Goal: Browse casually: Explore the website without a specific task or goal

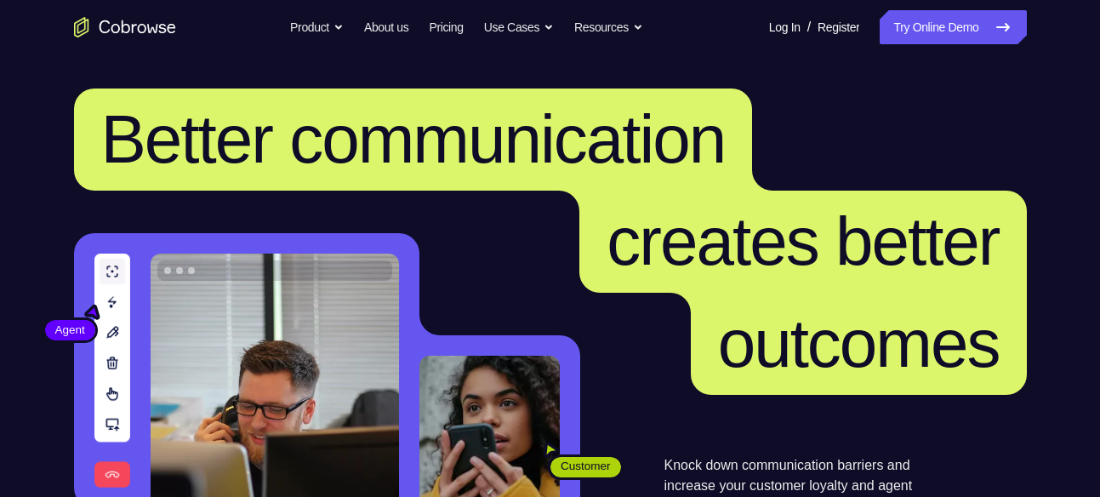
scroll to position [435, 0]
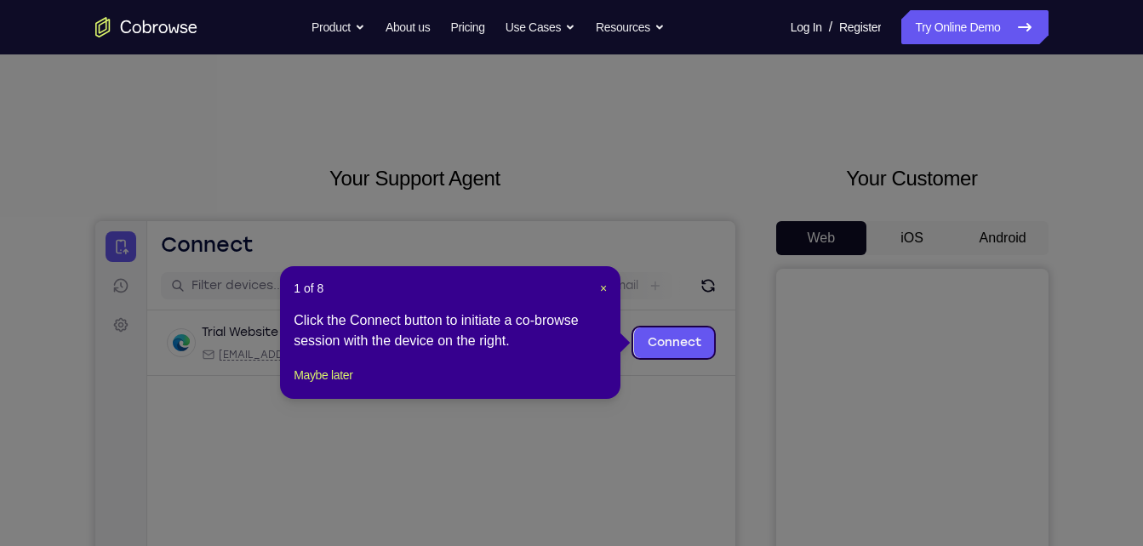
click at [989, 235] on icon at bounding box center [578, 273] width 1156 height 546
click at [608, 287] on div "1 of 8 × Click the Connect button to initiate a co-browse session with the devi…" at bounding box center [450, 332] width 340 height 133
click at [607, 288] on span "×" at bounding box center [603, 289] width 7 height 14
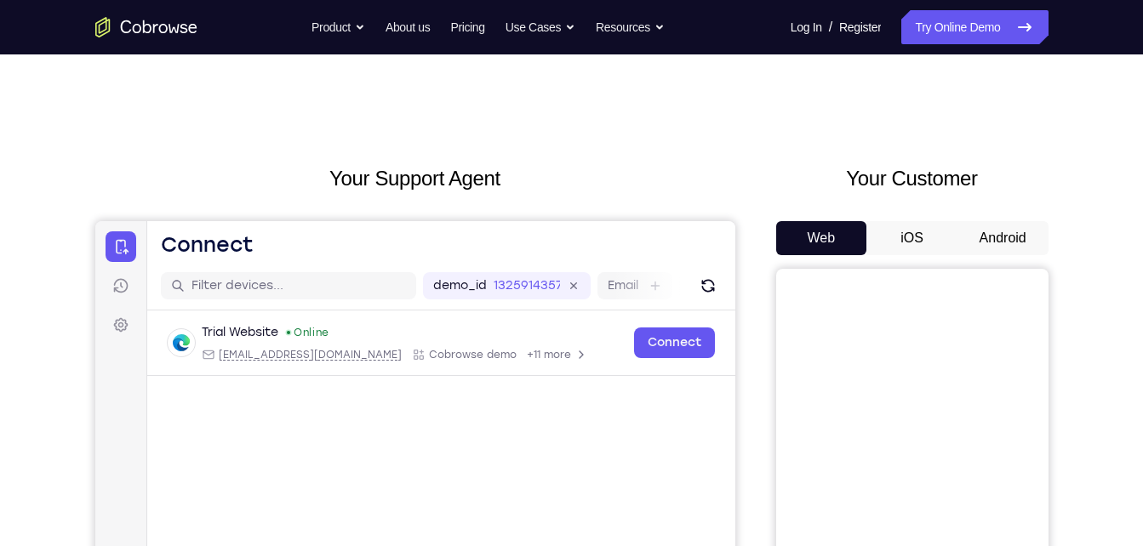
click at [1028, 240] on button "Android" at bounding box center [1002, 238] width 91 height 34
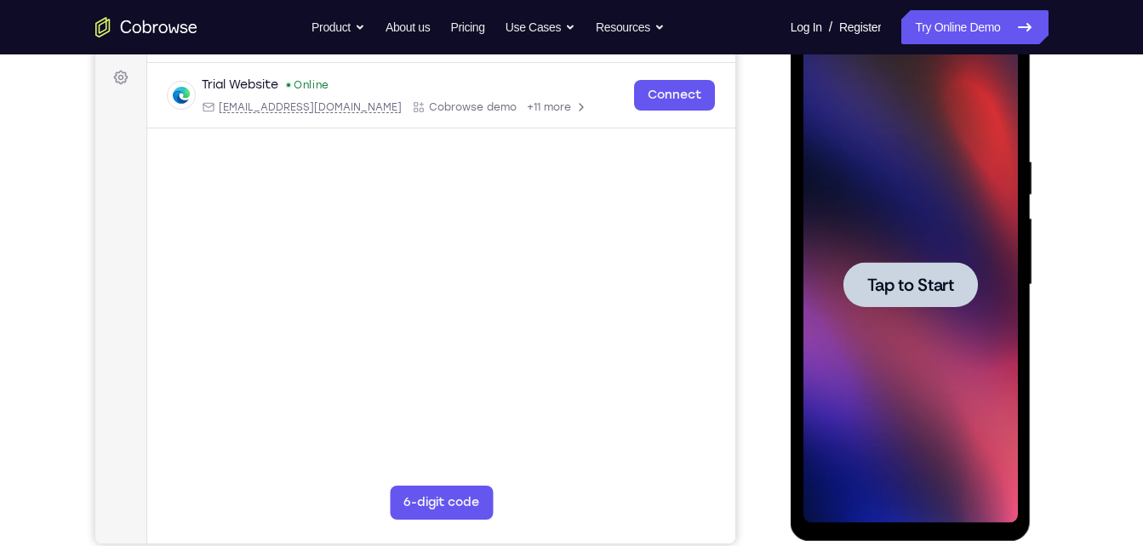
click at [888, 346] on div at bounding box center [910, 285] width 214 height 477
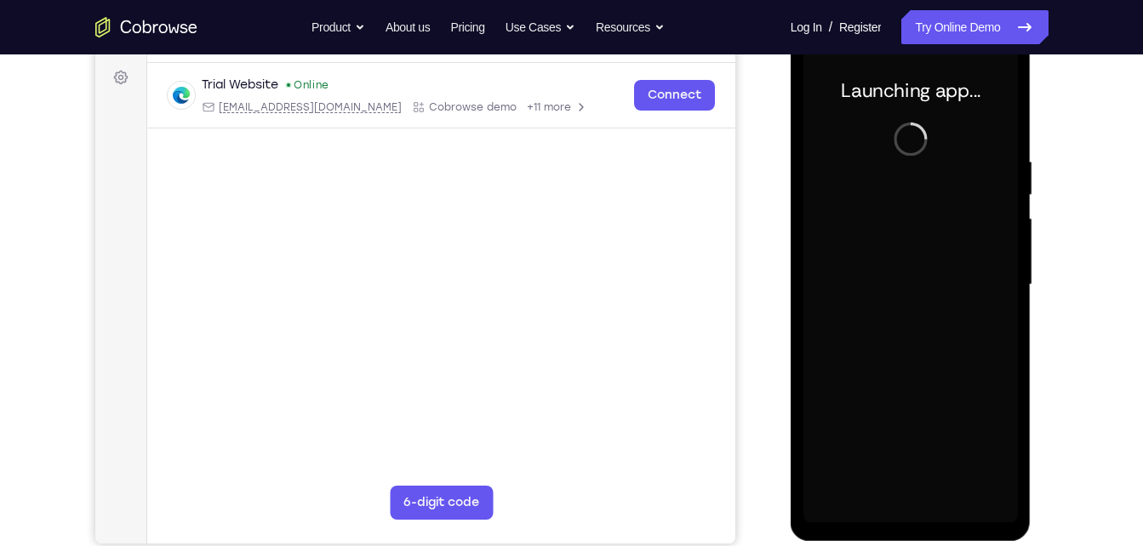
scroll to position [242, 0]
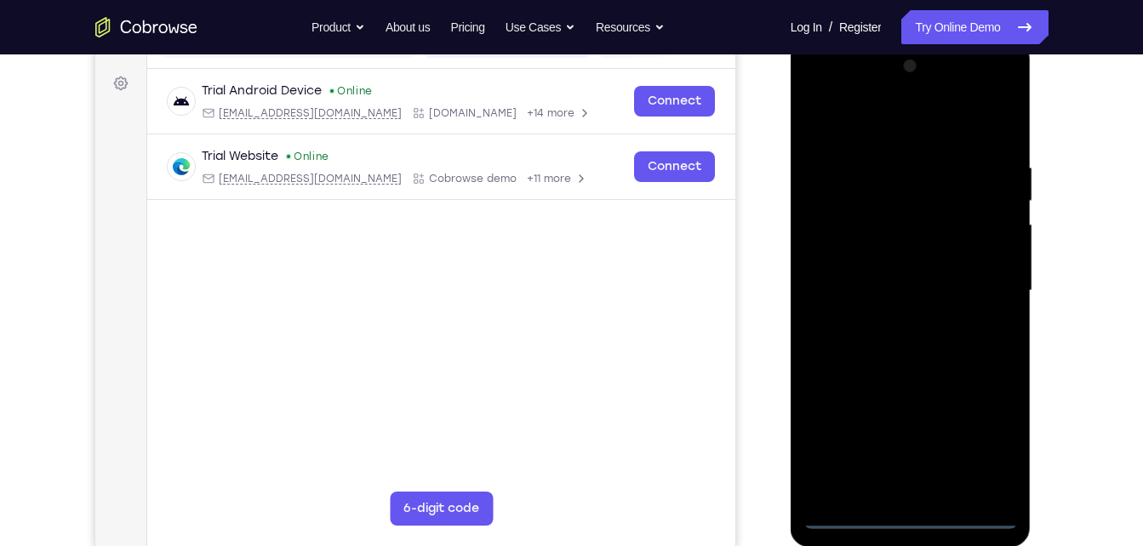
click at [917, 519] on div at bounding box center [910, 291] width 214 height 477
click at [981, 431] on div at bounding box center [910, 291] width 214 height 477
click at [881, 146] on div at bounding box center [910, 291] width 214 height 477
drag, startPoint x: 881, startPoint y: 146, endPoint x: 890, endPoint y: 133, distance: 16.5
click at [890, 133] on div at bounding box center [910, 291] width 214 height 477
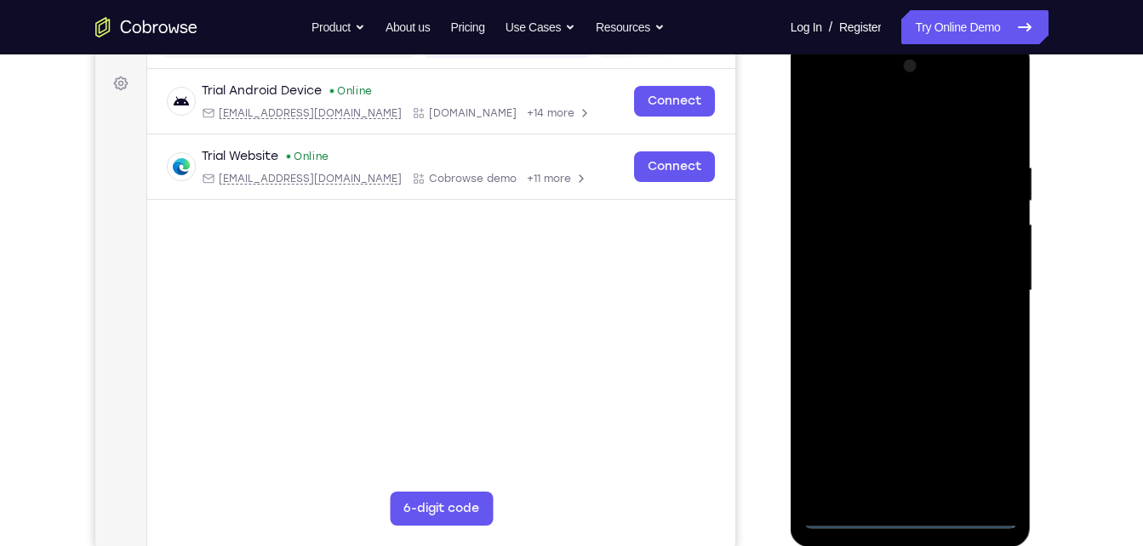
click at [890, 133] on div at bounding box center [910, 291] width 214 height 477
click at [998, 282] on div at bounding box center [910, 291] width 214 height 477
click at [897, 327] on div at bounding box center [910, 291] width 214 height 477
click at [888, 274] on div at bounding box center [910, 291] width 214 height 477
click at [867, 287] on div at bounding box center [910, 291] width 214 height 477
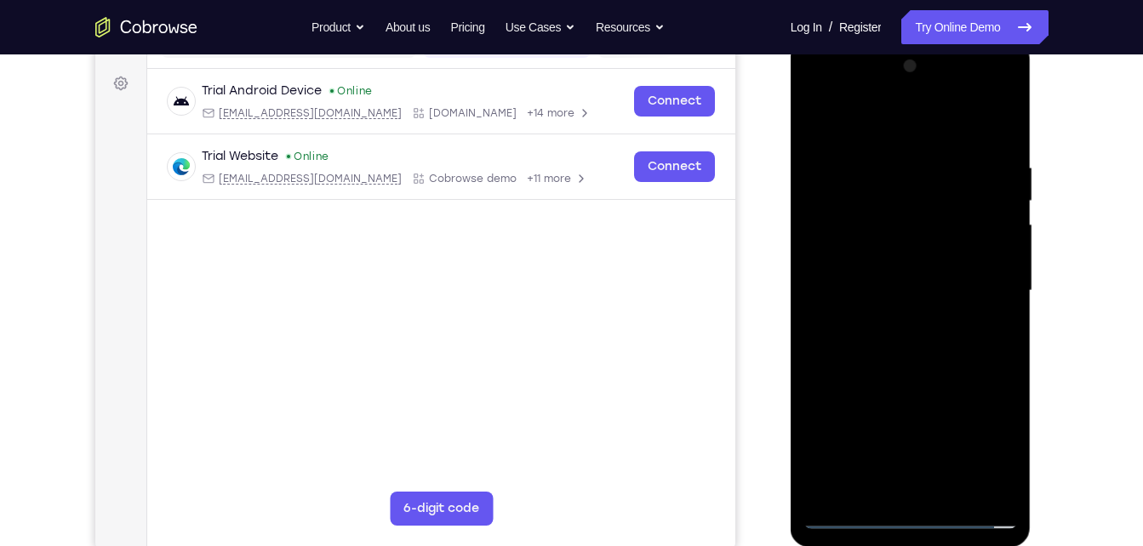
click at [901, 348] on div at bounding box center [910, 291] width 214 height 477
click at [917, 359] on div at bounding box center [910, 291] width 214 height 477
click at [957, 489] on div at bounding box center [910, 291] width 214 height 477
click at [899, 380] on div at bounding box center [910, 291] width 214 height 477
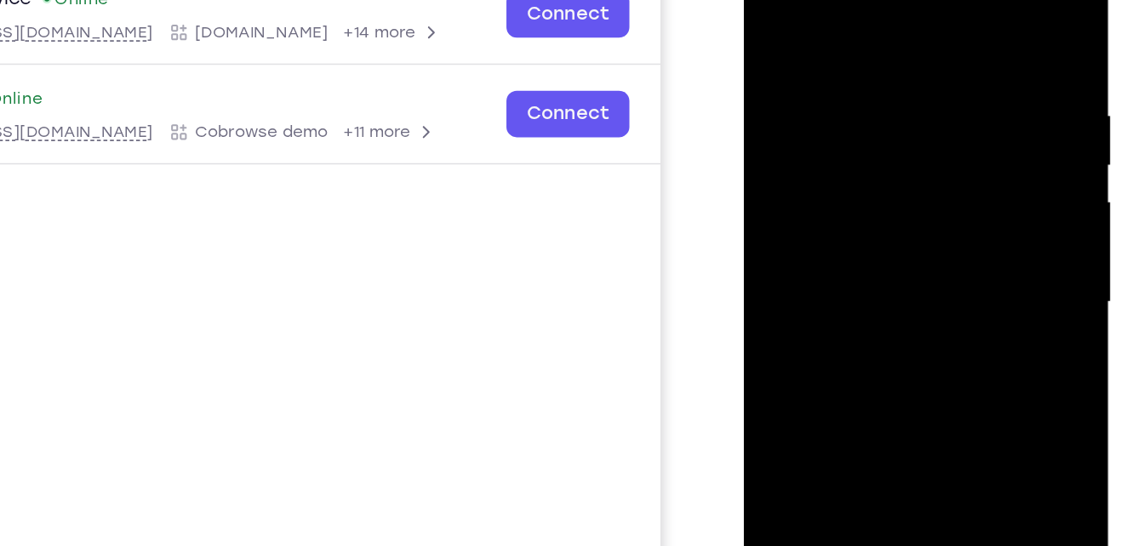
click at [832, 149] on div at bounding box center [864, 172] width 214 height 477
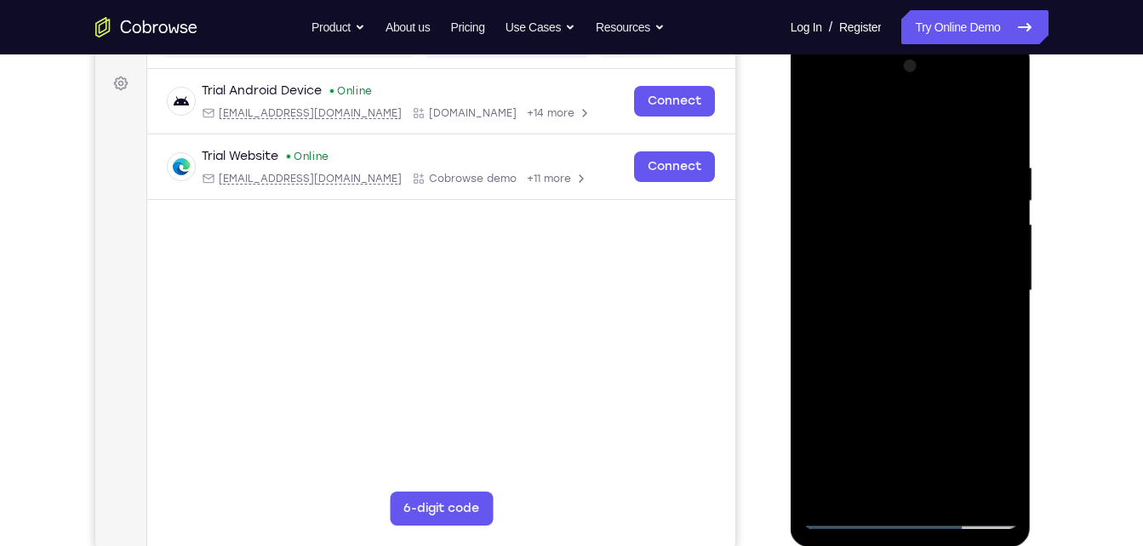
drag, startPoint x: 924, startPoint y: 196, endPoint x: 934, endPoint y: 157, distance: 40.3
click at [934, 157] on div at bounding box center [910, 291] width 214 height 477
drag, startPoint x: 925, startPoint y: 294, endPoint x: 932, endPoint y: 171, distance: 122.7
click at [932, 171] on div at bounding box center [910, 291] width 214 height 477
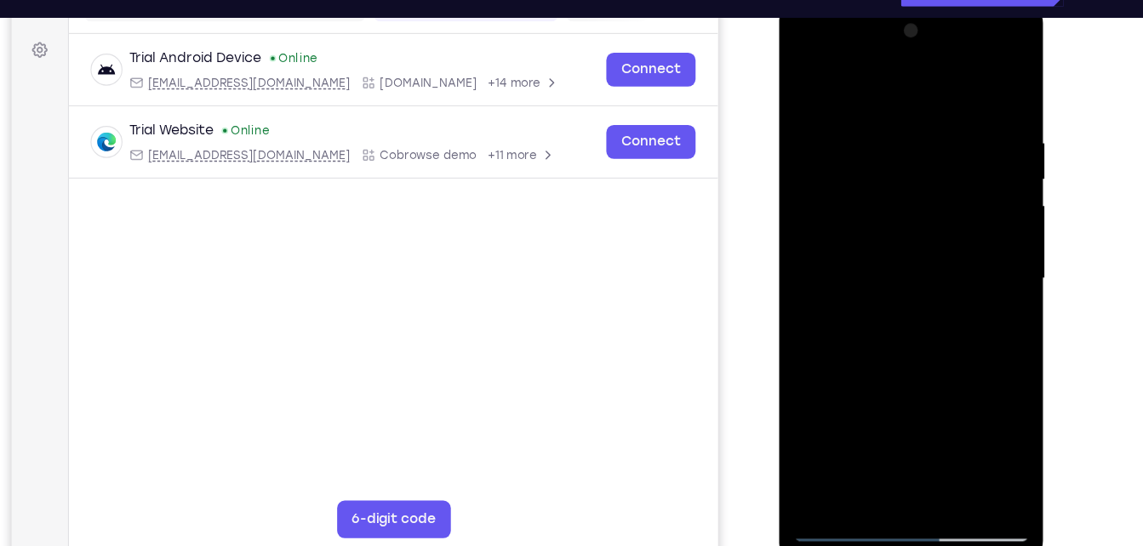
click at [874, 262] on div at bounding box center [898, 252] width 214 height 477
click at [870, 414] on div at bounding box center [898, 252] width 214 height 477
click at [855, 400] on div at bounding box center [898, 252] width 214 height 477
click at [843, 442] on div at bounding box center [898, 252] width 214 height 477
click at [982, 299] on div at bounding box center [898, 252] width 214 height 477
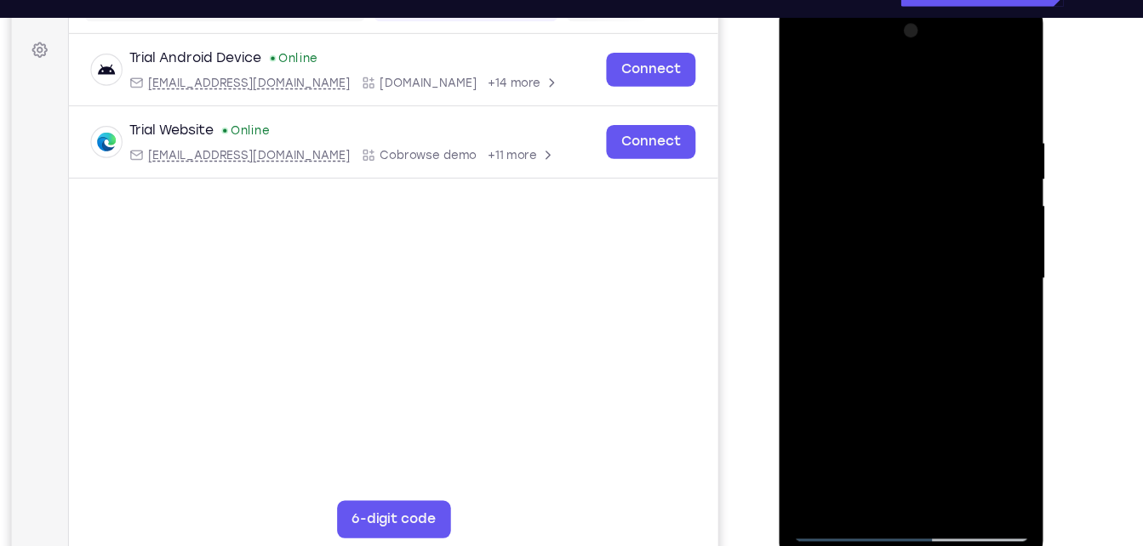
click at [859, 297] on div at bounding box center [898, 252] width 214 height 477
click at [804, 213] on div at bounding box center [898, 252] width 214 height 477
click at [838, 469] on div at bounding box center [898, 252] width 214 height 477
click at [844, 475] on div at bounding box center [898, 252] width 214 height 477
click at [968, 61] on div at bounding box center [898, 252] width 214 height 477
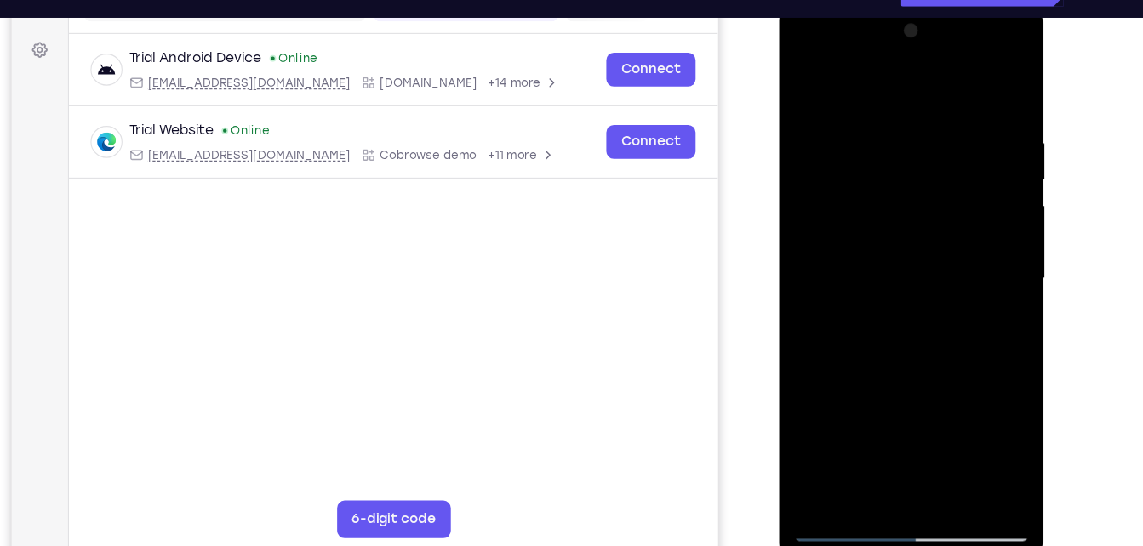
click at [902, 76] on div at bounding box center [898, 252] width 214 height 477
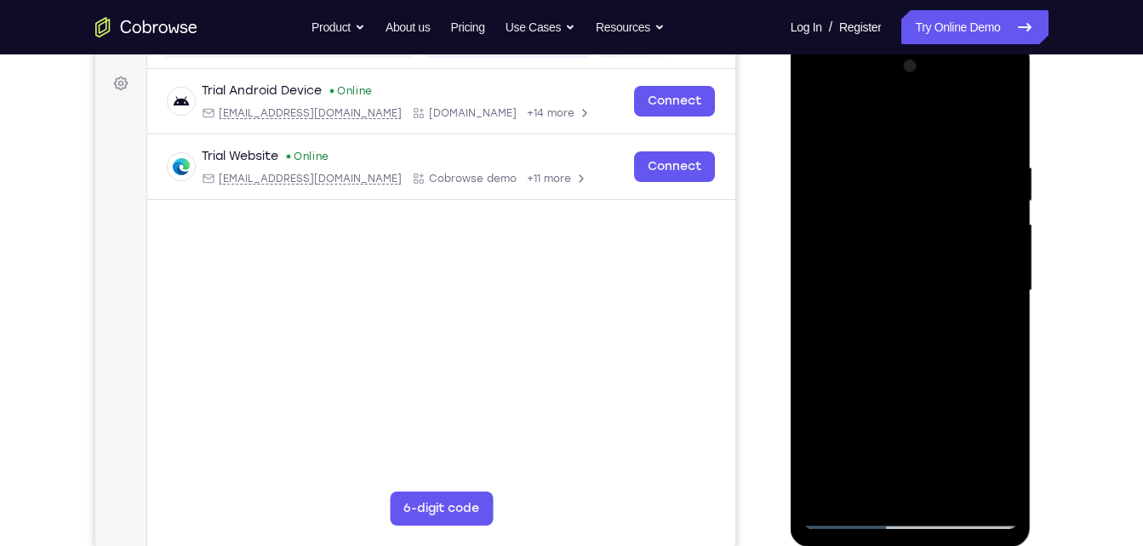
click at [979, 90] on div at bounding box center [910, 291] width 214 height 477
click at [827, 88] on div at bounding box center [910, 291] width 214 height 477
click at [850, 248] on div at bounding box center [910, 291] width 214 height 477
click at [867, 486] on div at bounding box center [910, 291] width 214 height 477
click at [922, 118] on div at bounding box center [910, 291] width 214 height 477
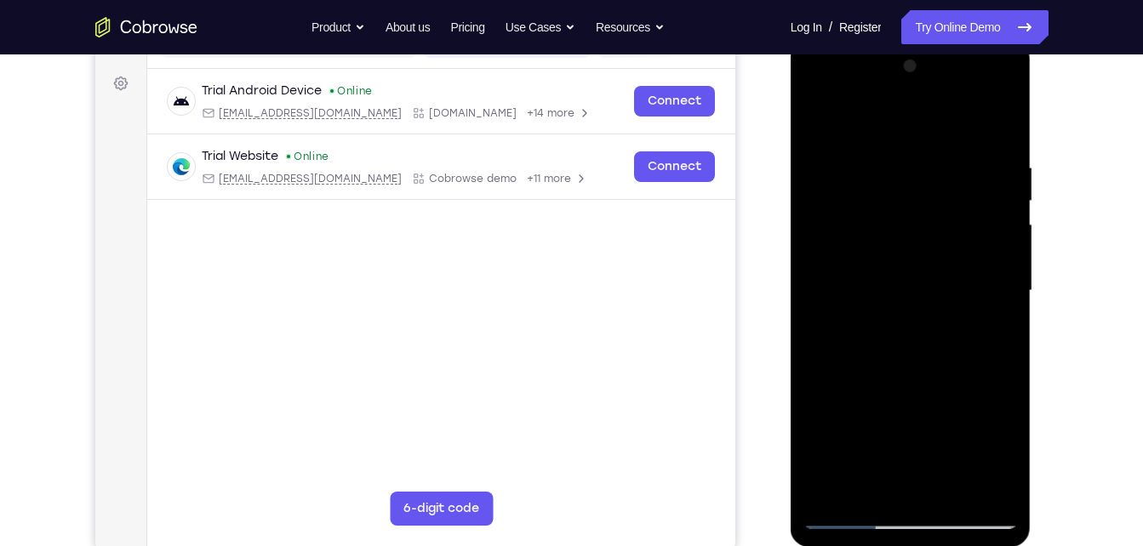
click at [886, 156] on div at bounding box center [910, 291] width 214 height 477
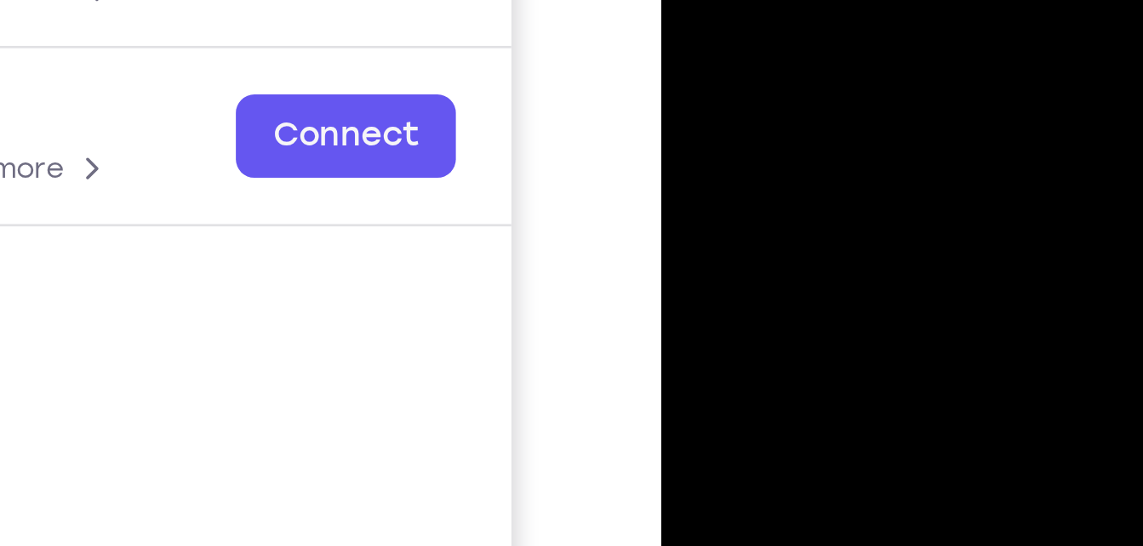
click at [754, 0] on div at bounding box center [782, 43] width 214 height 477
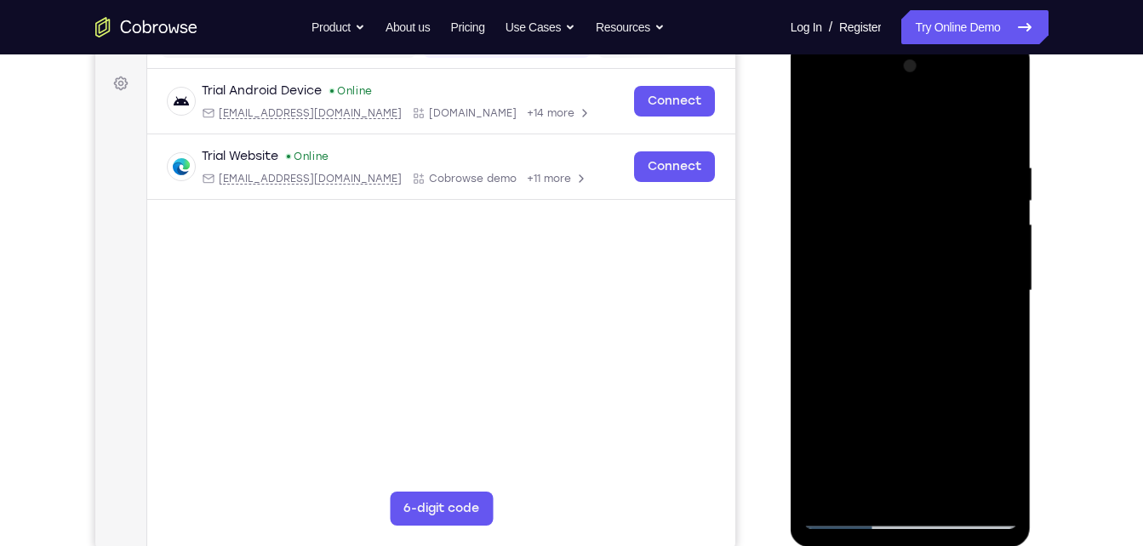
click at [905, 94] on div at bounding box center [910, 291] width 214 height 477
click at [979, 108] on div at bounding box center [910, 291] width 214 height 477
click at [979, 119] on div at bounding box center [910, 291] width 214 height 477
click at [852, 519] on div at bounding box center [910, 291] width 214 height 477
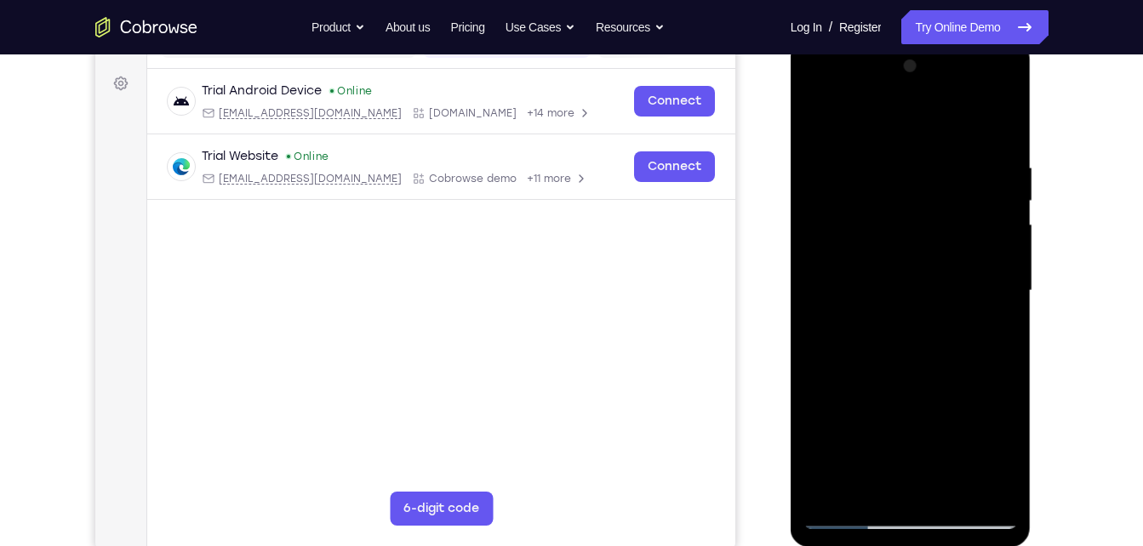
click at [957, 494] on div at bounding box center [910, 291] width 214 height 477
click at [951, 492] on div at bounding box center [910, 291] width 214 height 477
drag, startPoint x: 906, startPoint y: 243, endPoint x: 907, endPoint y: 267, distance: 24.7
click at [907, 267] on div at bounding box center [910, 291] width 214 height 477
click at [884, 306] on div at bounding box center [910, 291] width 214 height 477
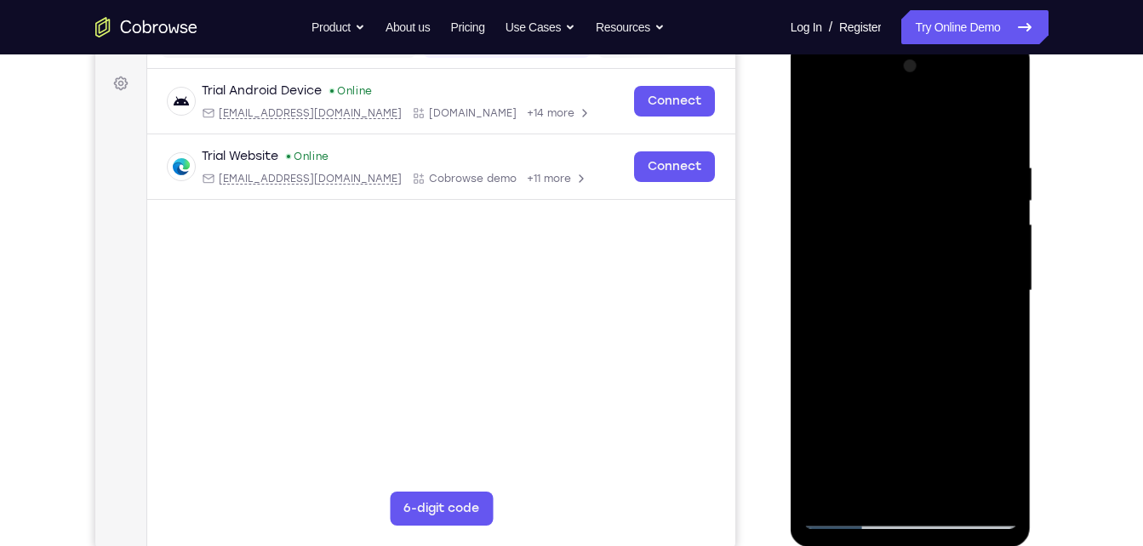
click at [865, 476] on div at bounding box center [910, 291] width 214 height 477
click at [900, 365] on div at bounding box center [910, 291] width 214 height 477
click at [818, 126] on div at bounding box center [910, 291] width 214 height 477
click at [869, 301] on div at bounding box center [910, 291] width 214 height 477
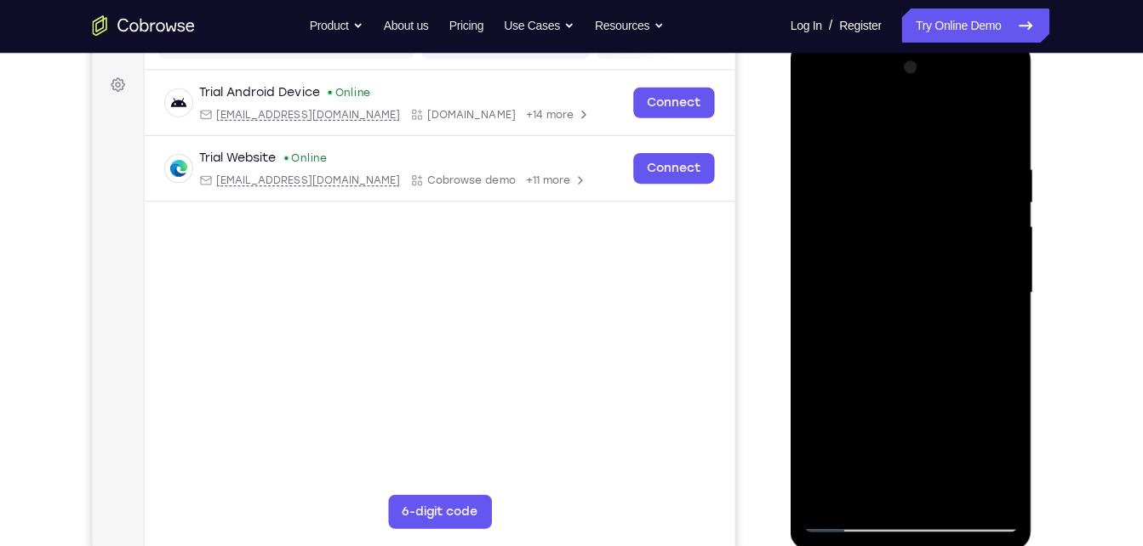
scroll to position [239, 0]
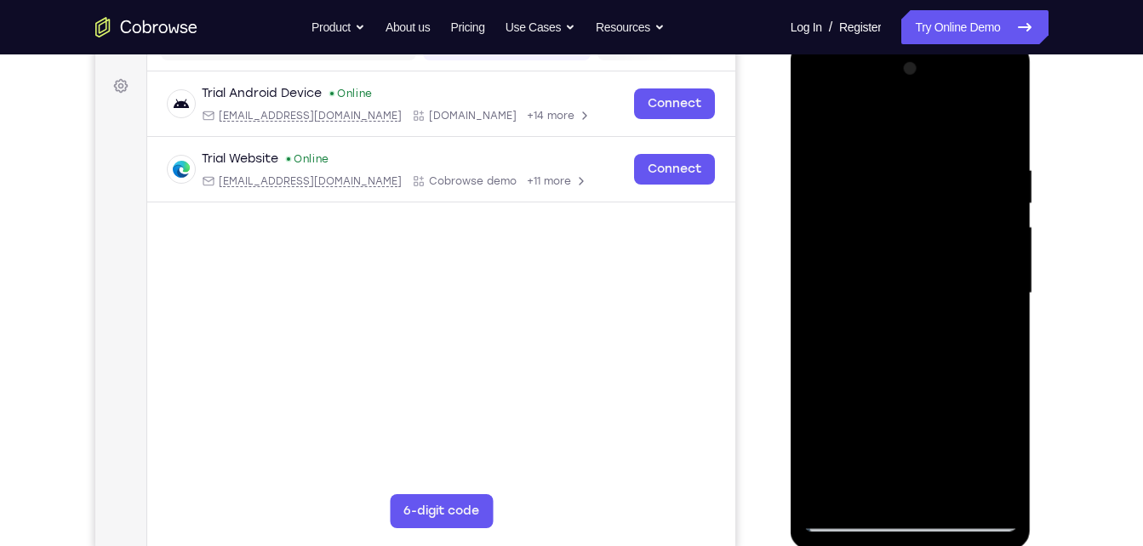
click at [984, 99] on div at bounding box center [910, 293] width 214 height 477
click at [900, 128] on div at bounding box center [910, 293] width 214 height 477
click at [900, 98] on div at bounding box center [910, 293] width 214 height 477
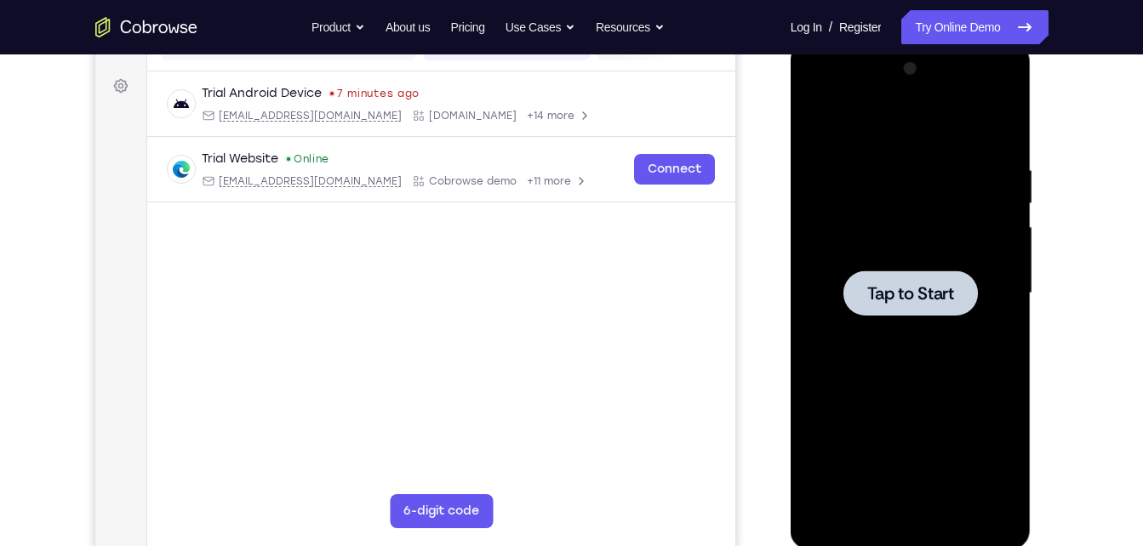
click at [932, 275] on div at bounding box center [910, 293] width 134 height 45
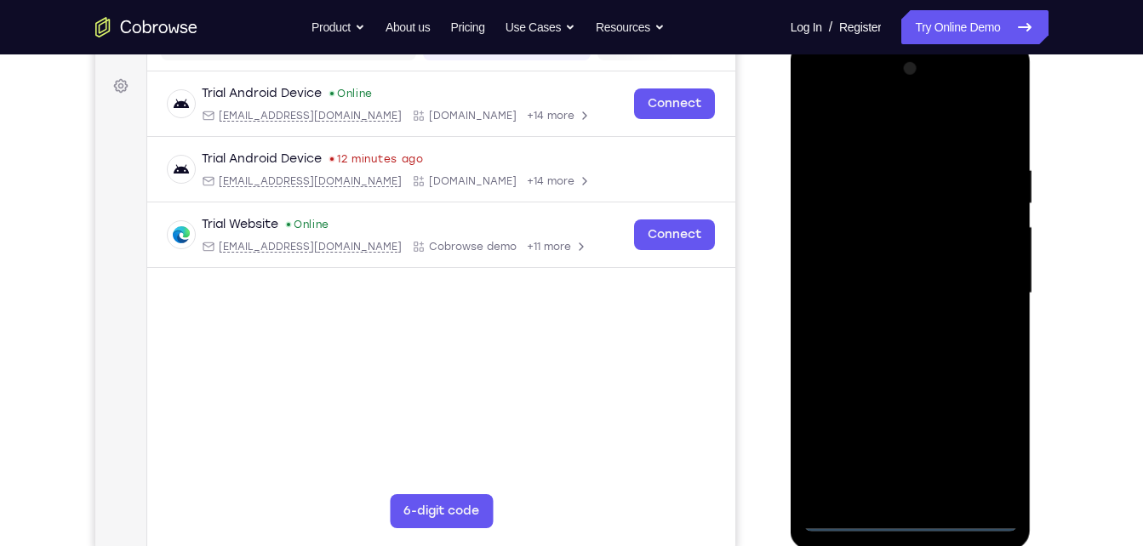
click at [911, 518] on div at bounding box center [910, 293] width 214 height 477
click at [983, 439] on div at bounding box center [910, 293] width 214 height 477
click at [875, 135] on div at bounding box center [910, 293] width 214 height 477
click at [969, 275] on div at bounding box center [910, 293] width 214 height 477
click at [894, 324] on div at bounding box center [910, 293] width 214 height 477
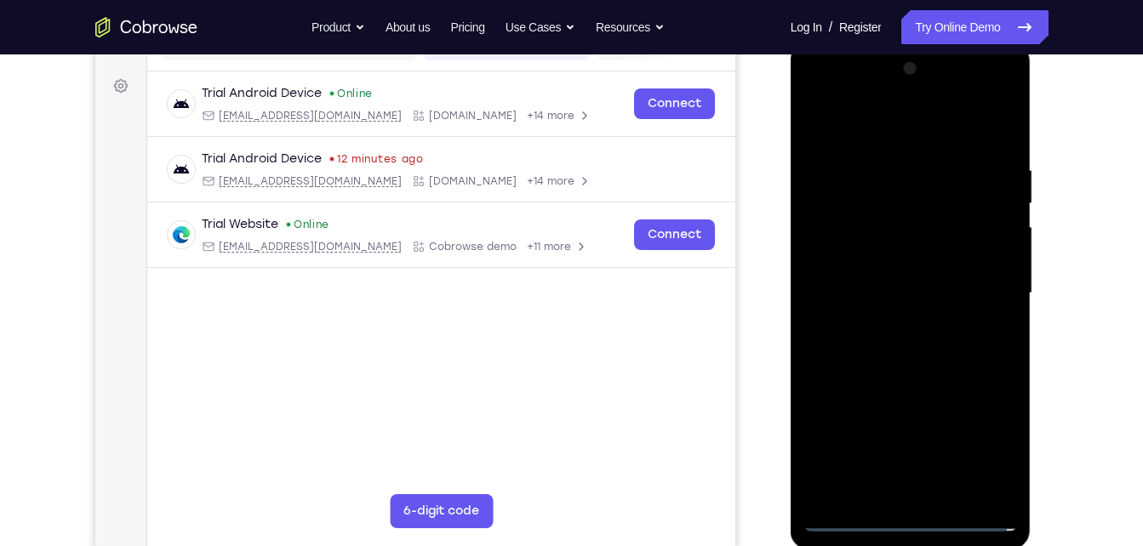
click at [864, 267] on div at bounding box center [910, 293] width 214 height 477
click at [857, 289] on div at bounding box center [910, 293] width 214 height 477
click at [865, 348] on div at bounding box center [910, 293] width 214 height 477
click at [903, 358] on div at bounding box center [910, 293] width 214 height 477
click at [946, 491] on div at bounding box center [910, 293] width 214 height 477
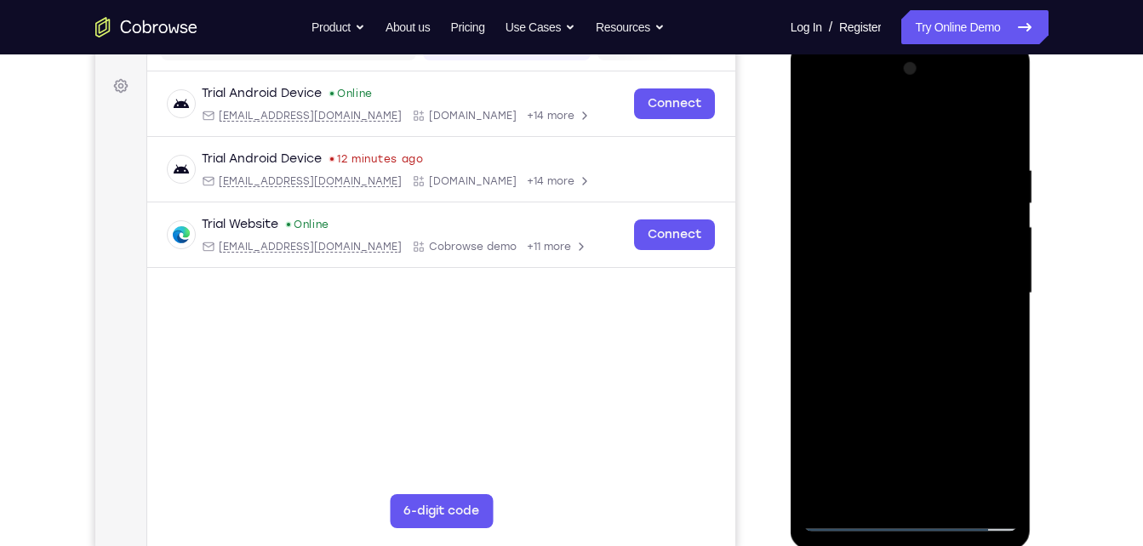
click at [933, 376] on div at bounding box center [910, 293] width 214 height 477
click at [936, 315] on div at bounding box center [910, 293] width 214 height 477
click at [915, 111] on div at bounding box center [910, 293] width 214 height 477
click at [915, 118] on div at bounding box center [910, 293] width 214 height 477
click at [876, 272] on div at bounding box center [910, 293] width 214 height 477
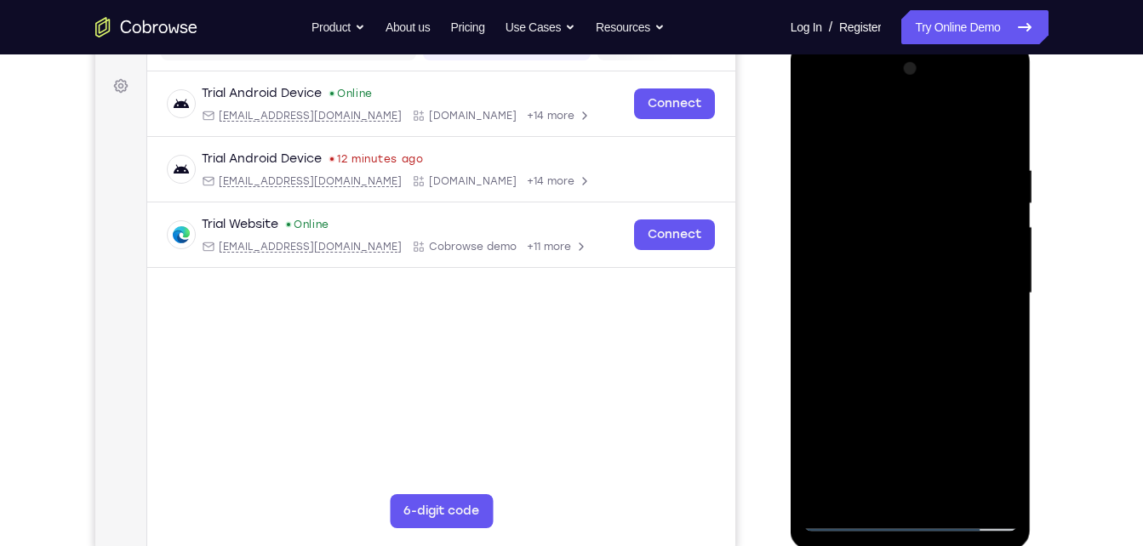
click at [1012, 120] on div at bounding box center [910, 293] width 214 height 477
click at [1008, 100] on div at bounding box center [910, 293] width 214 height 477
click at [950, 180] on div at bounding box center [910, 293] width 214 height 477
click at [895, 97] on div at bounding box center [910, 293] width 214 height 477
click at [849, 231] on div at bounding box center [910, 293] width 214 height 477
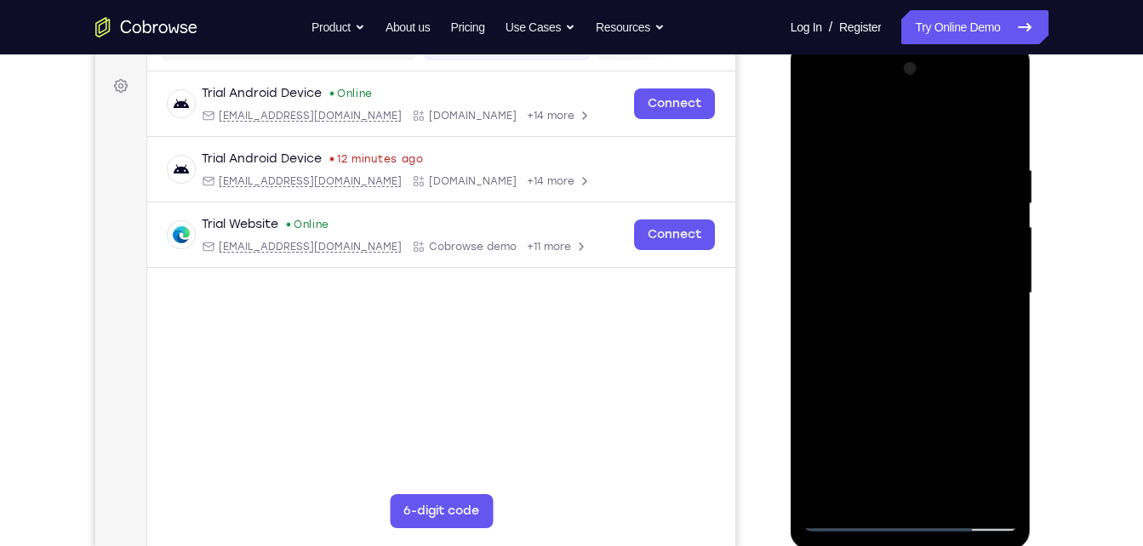
click at [888, 326] on div at bounding box center [910, 293] width 214 height 477
click at [908, 267] on div at bounding box center [910, 293] width 214 height 477
click at [883, 291] on div at bounding box center [910, 293] width 214 height 477
click at [910, 345] on div at bounding box center [910, 293] width 214 height 477
click at [930, 372] on div at bounding box center [910, 293] width 214 height 477
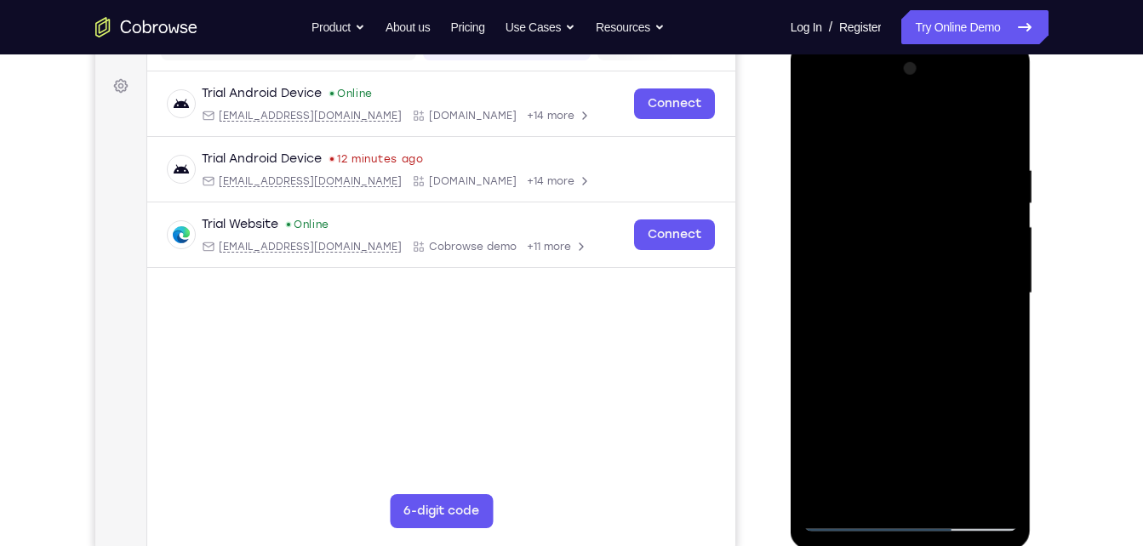
click at [1002, 118] on div at bounding box center [910, 293] width 214 height 477
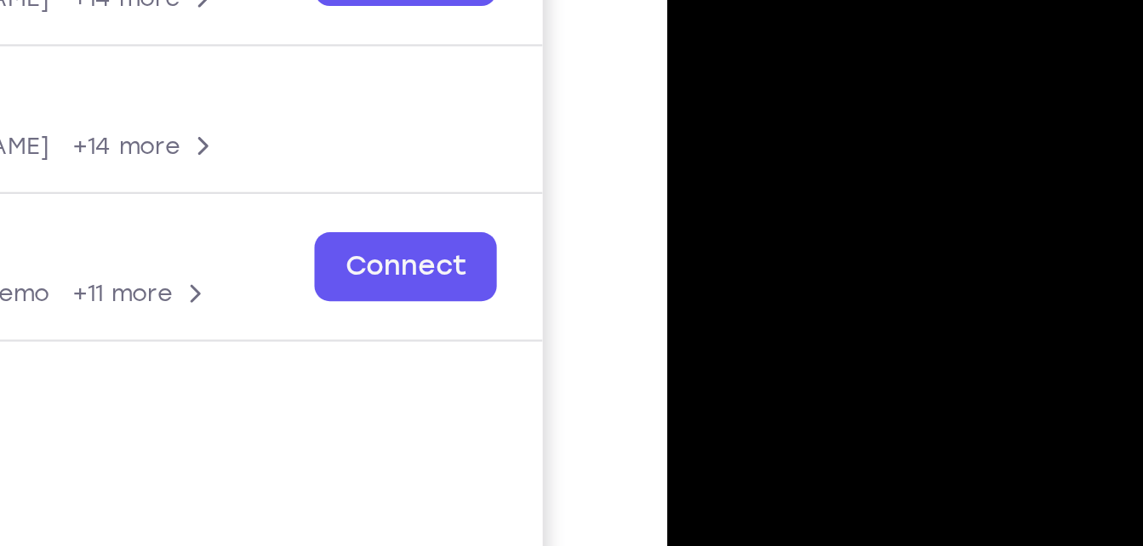
click at [745, 0] on div at bounding box center [787, 84] width 214 height 477
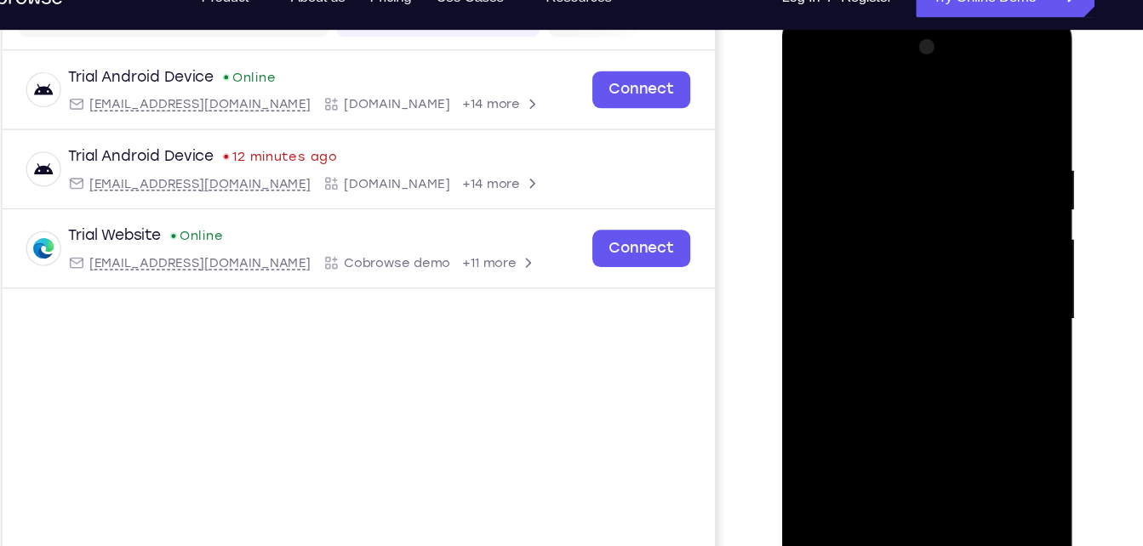
click at [808, 265] on div at bounding box center [901, 266] width 214 height 477
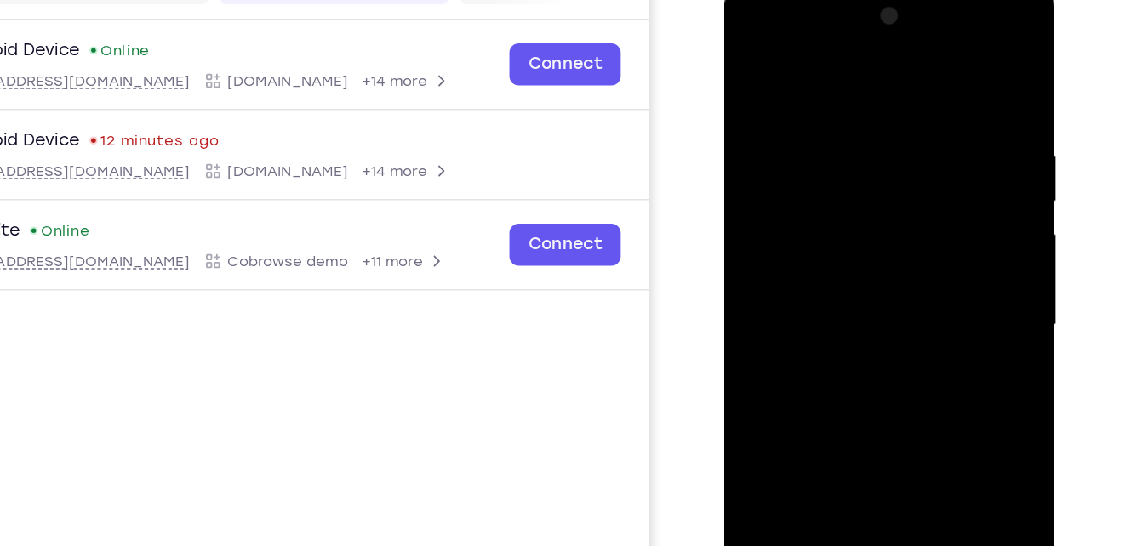
click at [898, 146] on div at bounding box center [845, 231] width 214 height 477
drag, startPoint x: 863, startPoint y: 219, endPoint x: 852, endPoint y: 177, distance: 43.1
click at [852, 177] on div at bounding box center [845, 231] width 214 height 477
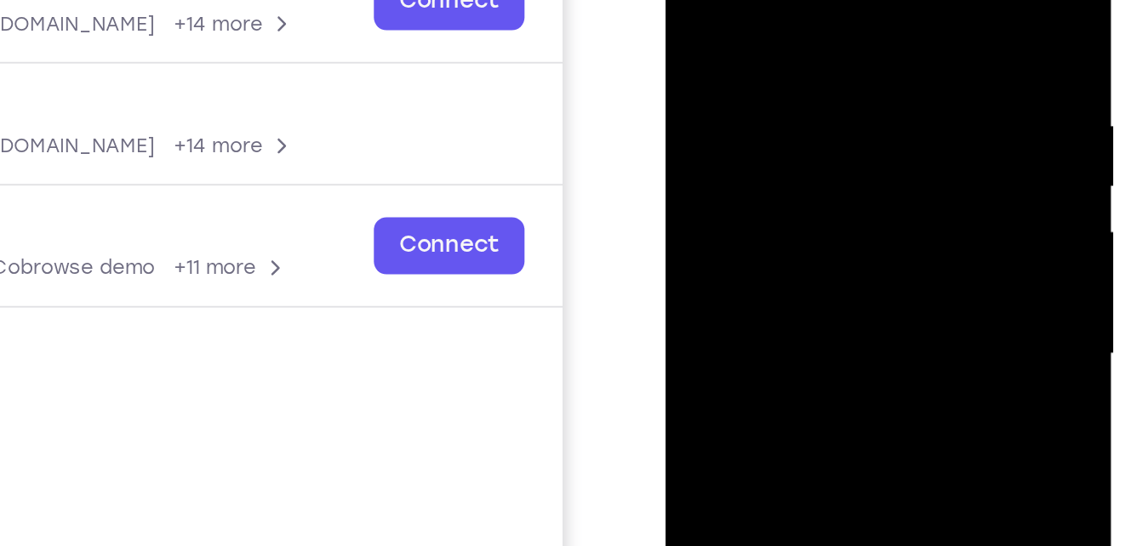
scroll to position [237, 0]
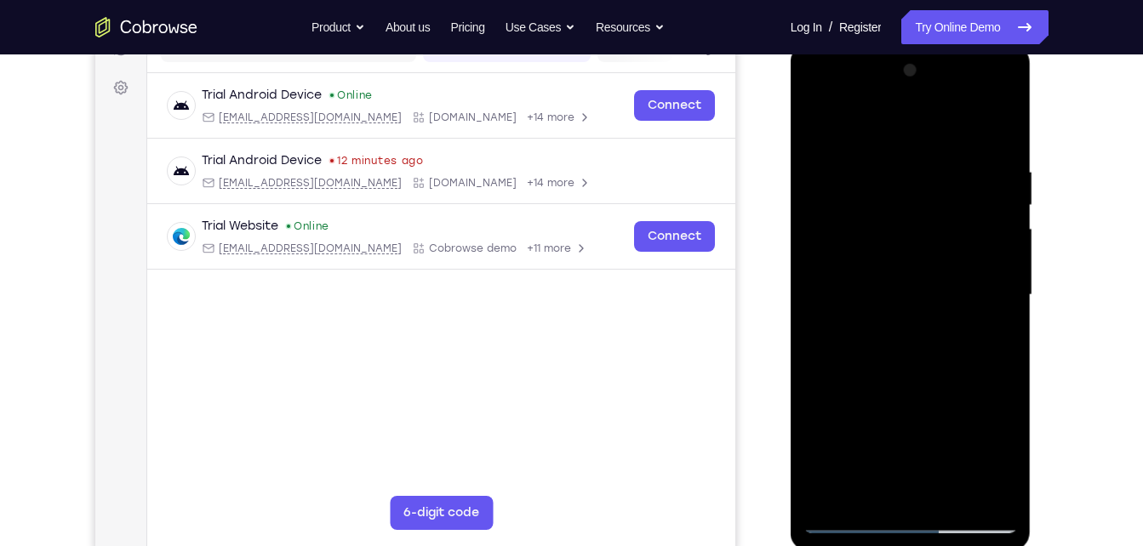
click at [817, 127] on div at bounding box center [910, 295] width 214 height 477
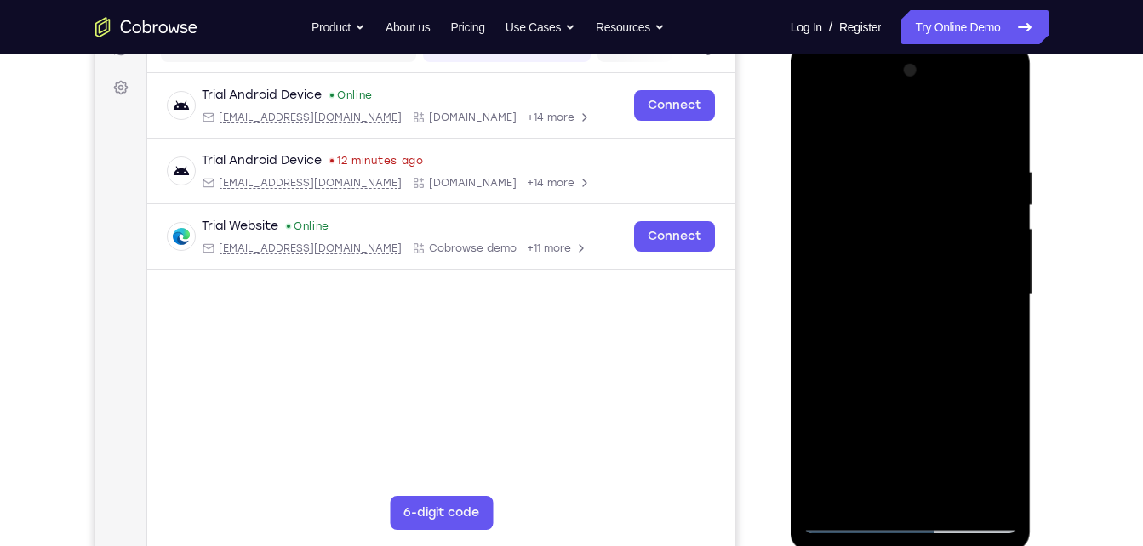
drag, startPoint x: 891, startPoint y: 179, endPoint x: 928, endPoint y: 291, distance: 118.1
click at [928, 291] on div at bounding box center [910, 295] width 214 height 477
click at [825, 125] on div at bounding box center [910, 295] width 214 height 477
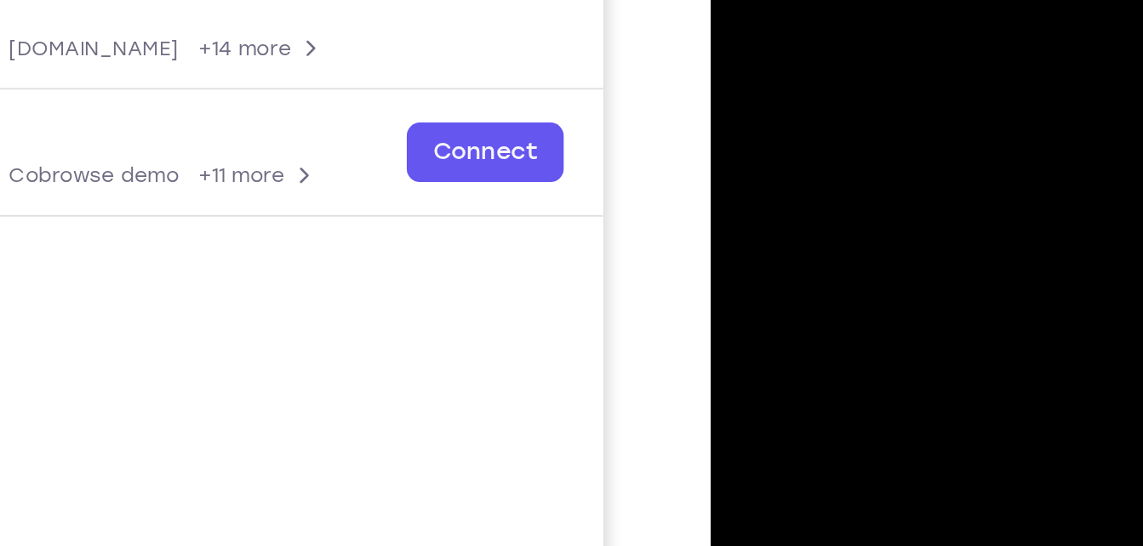
click at [778, 28] on div at bounding box center [830, 29] width 214 height 477
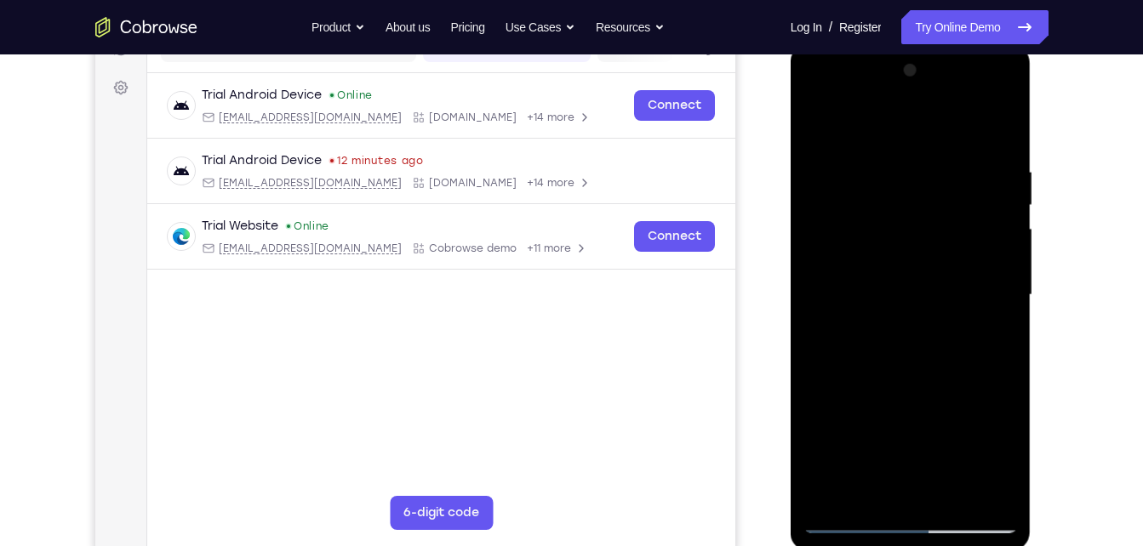
click at [832, 158] on div at bounding box center [910, 295] width 214 height 477
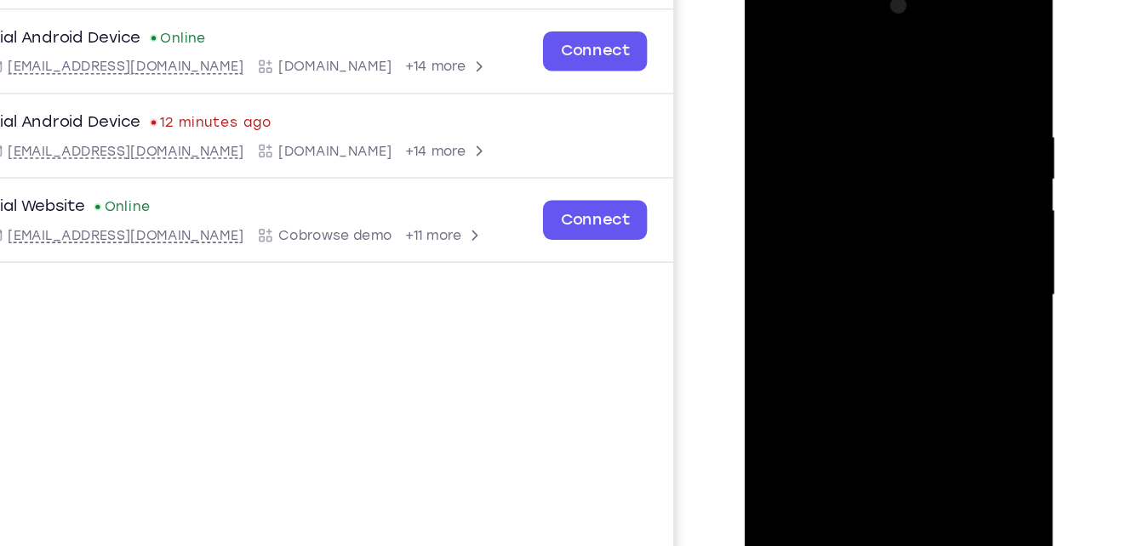
click at [951, 115] on div at bounding box center [864, 224] width 214 height 477
click at [952, 61] on div at bounding box center [864, 224] width 214 height 477
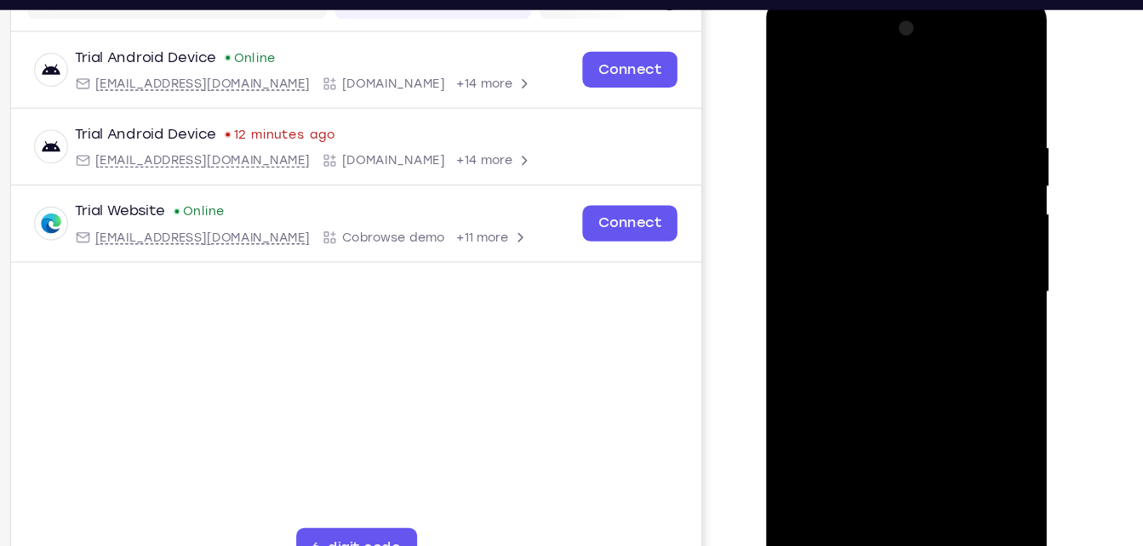
click at [813, 134] on div at bounding box center [886, 249] width 214 height 477
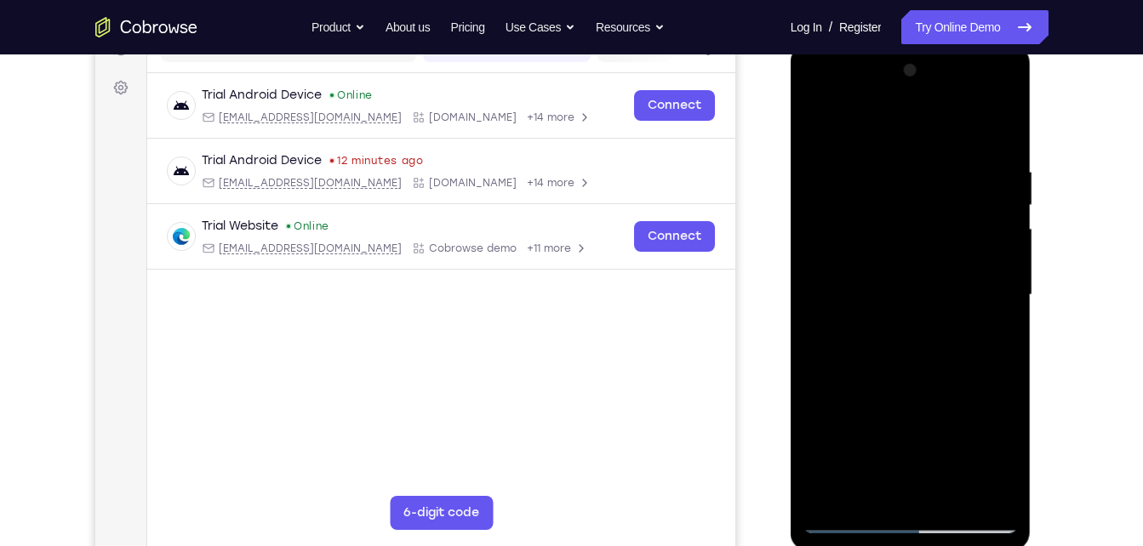
click at [991, 341] on div at bounding box center [910, 295] width 214 height 477
click at [900, 492] on div at bounding box center [910, 295] width 214 height 477
click at [859, 516] on div at bounding box center [910, 295] width 214 height 477
click at [861, 427] on div at bounding box center [910, 295] width 214 height 477
click at [1005, 133] on div at bounding box center [910, 295] width 214 height 477
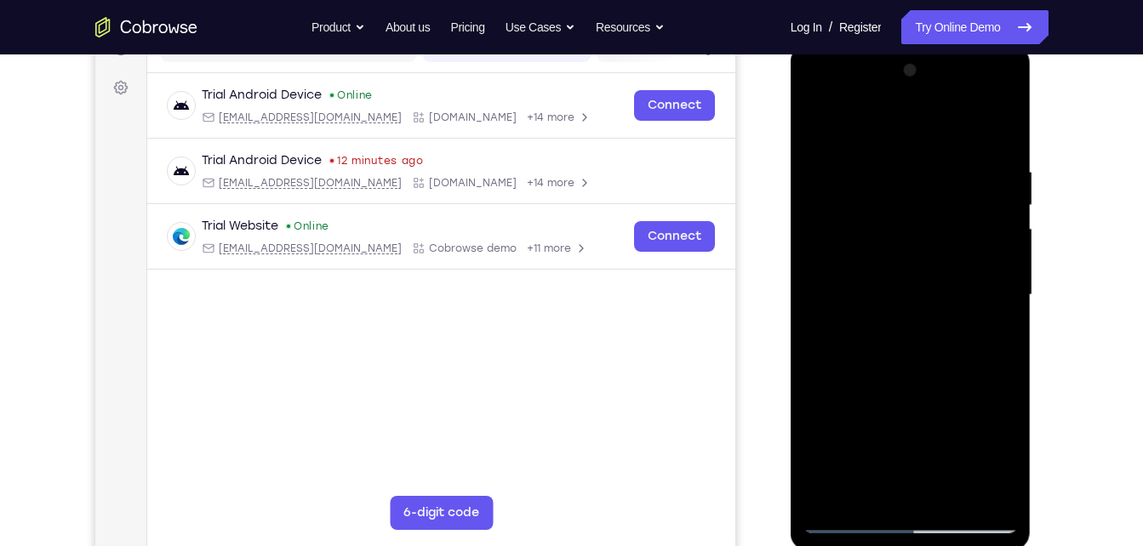
click at [822, 500] on div at bounding box center [910, 295] width 214 height 477
click at [941, 169] on div at bounding box center [910, 295] width 214 height 477
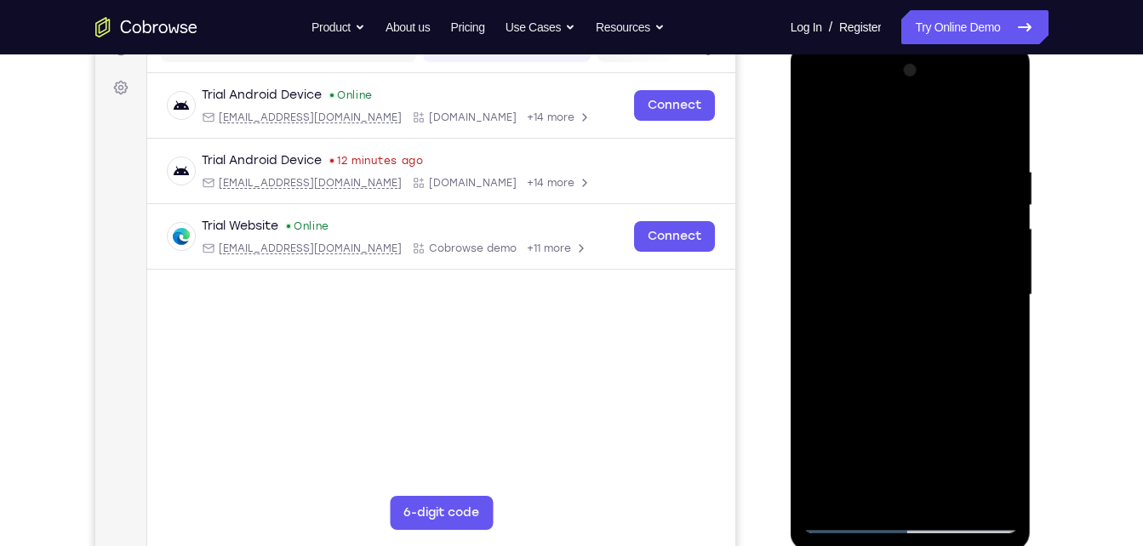
click at [941, 169] on div at bounding box center [910, 295] width 214 height 477
click at [813, 209] on div at bounding box center [910, 295] width 214 height 477
drag, startPoint x: 956, startPoint y: 231, endPoint x: 657, endPoint y: 240, distance: 298.9
click at [791, 240] on html "Online web based iOS Simulators and Android Emulators. Run iPhone, iPad, Mobile…" at bounding box center [912, 299] width 243 height 511
drag, startPoint x: 951, startPoint y: 276, endPoint x: 560, endPoint y: 243, distance: 392.8
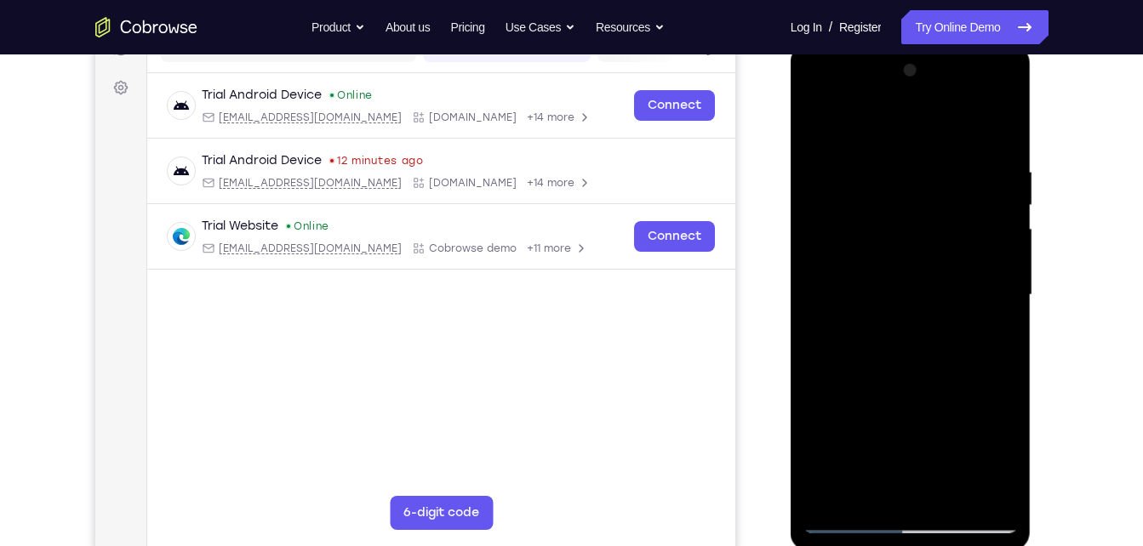
click at [791, 243] on html "Online web based iOS Simulators and Android Emulators. Run iPhone, iPad, Mobile…" at bounding box center [912, 299] width 243 height 511
click at [1010, 242] on div at bounding box center [910, 295] width 214 height 477
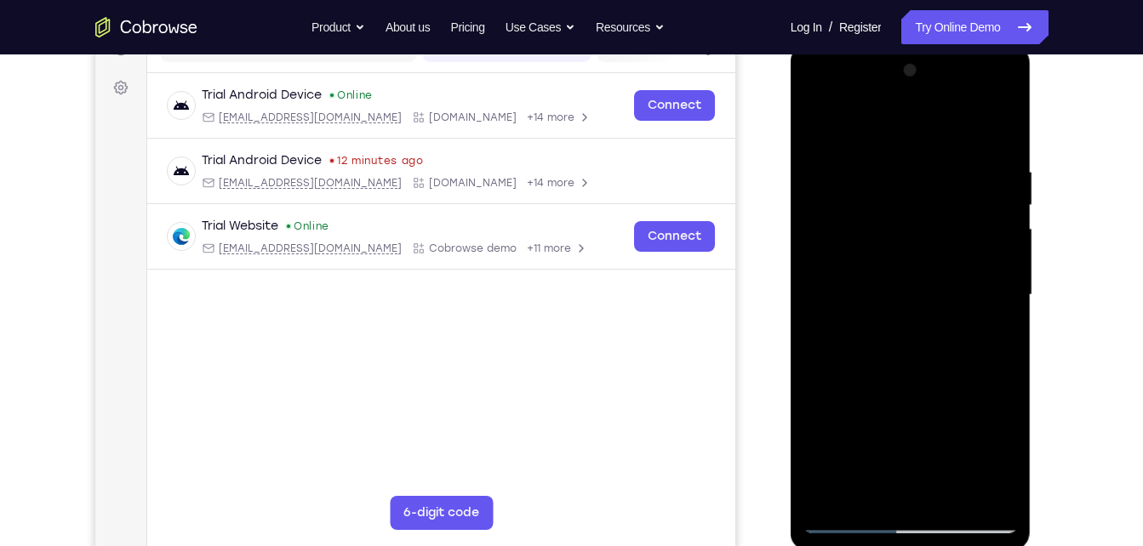
click at [1010, 242] on div at bounding box center [910, 295] width 214 height 477
click at [985, 163] on div at bounding box center [910, 295] width 214 height 477
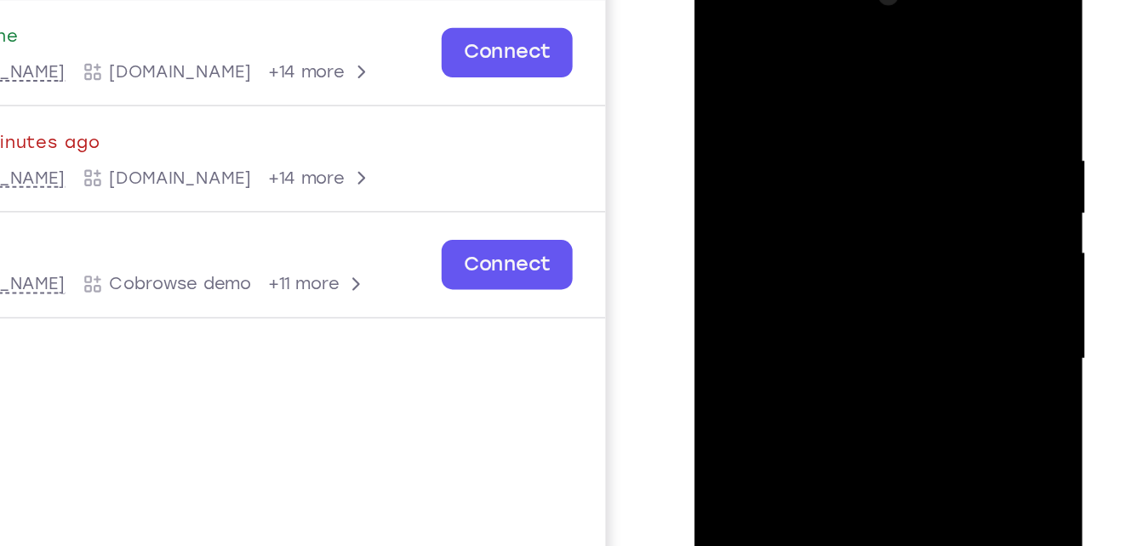
click at [759, 93] on div at bounding box center [814, 204] width 214 height 477
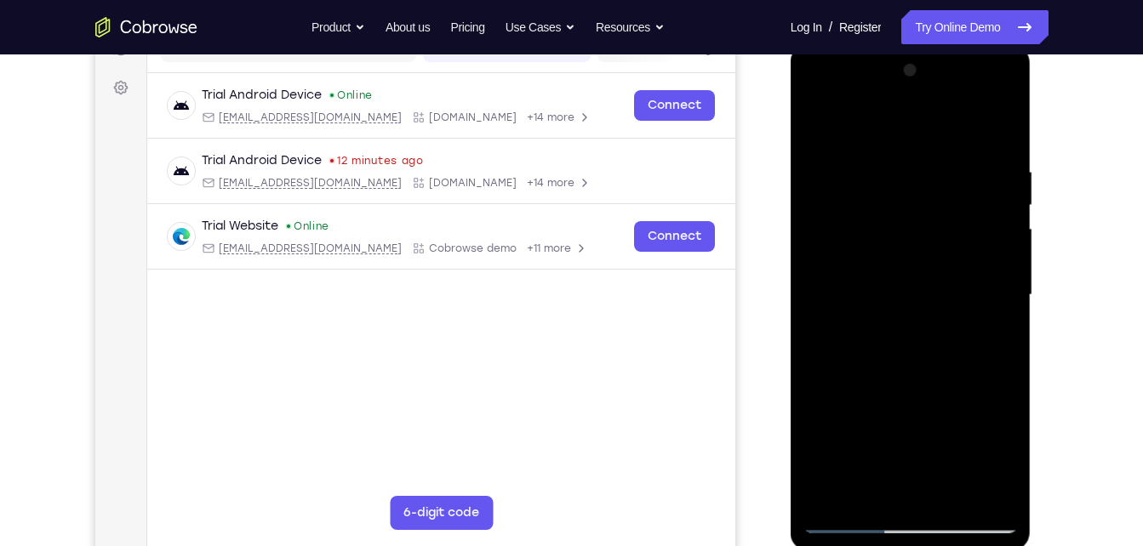
click at [850, 166] on div at bounding box center [910, 295] width 214 height 477
click at [912, 95] on div at bounding box center [910, 295] width 214 height 477
click at [976, 123] on div at bounding box center [910, 295] width 214 height 477
click at [860, 518] on div at bounding box center [910, 295] width 214 height 477
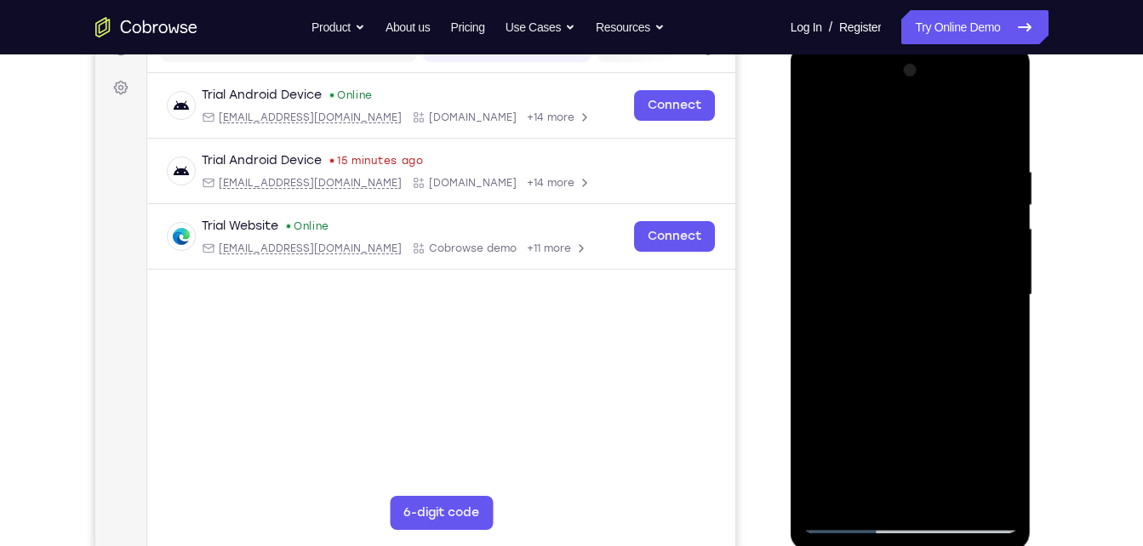
click at [986, 96] on div at bounding box center [910, 295] width 214 height 477
click at [898, 100] on div at bounding box center [910, 295] width 214 height 477
click at [871, 133] on div at bounding box center [910, 295] width 214 height 477
click at [883, 100] on div at bounding box center [910, 295] width 214 height 477
click at [874, 158] on div at bounding box center [910, 295] width 214 height 477
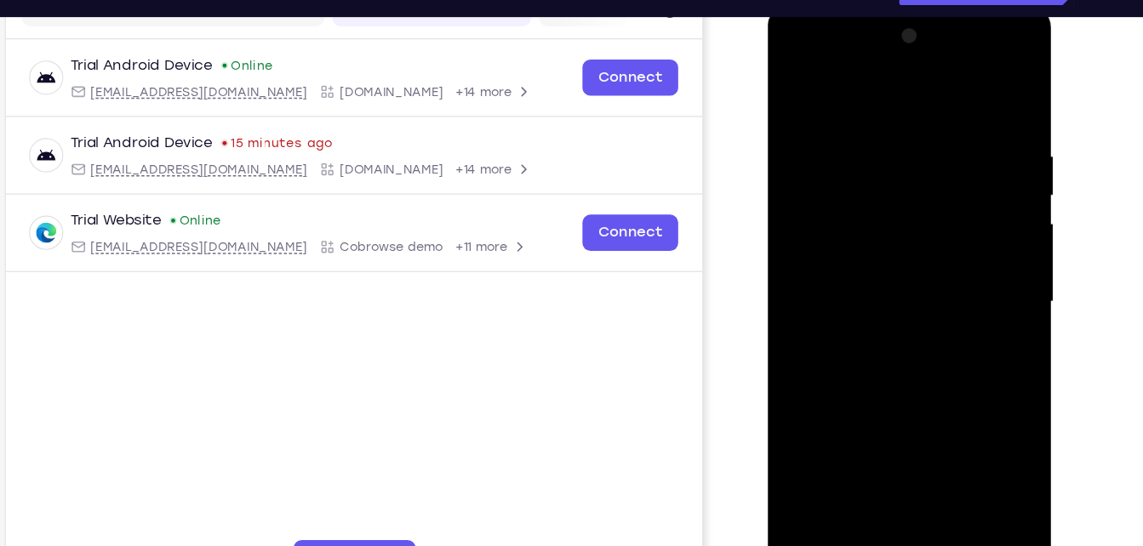
scroll to position [245, 0]
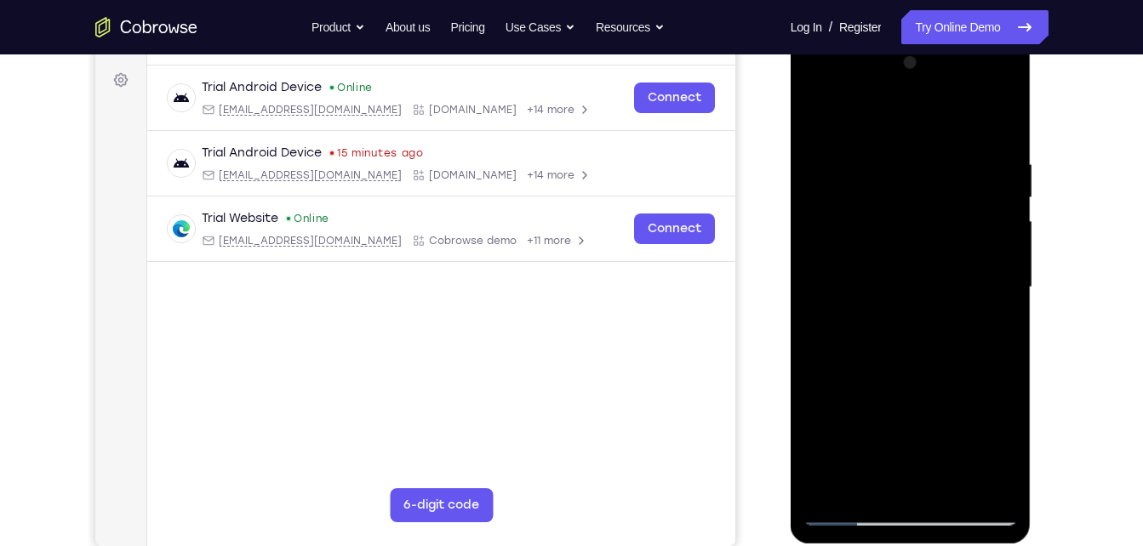
click at [901, 168] on div at bounding box center [910, 287] width 214 height 477
click at [941, 180] on div at bounding box center [910, 287] width 214 height 477
click at [900, 94] on div at bounding box center [910, 287] width 214 height 477
click at [976, 122] on div at bounding box center [910, 287] width 214 height 477
click at [849, 510] on div at bounding box center [910, 287] width 214 height 477
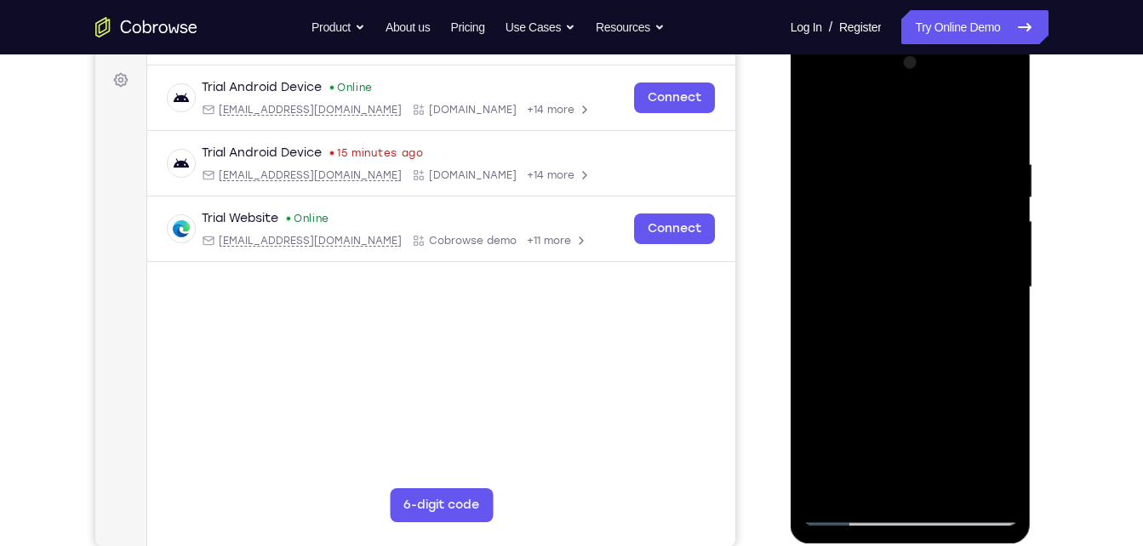
click at [849, 510] on div at bounding box center [910, 287] width 214 height 477
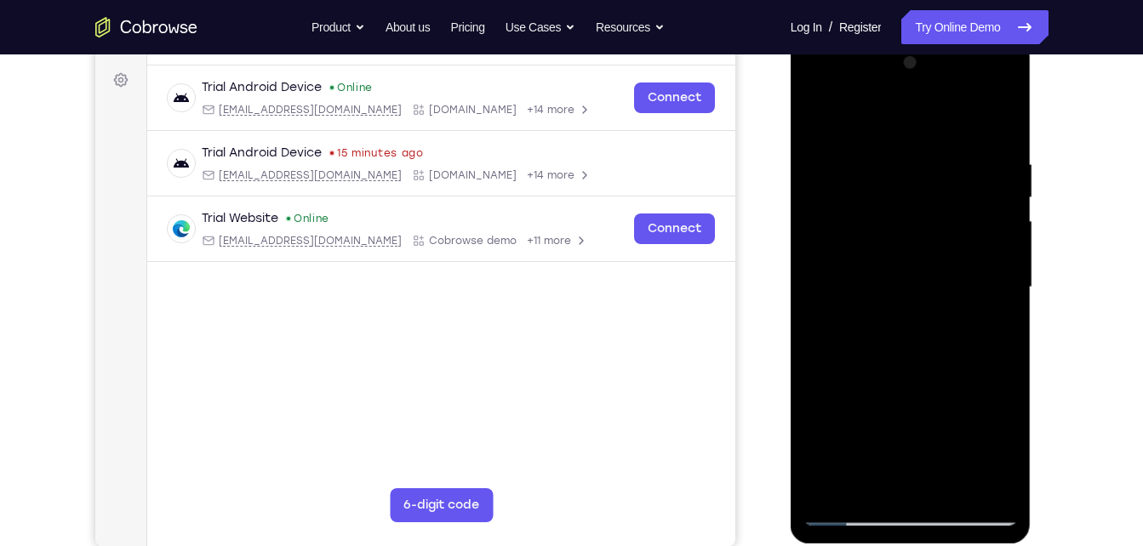
click at [945, 488] on div at bounding box center [910, 287] width 214 height 477
click at [893, 294] on div at bounding box center [910, 287] width 214 height 477
click at [875, 480] on div at bounding box center [910, 287] width 214 height 477
click at [900, 364] on div at bounding box center [910, 287] width 214 height 477
click at [846, 520] on div at bounding box center [910, 287] width 214 height 477
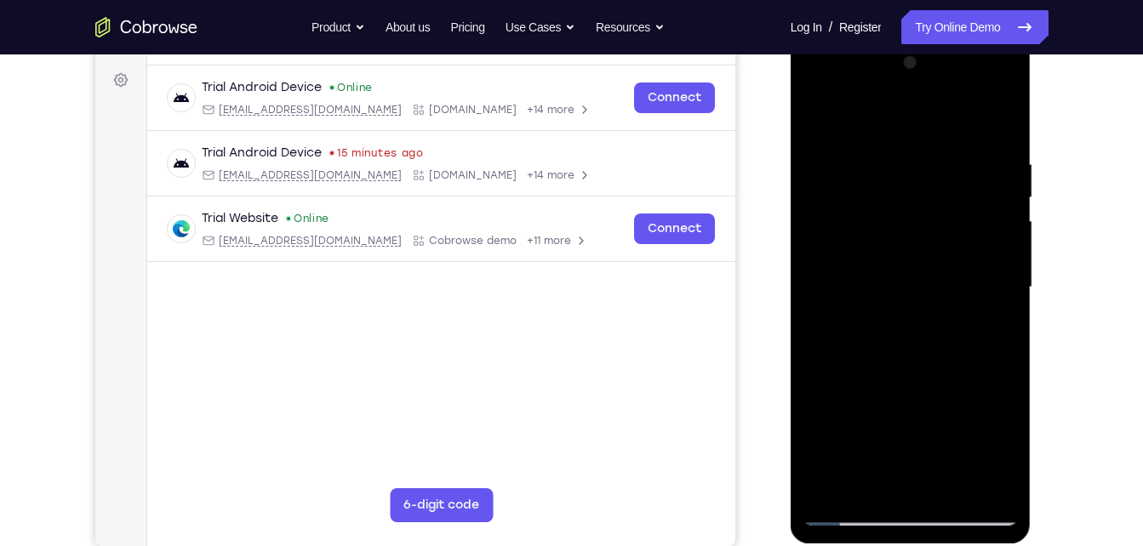
click at [846, 520] on div at bounding box center [910, 287] width 214 height 477
click at [845, 518] on div at bounding box center [910, 287] width 214 height 477
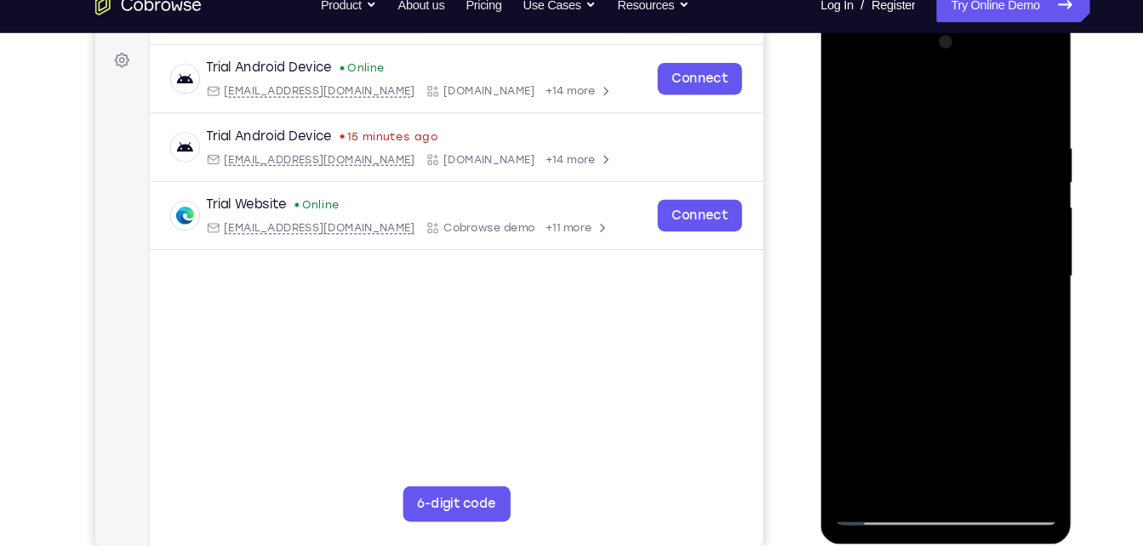
scroll to position [261, 0]
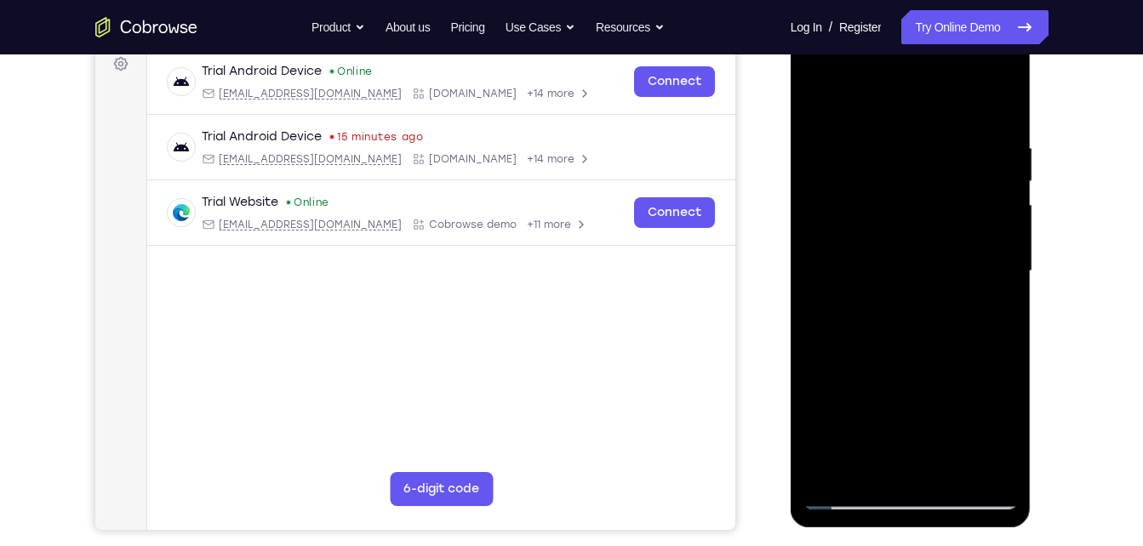
click at [934, 406] on div at bounding box center [910, 271] width 214 height 477
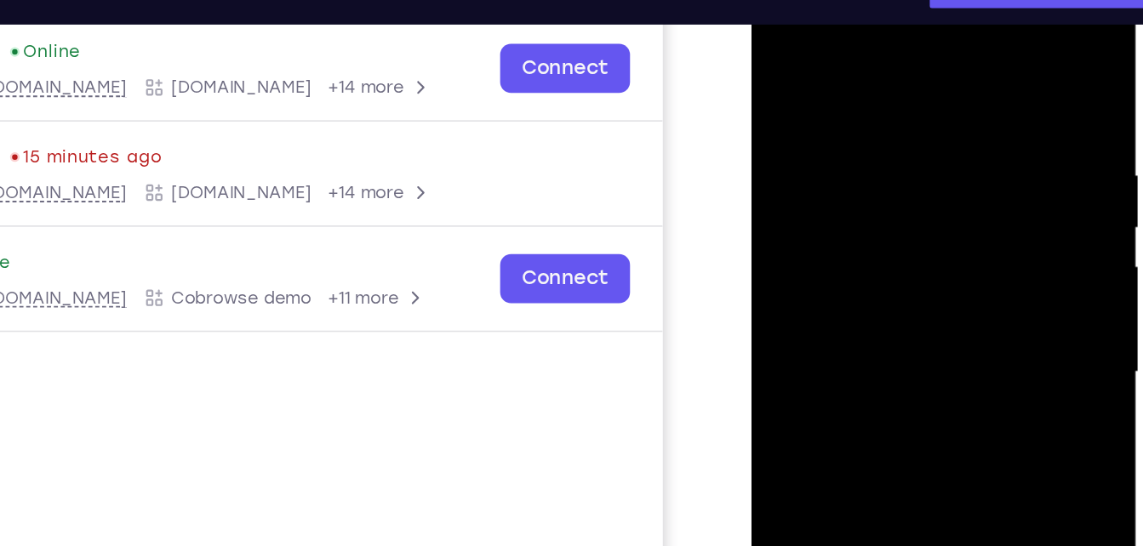
click at [859, 173] on div at bounding box center [871, 221] width 214 height 477
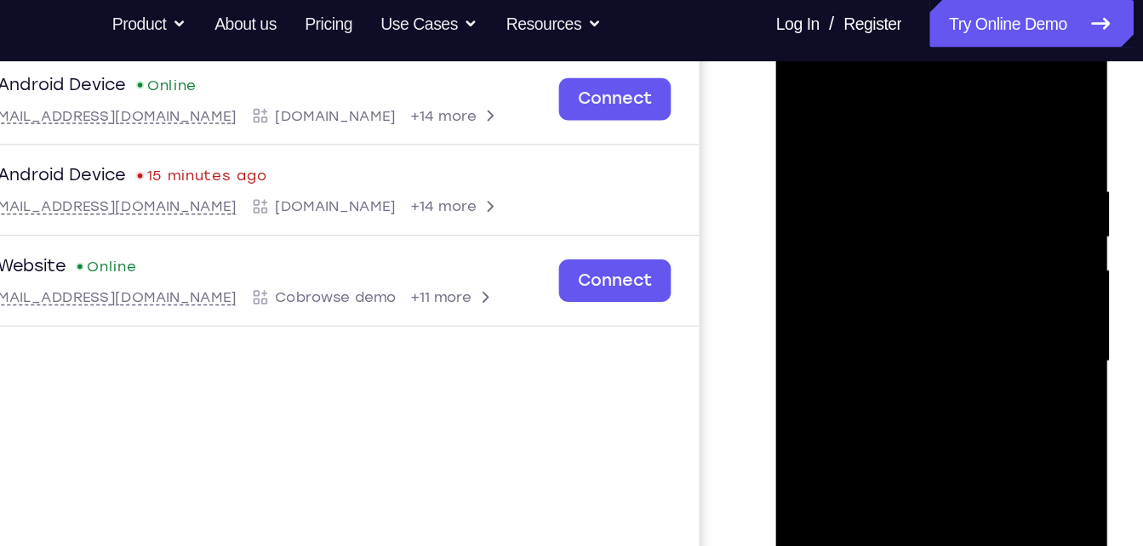
click at [899, 144] on div at bounding box center [896, 264] width 214 height 477
click at [860, 237] on div at bounding box center [896, 264] width 214 height 477
click at [811, 94] on div at bounding box center [896, 264] width 214 height 477
click at [883, 69] on div at bounding box center [896, 264] width 214 height 477
click at [961, 91] on div at bounding box center [896, 264] width 214 height 477
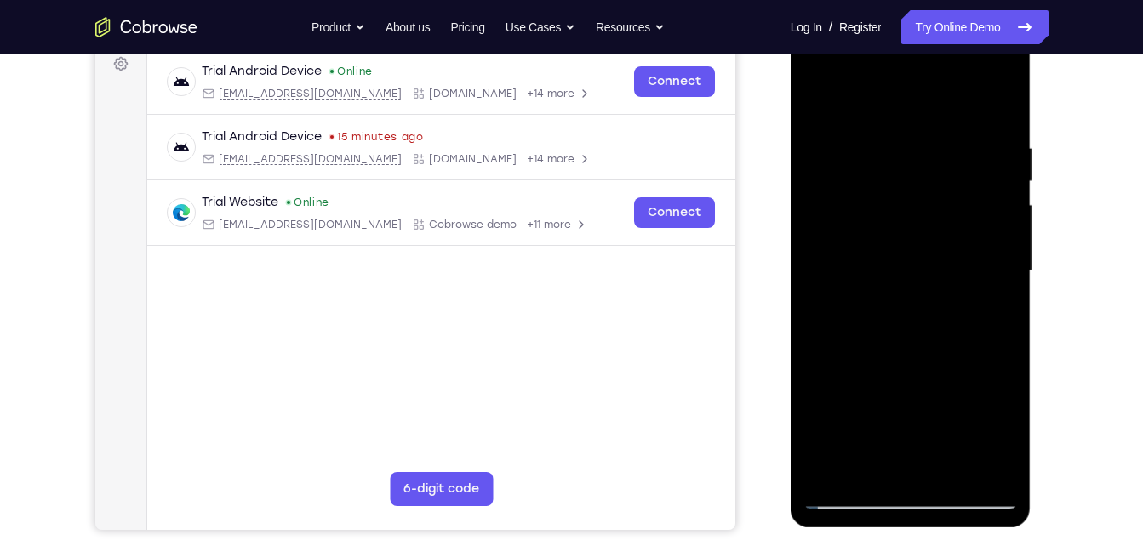
click at [844, 492] on div at bounding box center [910, 271] width 214 height 477
click at [947, 466] on div at bounding box center [910, 271] width 214 height 477
click at [854, 233] on div at bounding box center [910, 271] width 214 height 477
click at [903, 464] on div at bounding box center [910, 271] width 214 height 477
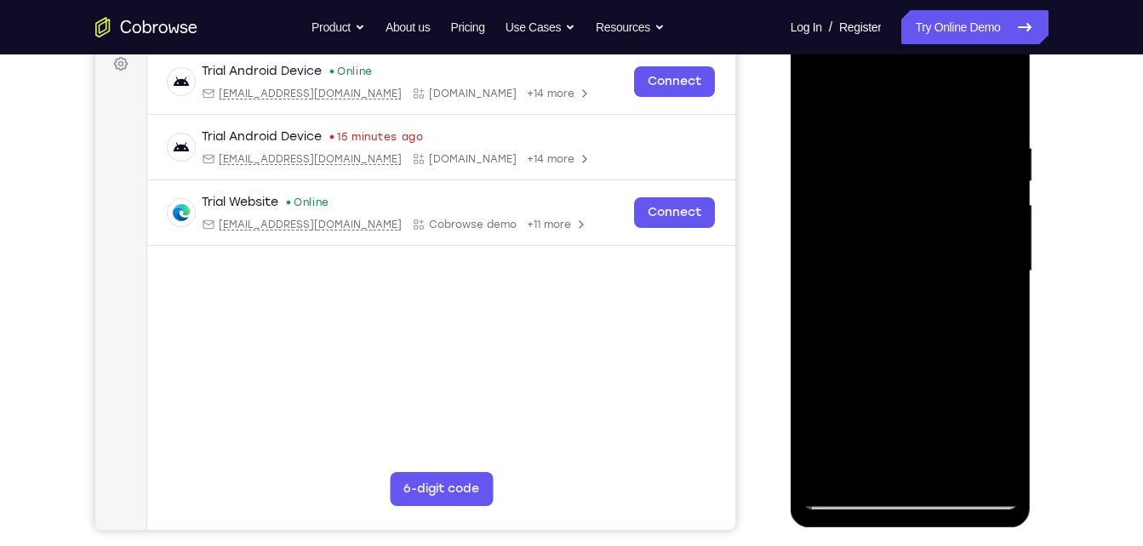
click at [917, 346] on div at bounding box center [910, 271] width 214 height 477
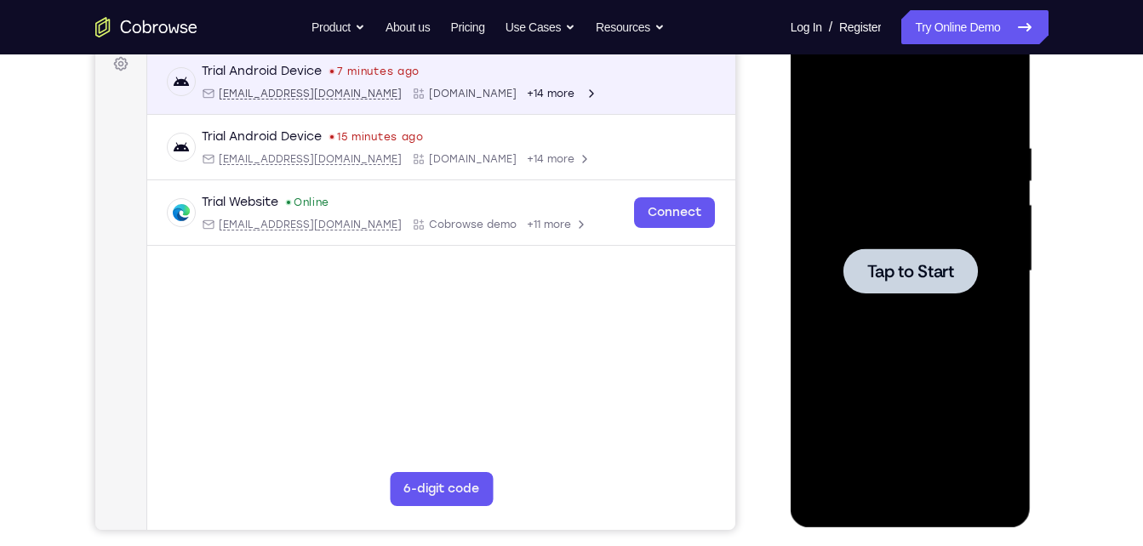
click at [754, 117] on div "Your Support Agent Your Customer Web iOS Android" at bounding box center [571, 216] width 953 height 629
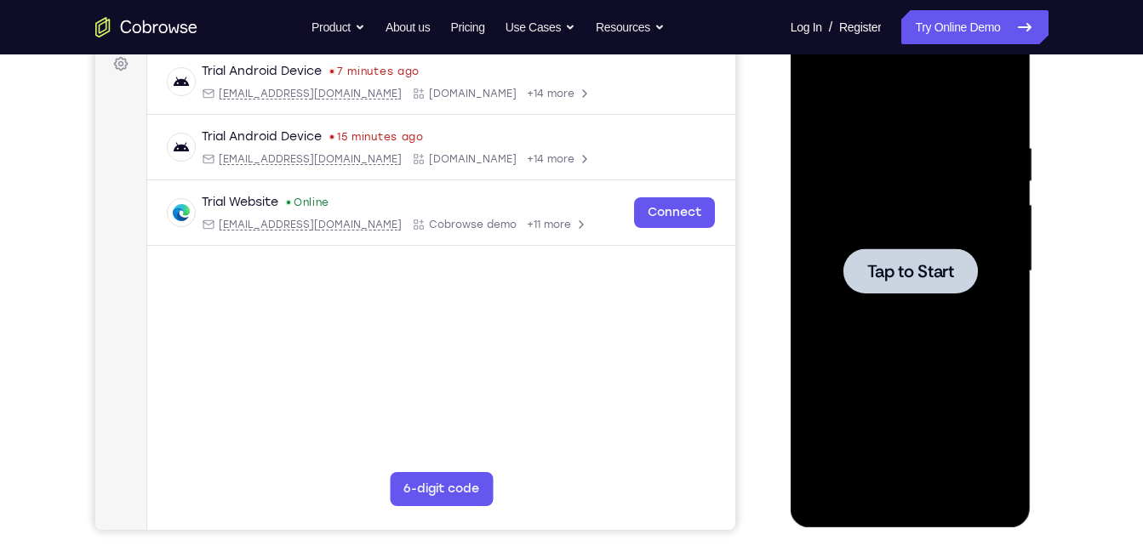
click at [943, 188] on div at bounding box center [910, 271] width 214 height 477
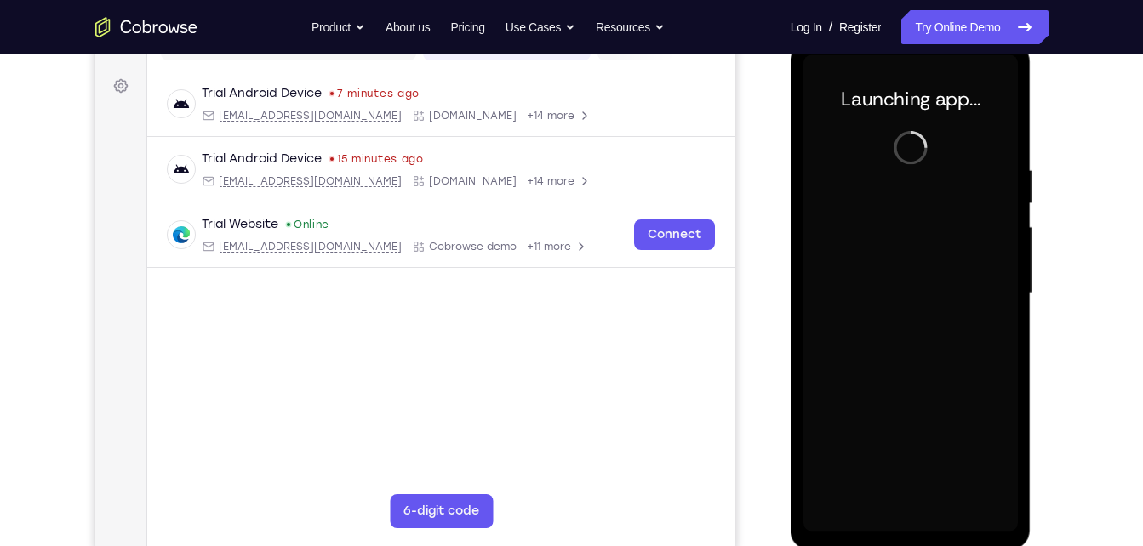
scroll to position [243, 0]
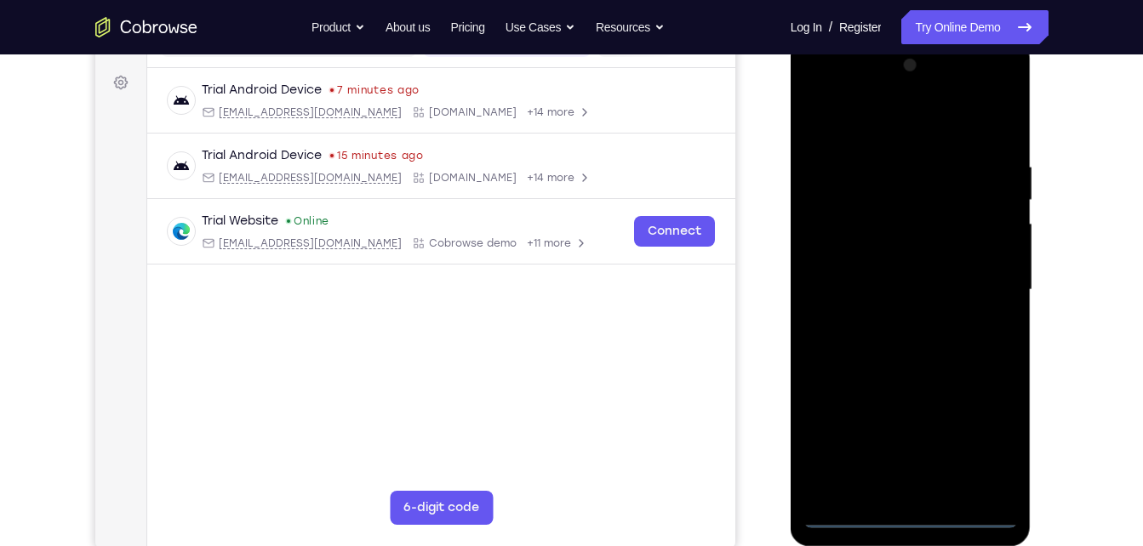
click at [909, 519] on div at bounding box center [910, 290] width 214 height 477
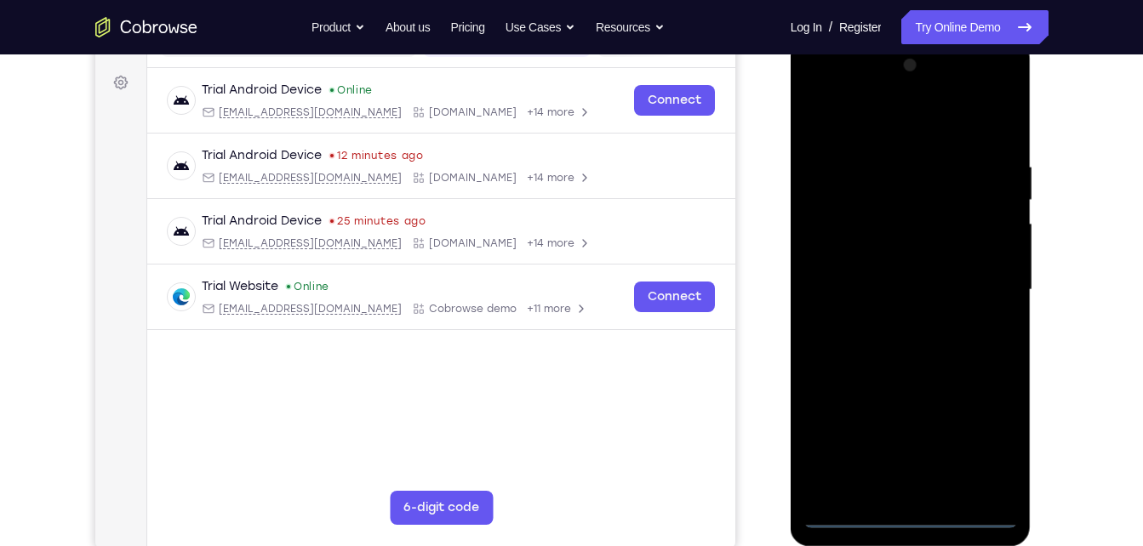
click at [989, 455] on div at bounding box center [910, 290] width 214 height 477
click at [901, 142] on div at bounding box center [910, 290] width 214 height 477
click at [895, 132] on div at bounding box center [910, 290] width 214 height 477
click at [982, 280] on div at bounding box center [910, 290] width 214 height 477
click at [885, 317] on div at bounding box center [910, 290] width 214 height 477
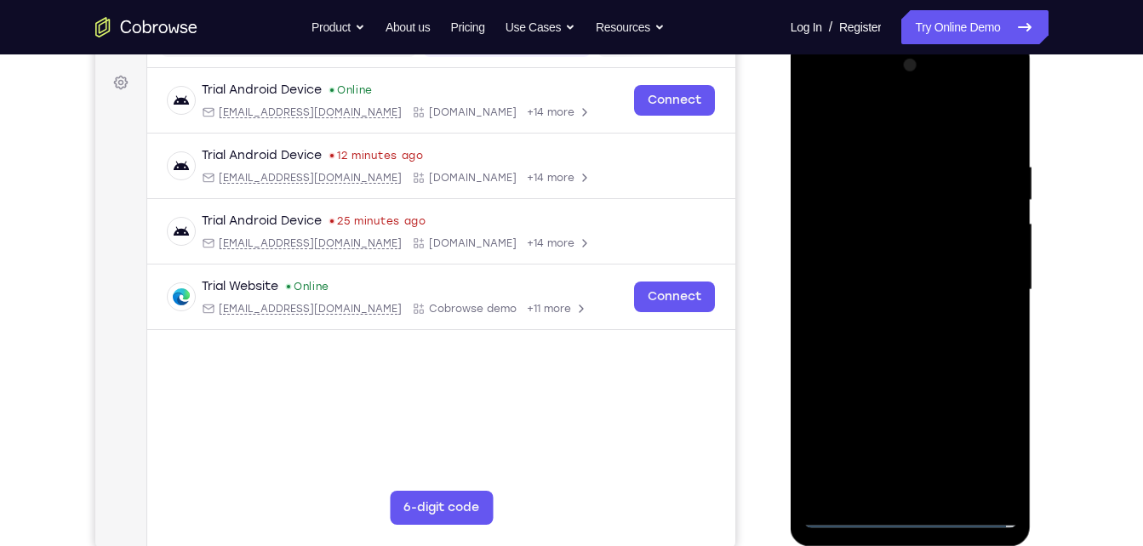
click at [888, 271] on div at bounding box center [910, 290] width 214 height 477
click at [873, 284] on div at bounding box center [910, 290] width 214 height 477
click at [857, 345] on div at bounding box center [910, 290] width 214 height 477
click at [865, 366] on div at bounding box center [910, 290] width 214 height 477
click at [879, 139] on div at bounding box center [910, 290] width 214 height 477
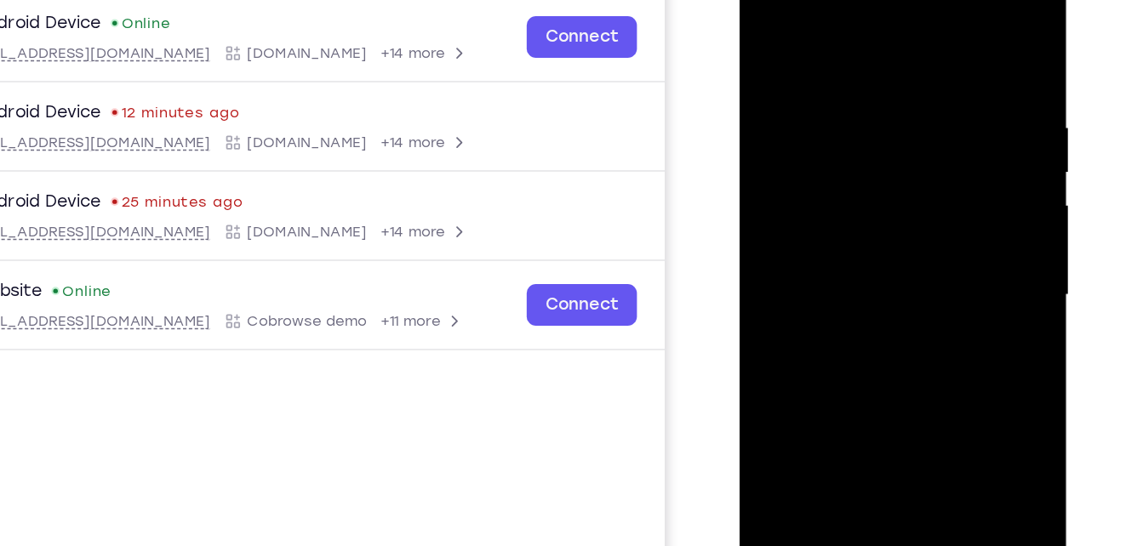
click at [940, 39] on div at bounding box center [859, 205] width 214 height 477
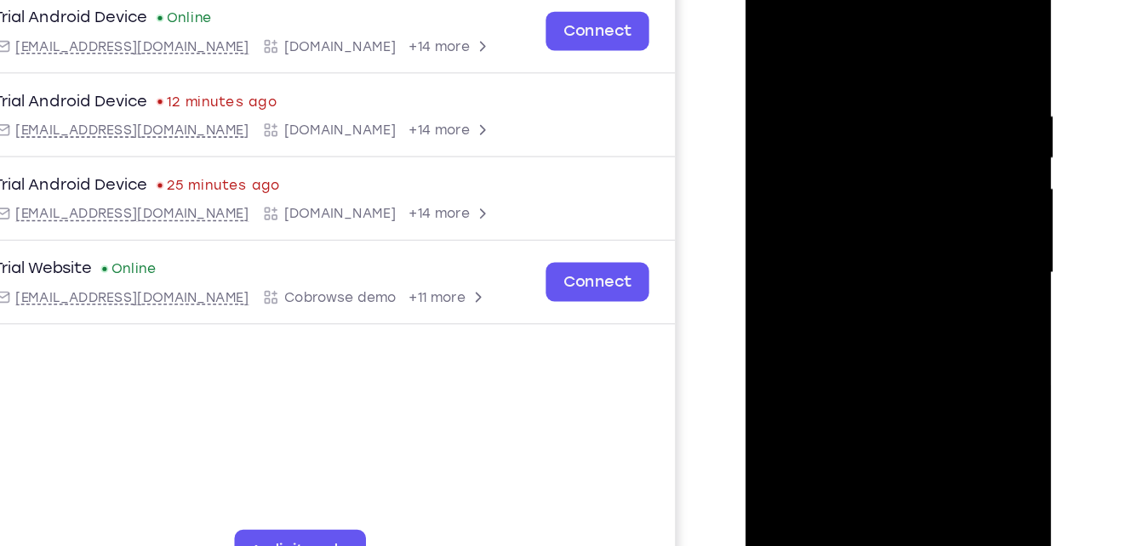
click at [957, 283] on div at bounding box center [864, 205] width 214 height 477
drag, startPoint x: 935, startPoint y: 291, endPoint x: 877, endPoint y: 129, distance: 172.5
click at [877, 129] on div at bounding box center [864, 205] width 214 height 477
click at [770, 120] on div at bounding box center [864, 205] width 214 height 477
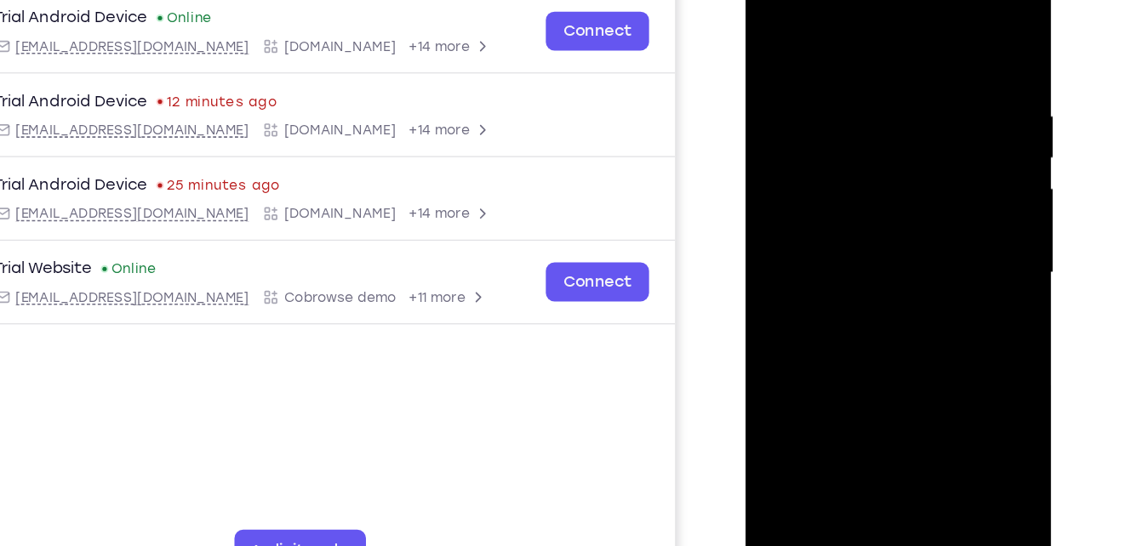
drag, startPoint x: 862, startPoint y: 243, endPoint x: 844, endPoint y: 122, distance: 122.2
click at [844, 122] on div at bounding box center [864, 205] width 214 height 477
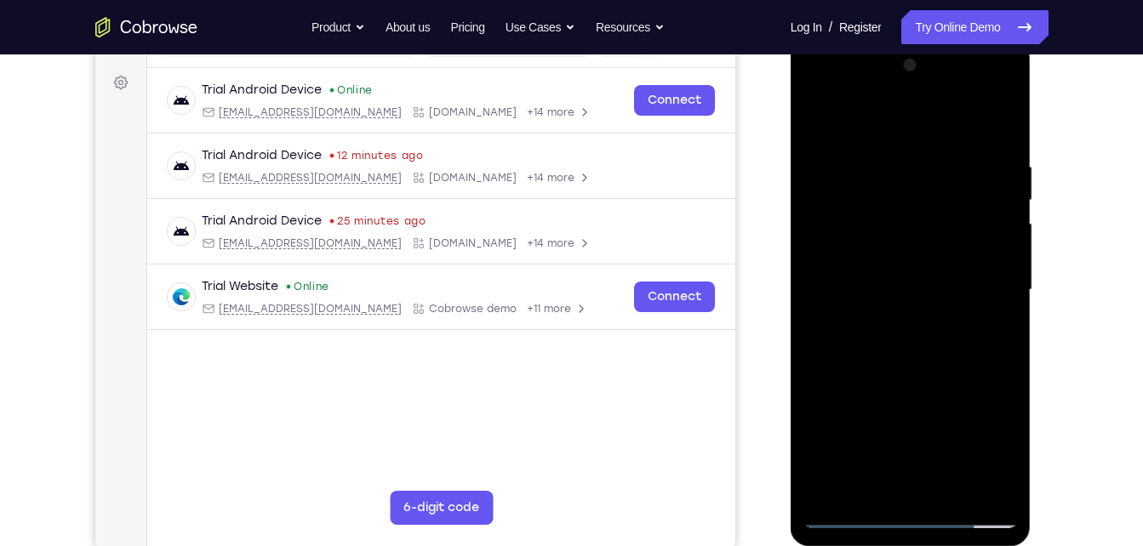
click at [944, 488] on div at bounding box center [910, 290] width 214 height 477
click at [910, 376] on div at bounding box center [910, 290] width 214 height 477
click at [814, 111] on div at bounding box center [910, 290] width 214 height 477
click at [985, 485] on div at bounding box center [910, 290] width 214 height 477
click at [918, 117] on div at bounding box center [910, 290] width 214 height 477
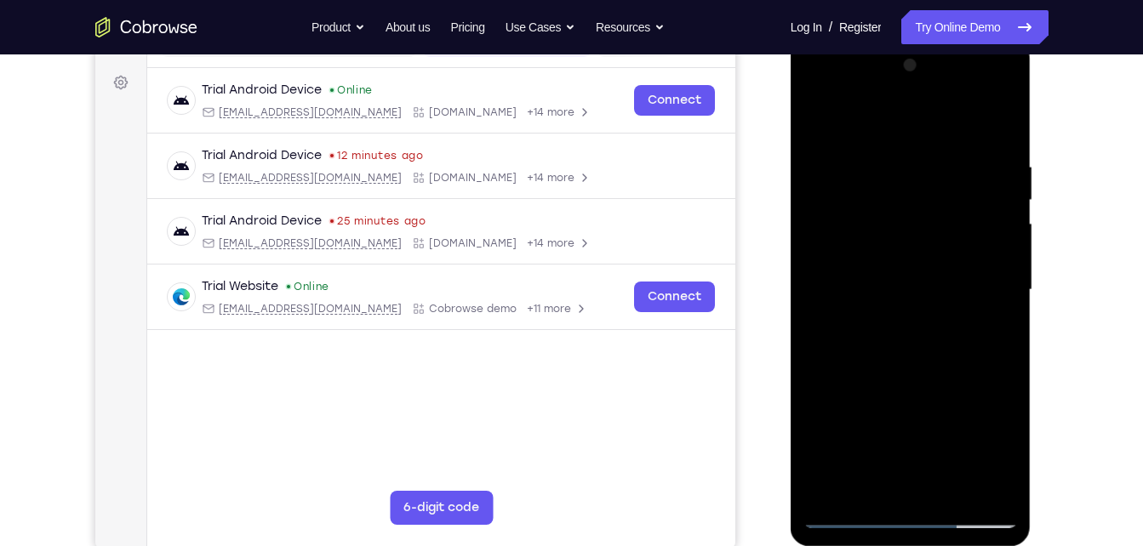
click at [883, 266] on div at bounding box center [910, 290] width 214 height 477
click at [909, 250] on div at bounding box center [910, 290] width 214 height 477
click at [953, 491] on div at bounding box center [910, 290] width 214 height 477
click at [848, 515] on div at bounding box center [910, 290] width 214 height 477
click at [1003, 110] on div at bounding box center [910, 290] width 214 height 477
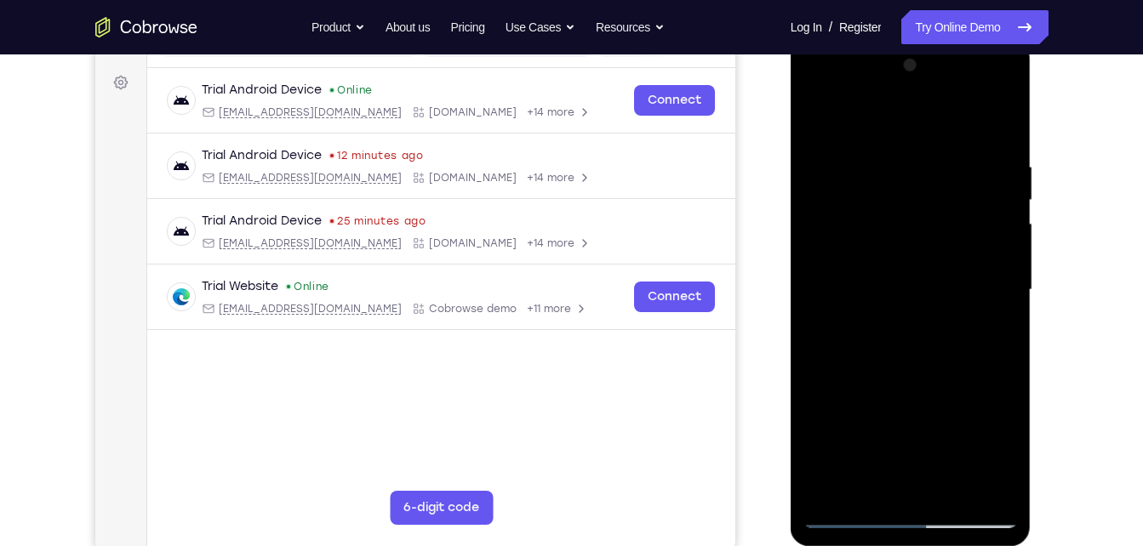
click at [842, 135] on div at bounding box center [910, 290] width 214 height 477
click at [860, 176] on div at bounding box center [910, 290] width 214 height 477
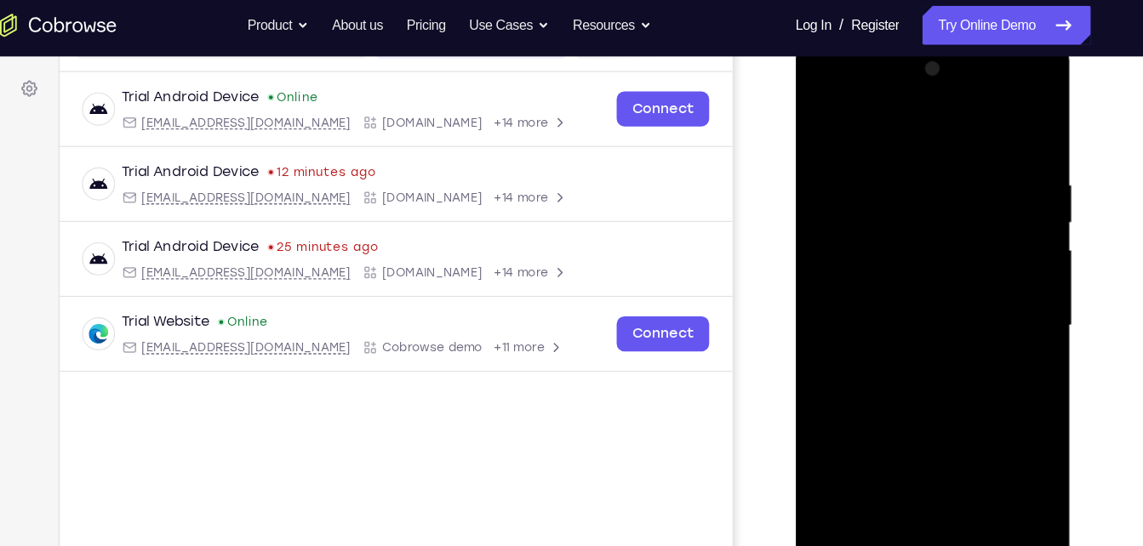
click at [917, 180] on div at bounding box center [915, 289] width 214 height 477
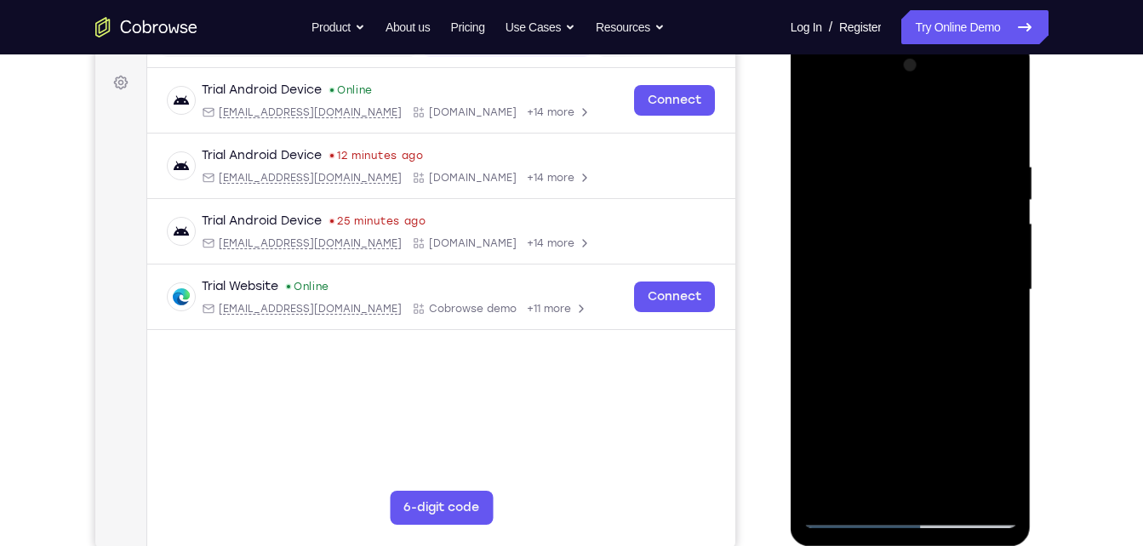
click at [950, 493] on div at bounding box center [910, 290] width 214 height 477
click at [866, 274] on div at bounding box center [910, 290] width 214 height 477
click at [851, 518] on div at bounding box center [910, 290] width 214 height 477
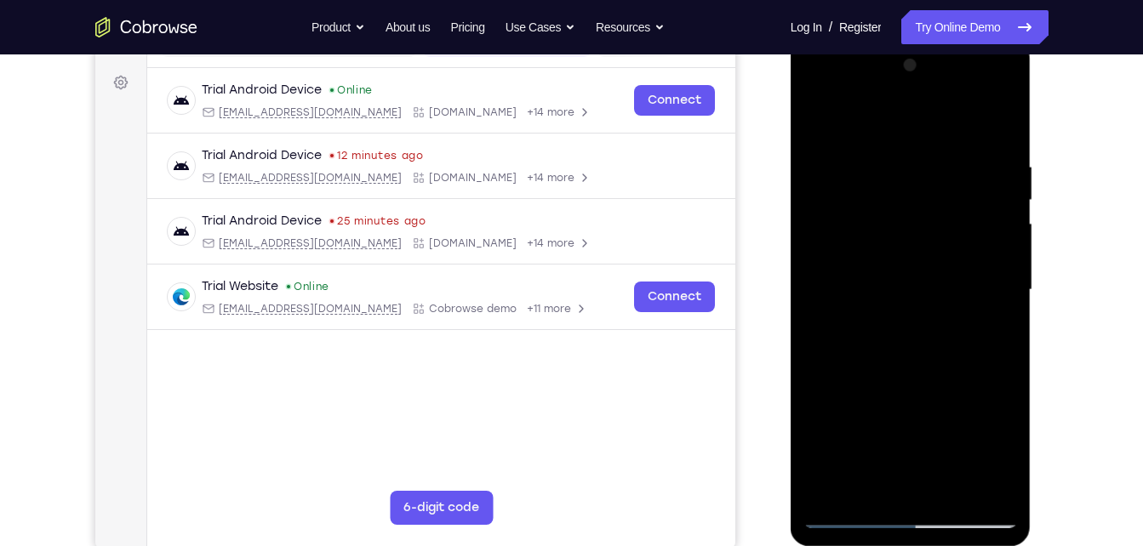
click at [851, 518] on div at bounding box center [910, 290] width 214 height 477
click at [844, 490] on div at bounding box center [910, 290] width 214 height 477
drag, startPoint x: 885, startPoint y: 130, endPoint x: 905, endPoint y: 345, distance: 215.4
click at [905, 345] on div at bounding box center [910, 290] width 214 height 477
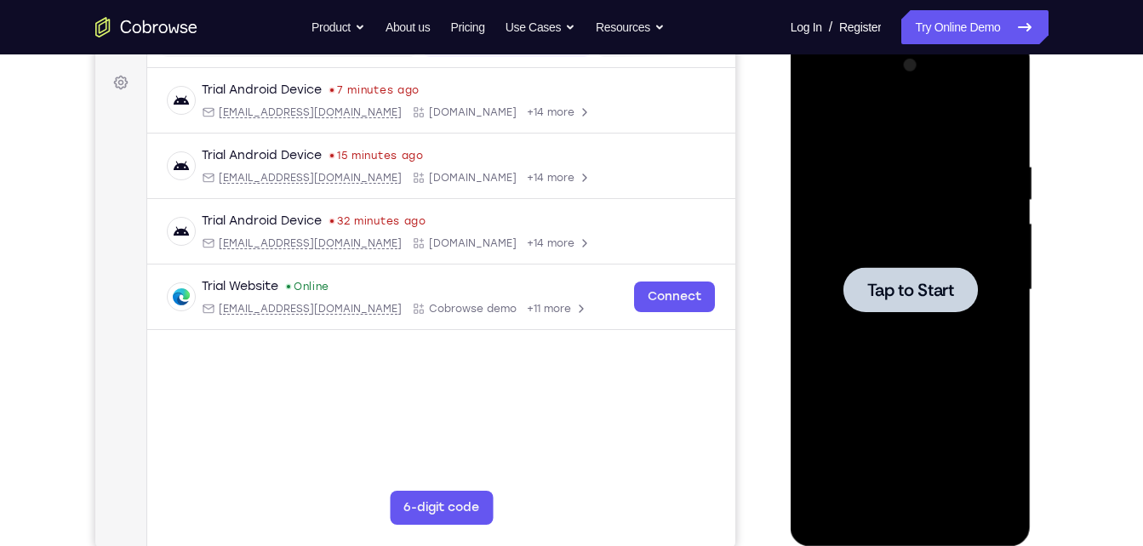
click at [945, 189] on div at bounding box center [910, 290] width 214 height 477
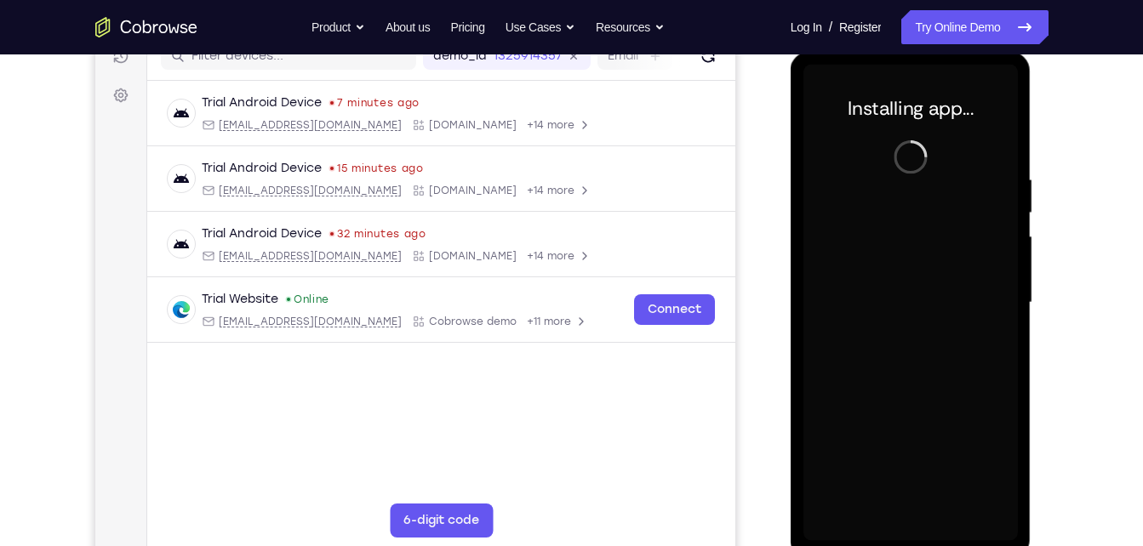
scroll to position [239, 0]
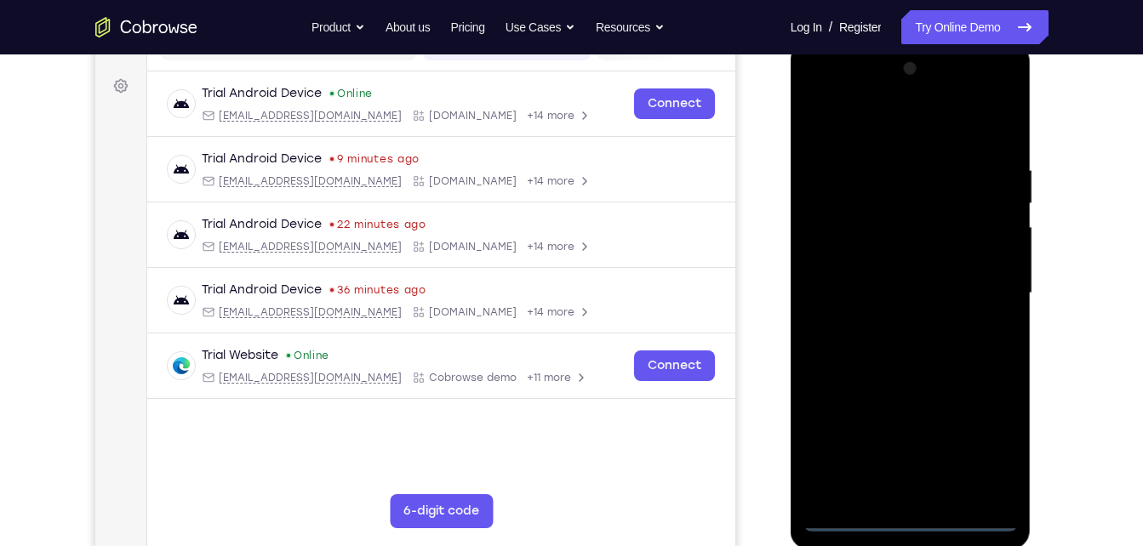
click at [917, 517] on div at bounding box center [910, 293] width 214 height 477
click at [1014, 436] on div at bounding box center [910, 293] width 214 height 477
click at [995, 443] on div at bounding box center [910, 293] width 214 height 477
click at [876, 123] on div at bounding box center [910, 293] width 214 height 477
click at [980, 296] on div at bounding box center [910, 293] width 214 height 477
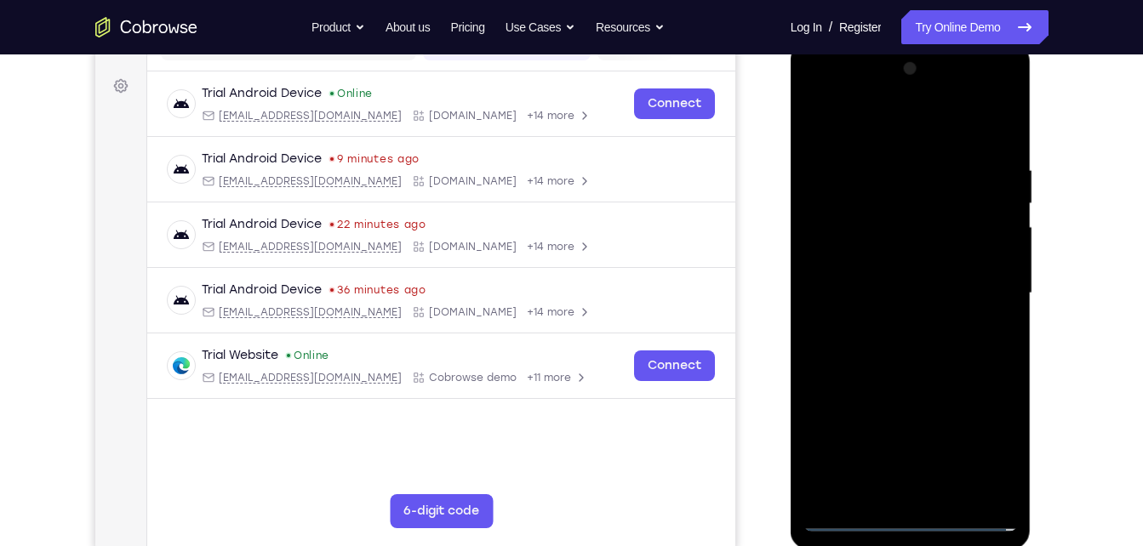
click at [919, 492] on div at bounding box center [910, 293] width 214 height 477
click at [894, 286] on div at bounding box center [910, 293] width 214 height 477
click at [904, 339] on div at bounding box center [910, 293] width 214 height 477
click at [922, 369] on div at bounding box center [910, 293] width 214 height 477
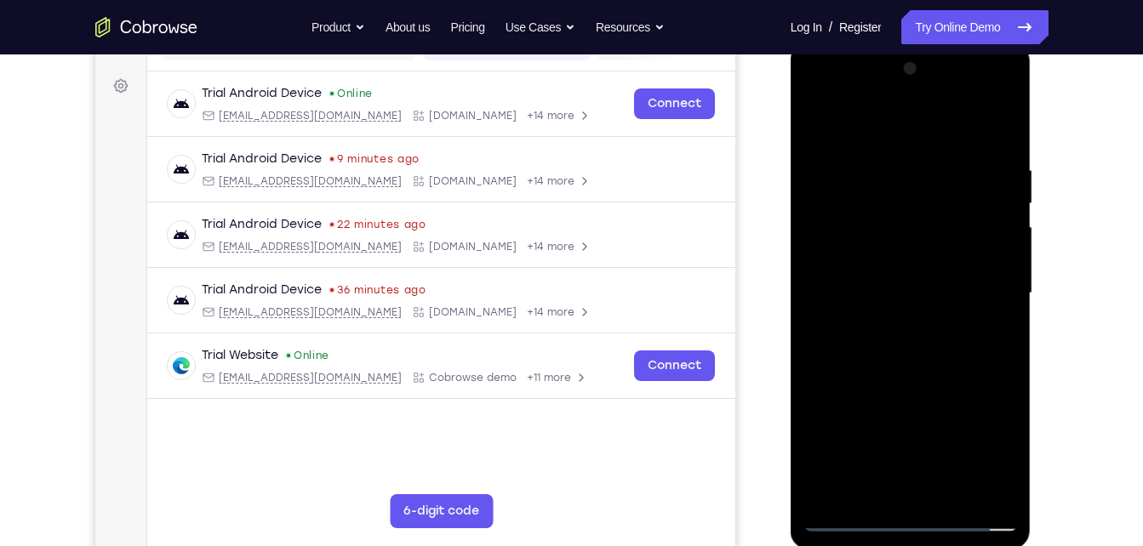
click at [1001, 497] on div at bounding box center [910, 293] width 214 height 477
click at [951, 499] on div at bounding box center [910, 293] width 214 height 477
click at [944, 390] on div at bounding box center [910, 293] width 214 height 477
click at [852, 528] on div at bounding box center [910, 293] width 214 height 477
drag, startPoint x: 904, startPoint y: 131, endPoint x: 873, endPoint y: 14, distance: 121.4
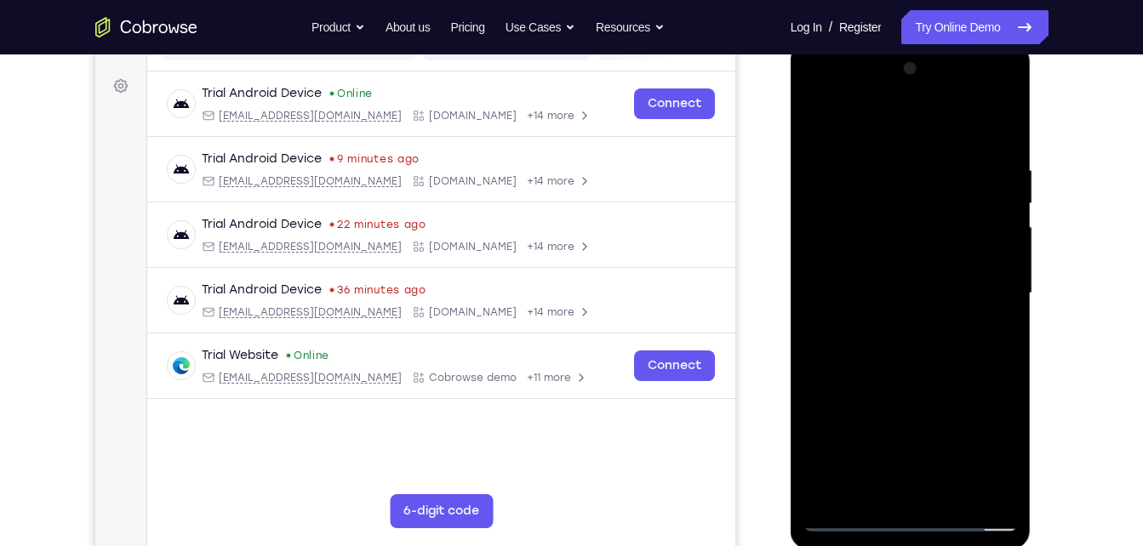
click at [873, 43] on html "Online web based iOS Simulators and Android Emulators. Run iPhone, iPad, Mobile…" at bounding box center [912, 298] width 243 height 511
click at [1002, 120] on div at bounding box center [910, 293] width 214 height 477
click at [983, 497] on div at bounding box center [910, 293] width 214 height 477
click at [922, 352] on div at bounding box center [910, 293] width 214 height 477
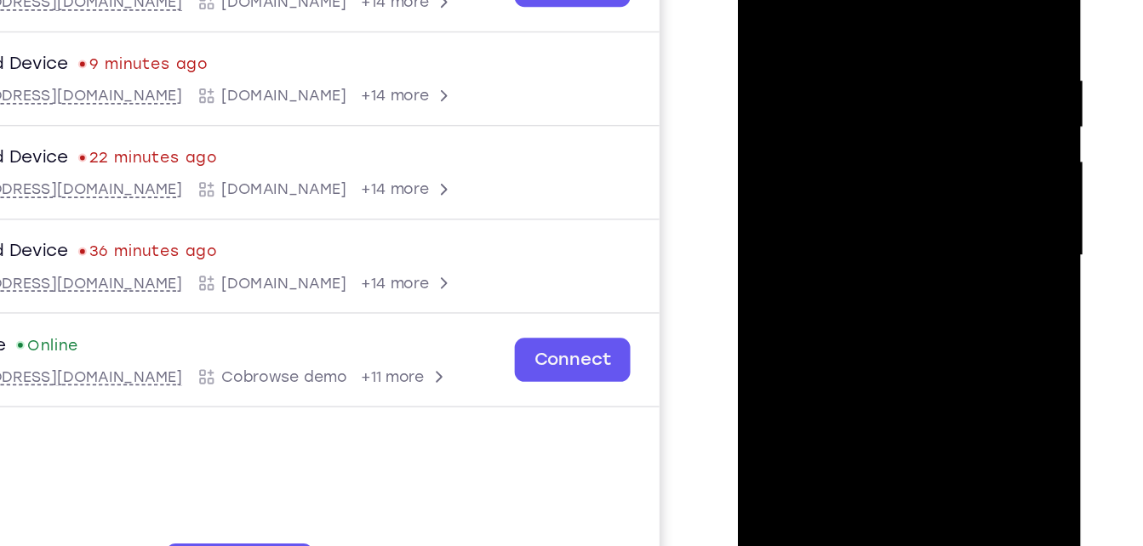
drag, startPoint x: 847, startPoint y: 253, endPoint x: 843, endPoint y: 151, distance: 102.2
click at [843, 151] on div at bounding box center [858, 149] width 214 height 477
drag, startPoint x: 854, startPoint y: 279, endPoint x: 845, endPoint y: 121, distance: 158.6
click at [845, 121] on div at bounding box center [858, 149] width 214 height 477
drag, startPoint x: 837, startPoint y: 254, endPoint x: 830, endPoint y: 42, distance: 212.0
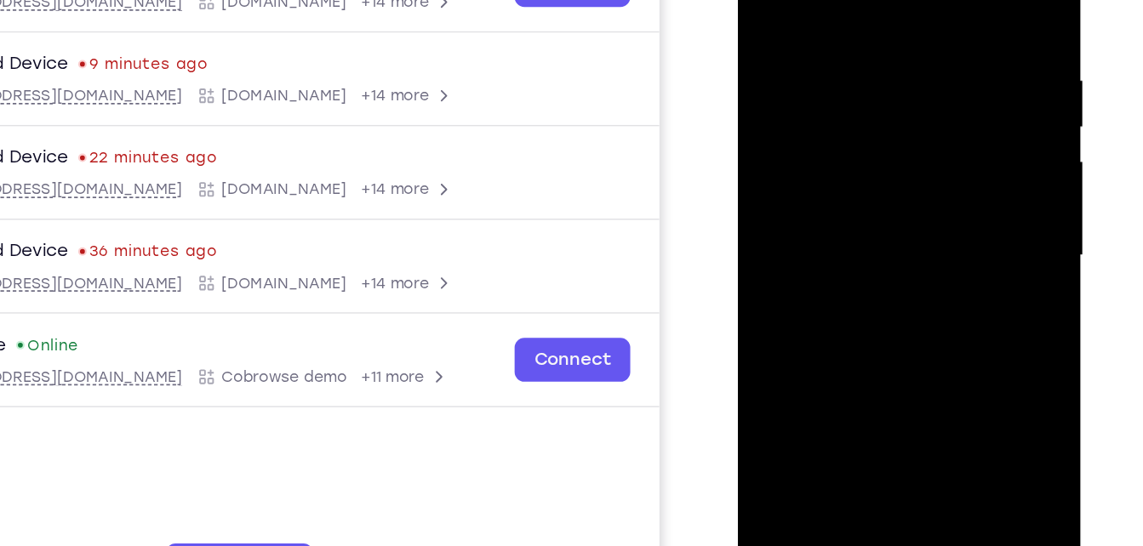
click at [830, 42] on div at bounding box center [858, 149] width 214 height 477
drag, startPoint x: 846, startPoint y: 218, endPoint x: 834, endPoint y: 47, distance: 171.5
click at [834, 47] on div at bounding box center [858, 149] width 214 height 477
drag, startPoint x: 843, startPoint y: 268, endPoint x: 841, endPoint y: 101, distance: 166.8
click at [841, 101] on div at bounding box center [858, 149] width 214 height 477
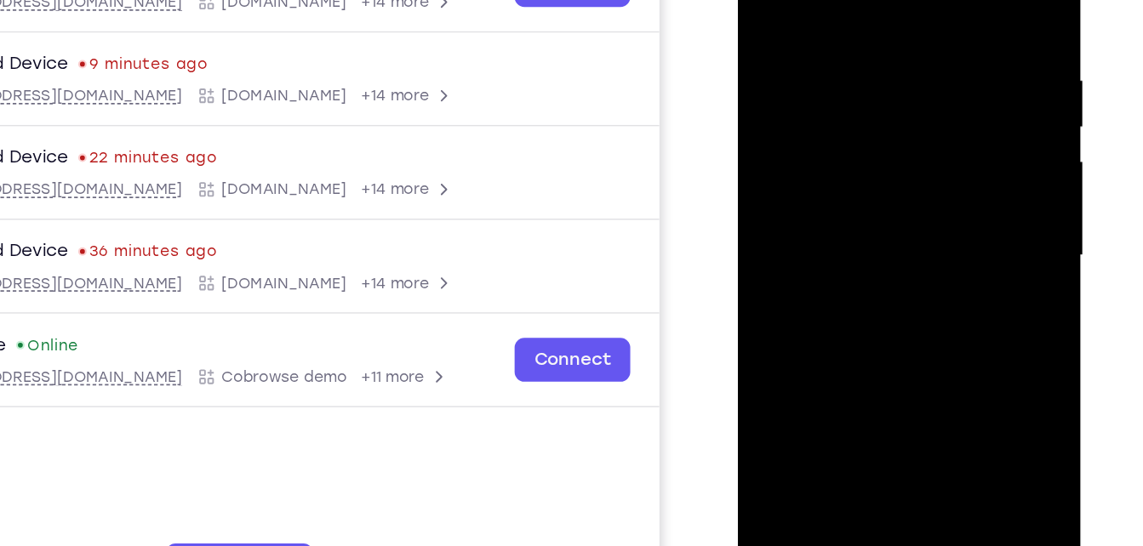
click at [831, 94] on div at bounding box center [858, 149] width 214 height 477
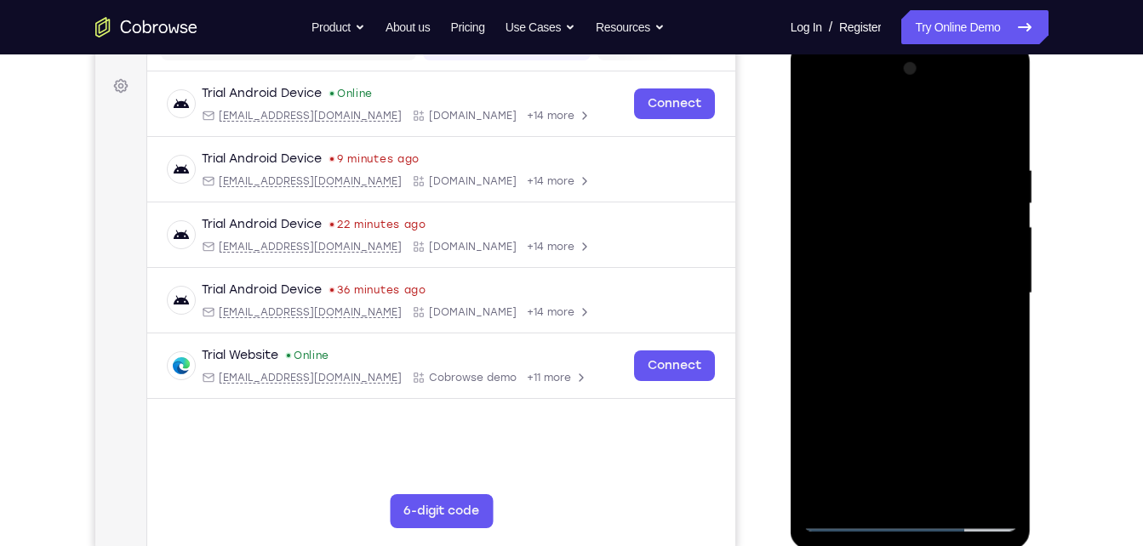
drag, startPoint x: 850, startPoint y: 152, endPoint x: 899, endPoint y: 309, distance: 163.9
click at [899, 309] on div at bounding box center [910, 293] width 214 height 477
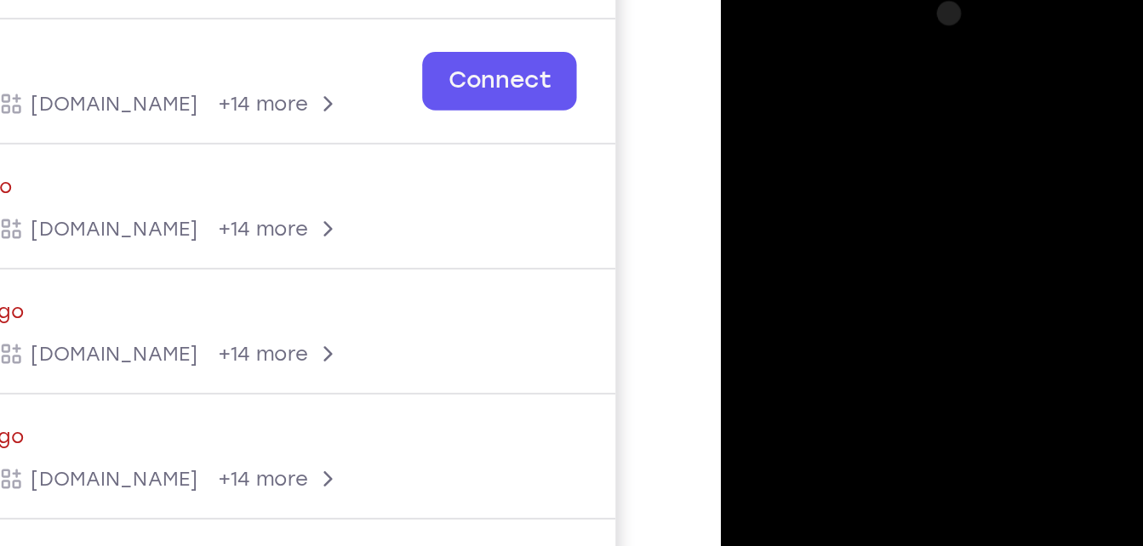
click at [782, 198] on div at bounding box center [841, 215] width 214 height 477
drag, startPoint x: 782, startPoint y: 198, endPoint x: 772, endPoint y: 154, distance: 45.4
click at [772, 154] on div at bounding box center [841, 215] width 214 height 477
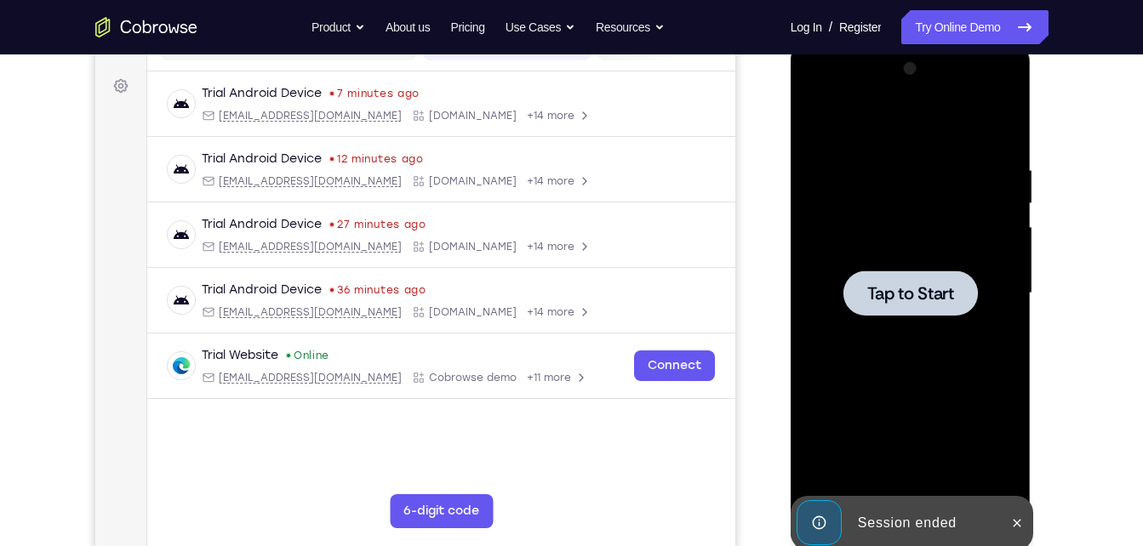
click at [893, 152] on div at bounding box center [910, 293] width 214 height 477
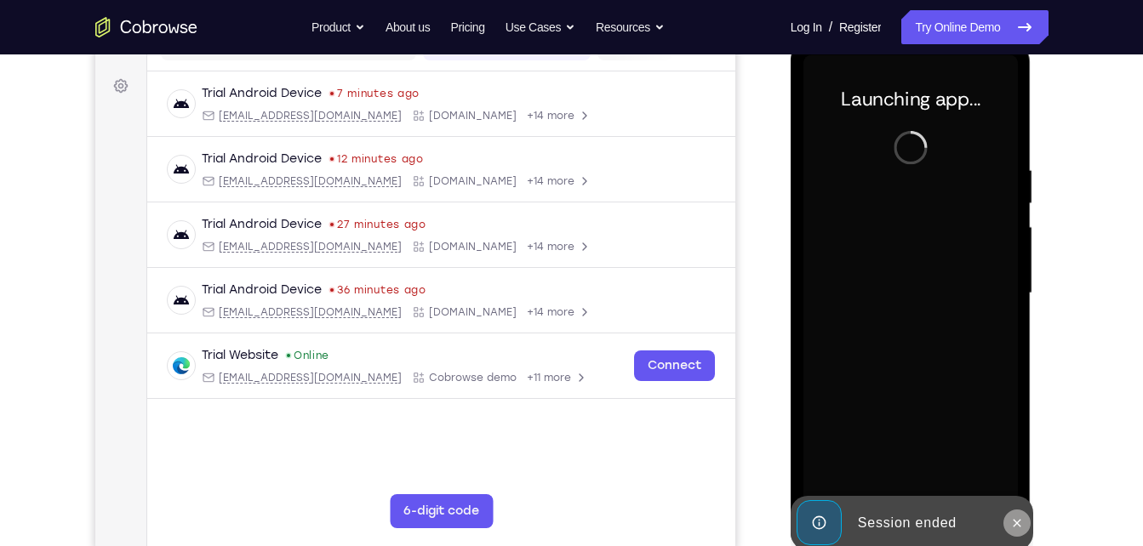
click at [1020, 522] on icon at bounding box center [1017, 524] width 14 height 14
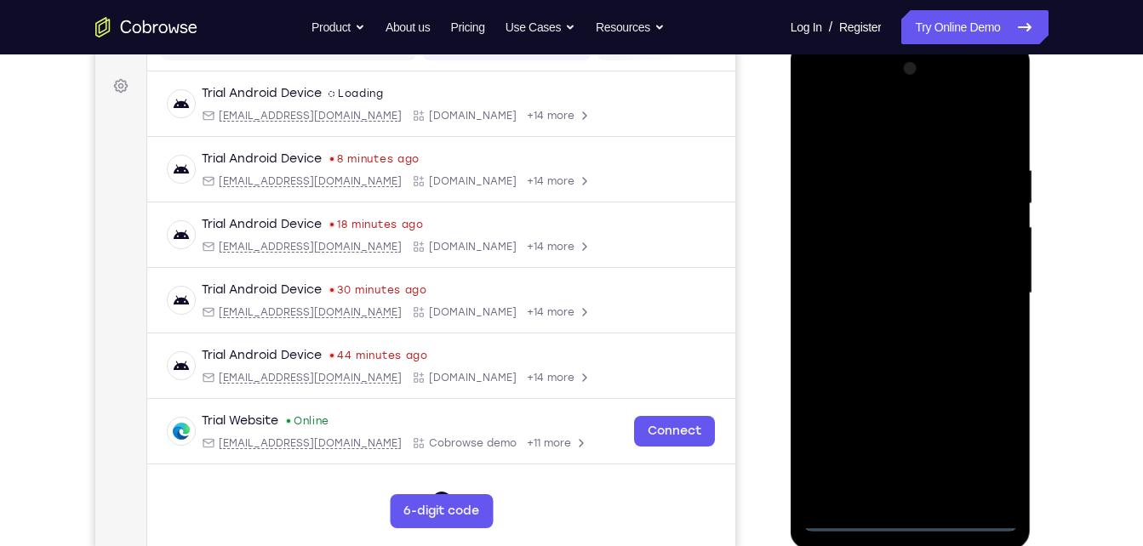
click at [910, 517] on div at bounding box center [910, 293] width 214 height 477
click at [976, 451] on div at bounding box center [910, 293] width 214 height 477
click at [898, 135] on div at bounding box center [910, 293] width 214 height 477
click at [974, 281] on div at bounding box center [910, 293] width 214 height 477
click at [889, 323] on div at bounding box center [910, 293] width 214 height 477
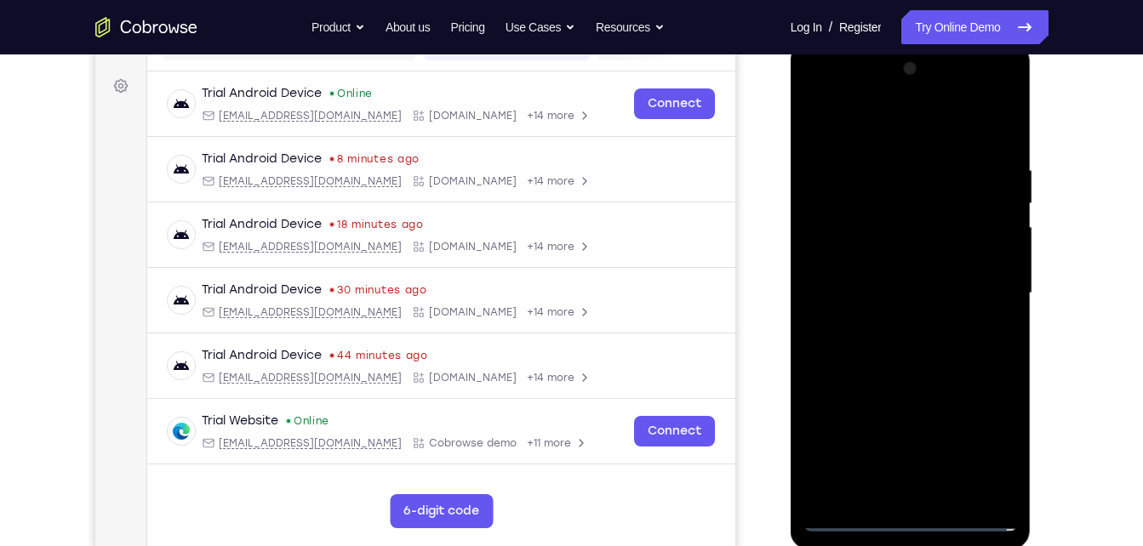
click at [883, 270] on div at bounding box center [910, 293] width 214 height 477
click at [865, 291] on div at bounding box center [910, 293] width 214 height 477
click at [871, 340] on div at bounding box center [910, 293] width 214 height 477
click at [906, 334] on div at bounding box center [910, 293] width 214 height 477
click at [1004, 489] on div at bounding box center [910, 293] width 214 height 477
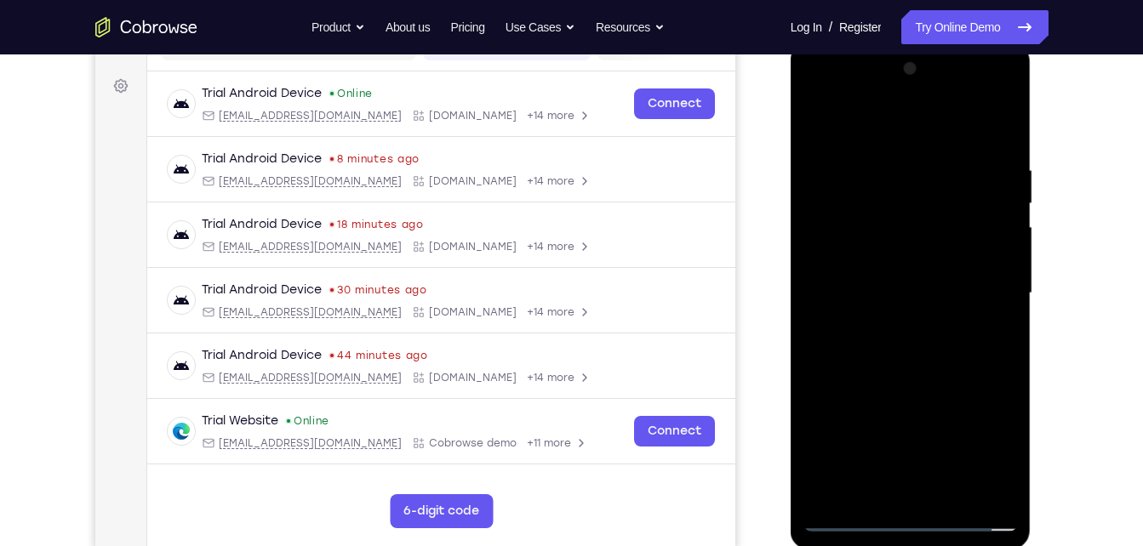
click at [903, 356] on div at bounding box center [910, 293] width 214 height 477
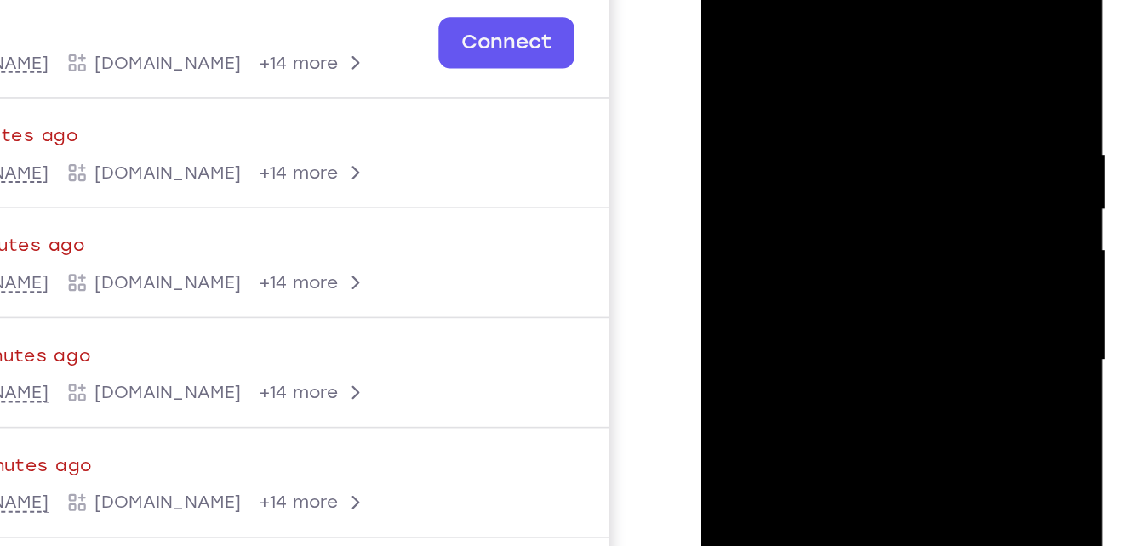
click at [791, 52] on div at bounding box center [821, 191] width 214 height 477
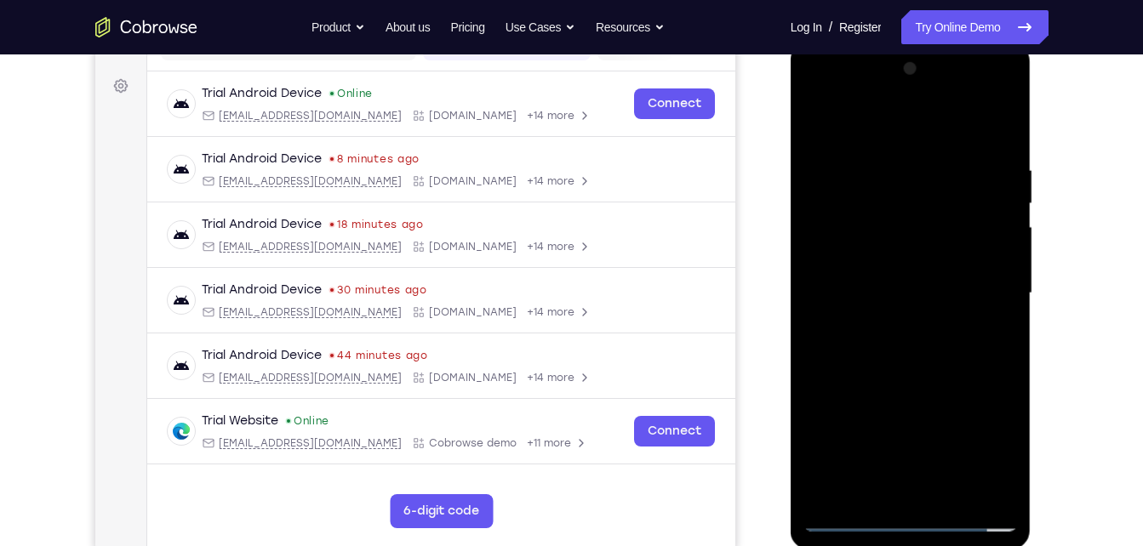
click at [973, 239] on div at bounding box center [910, 293] width 214 height 477
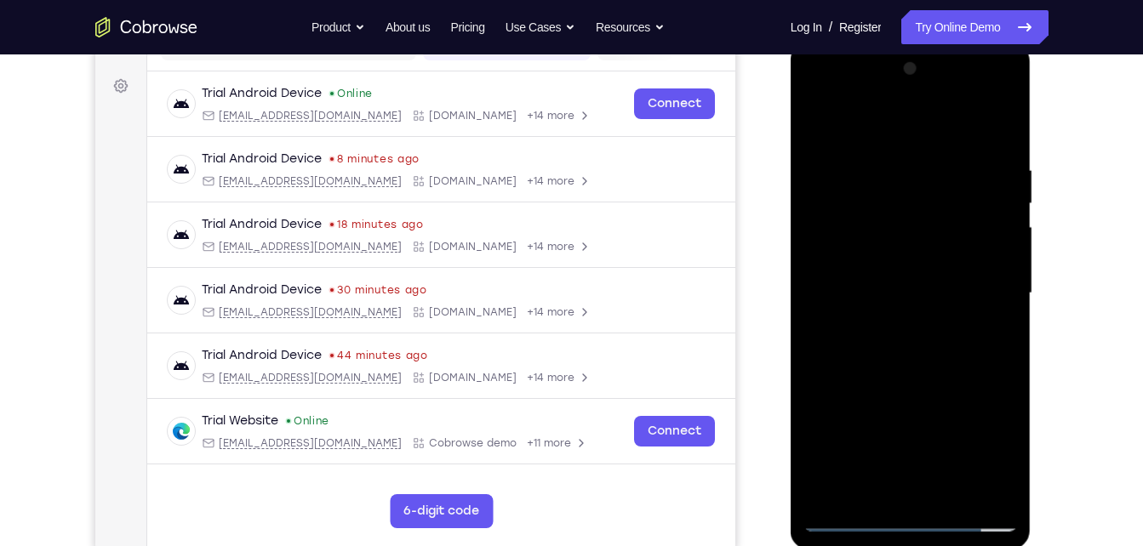
click at [973, 239] on div at bounding box center [910, 293] width 214 height 477
click at [997, 141] on div at bounding box center [910, 293] width 214 height 477
click at [981, 496] on div at bounding box center [910, 293] width 214 height 477
click at [880, 500] on div at bounding box center [910, 293] width 214 height 477
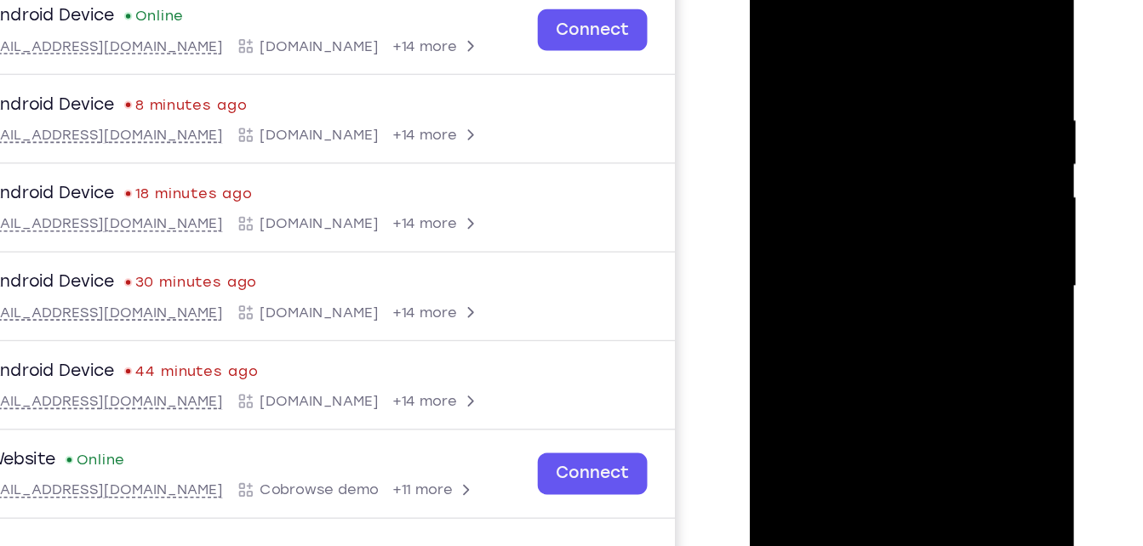
drag, startPoint x: 865, startPoint y: 216, endPoint x: 848, endPoint y: 76, distance: 141.6
click at [848, 76] on div at bounding box center [869, 198] width 214 height 477
drag, startPoint x: 882, startPoint y: 237, endPoint x: 847, endPoint y: 111, distance: 130.7
click at [847, 111] on div at bounding box center [869, 198] width 214 height 477
drag, startPoint x: 830, startPoint y: 50, endPoint x: 849, endPoint y: 363, distance: 312.9
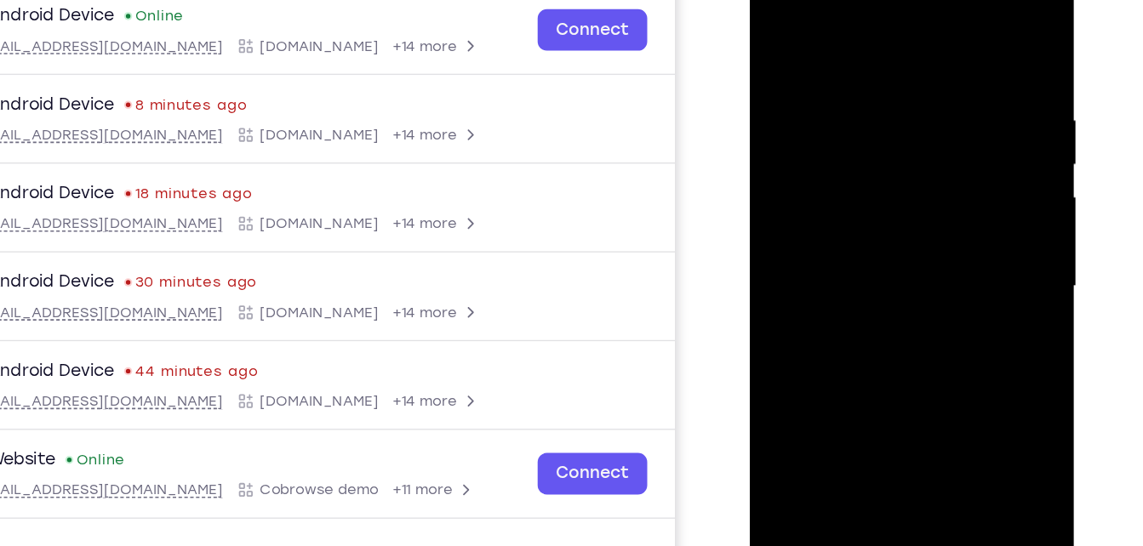
click at [849, 363] on div at bounding box center [869, 198] width 214 height 477
drag, startPoint x: 865, startPoint y: 84, endPoint x: 930, endPoint y: 319, distance: 243.9
click at [930, 319] on div at bounding box center [869, 198] width 214 height 477
drag, startPoint x: 894, startPoint y: 97, endPoint x: 934, endPoint y: 351, distance: 257.6
click at [934, 351] on div at bounding box center [869, 198] width 214 height 477
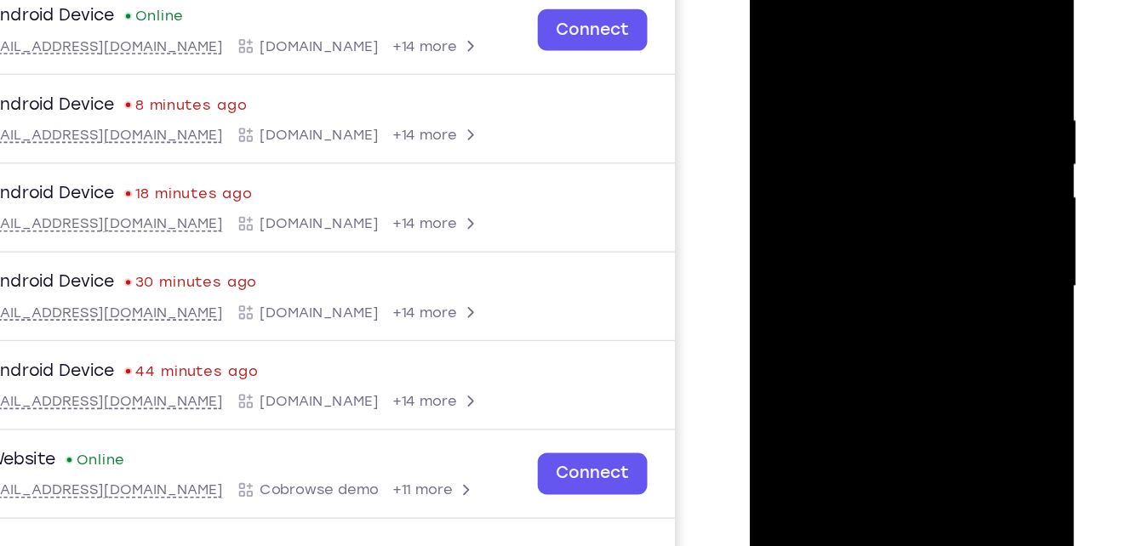
click at [874, 154] on div at bounding box center [869, 198] width 214 height 477
drag, startPoint x: 852, startPoint y: 283, endPoint x: 837, endPoint y: 72, distance: 211.5
click at [837, 72] on div at bounding box center [869, 198] width 214 height 477
drag, startPoint x: 883, startPoint y: 264, endPoint x: 885, endPoint y: 86, distance: 177.9
click at [885, 86] on div at bounding box center [869, 198] width 214 height 477
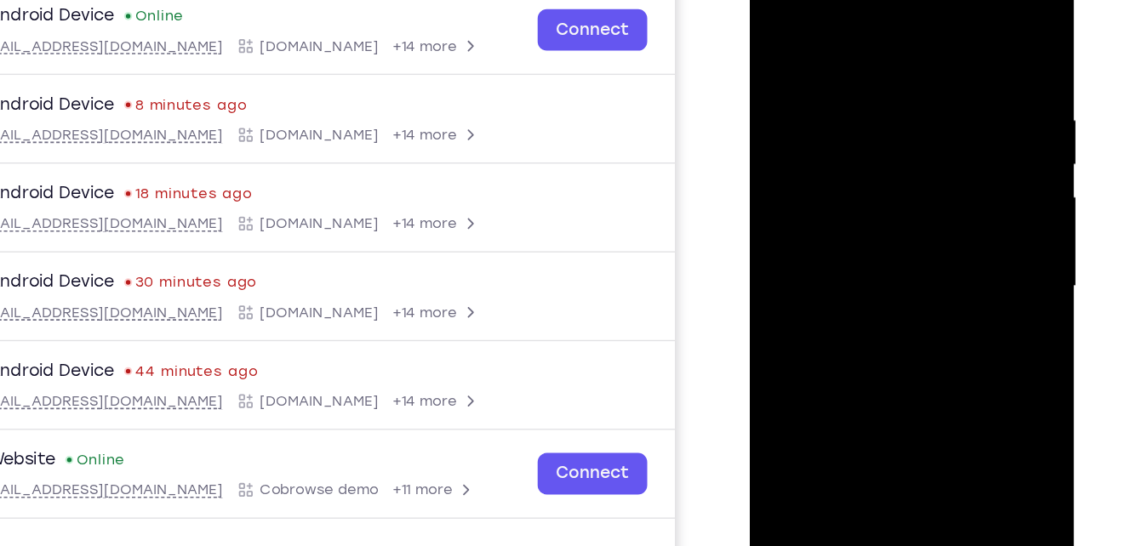
drag, startPoint x: 887, startPoint y: 258, endPoint x: 883, endPoint y: 51, distance: 206.8
click at [883, 51] on div at bounding box center [869, 198] width 214 height 477
click at [860, 230] on div at bounding box center [869, 198] width 214 height 477
drag, startPoint x: 820, startPoint y: 77, endPoint x: 871, endPoint y: 244, distance: 175.3
click at [871, 244] on div at bounding box center [869, 198] width 214 height 477
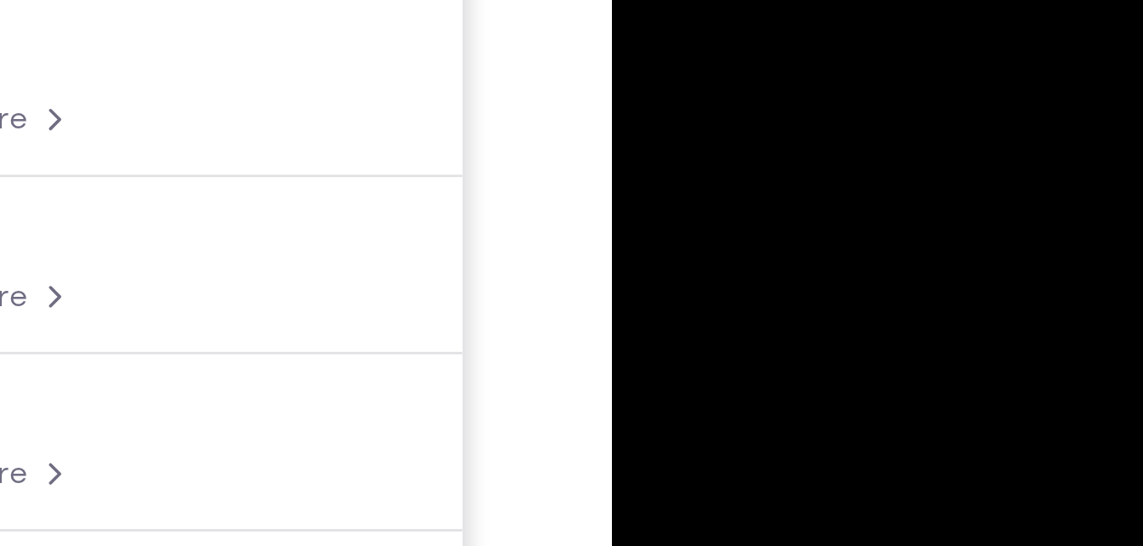
drag, startPoint x: 698, startPoint y: -40, endPoint x: 698, endPoint y: -62, distance: 22.1
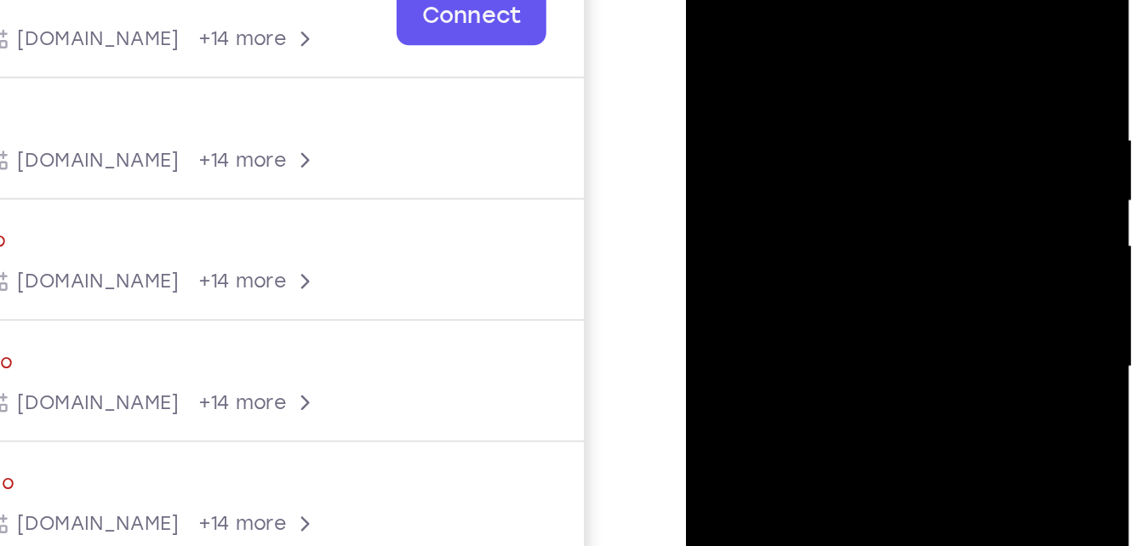
click at [770, 82] on div at bounding box center [807, 155] width 214 height 477
click at [779, 100] on div at bounding box center [807, 155] width 214 height 477
drag, startPoint x: 756, startPoint y: 157, endPoint x: 753, endPoint y: 45, distance: 111.5
click at [753, 45] on div at bounding box center [807, 155] width 214 height 477
drag, startPoint x: 773, startPoint y: 187, endPoint x: 757, endPoint y: 45, distance: 142.9
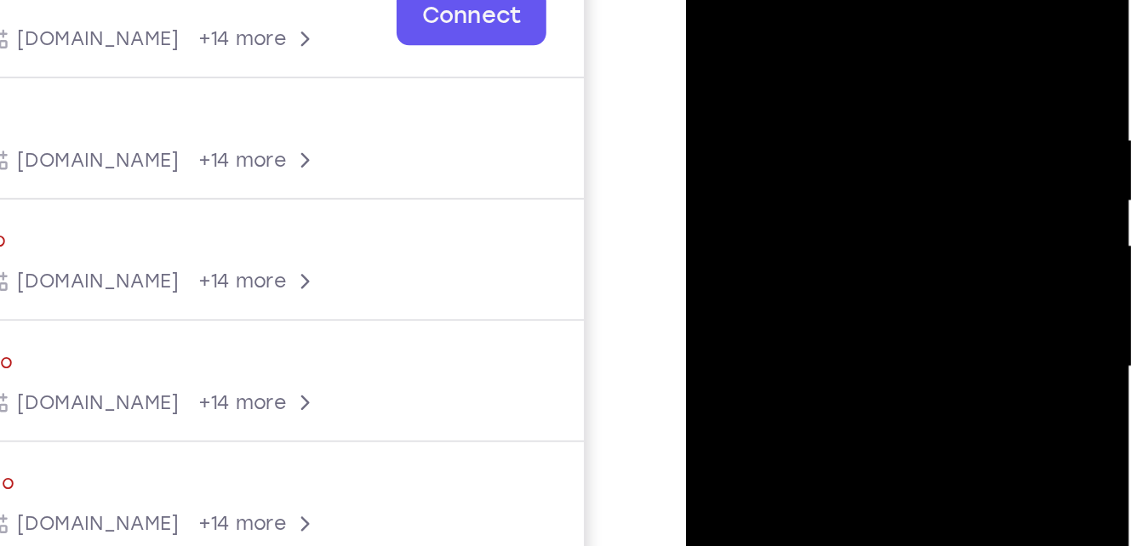
click at [757, 45] on div at bounding box center [807, 155] width 214 height 477
drag, startPoint x: 762, startPoint y: 189, endPoint x: 757, endPoint y: 62, distance: 126.9
click at [757, 62] on div at bounding box center [807, 155] width 214 height 477
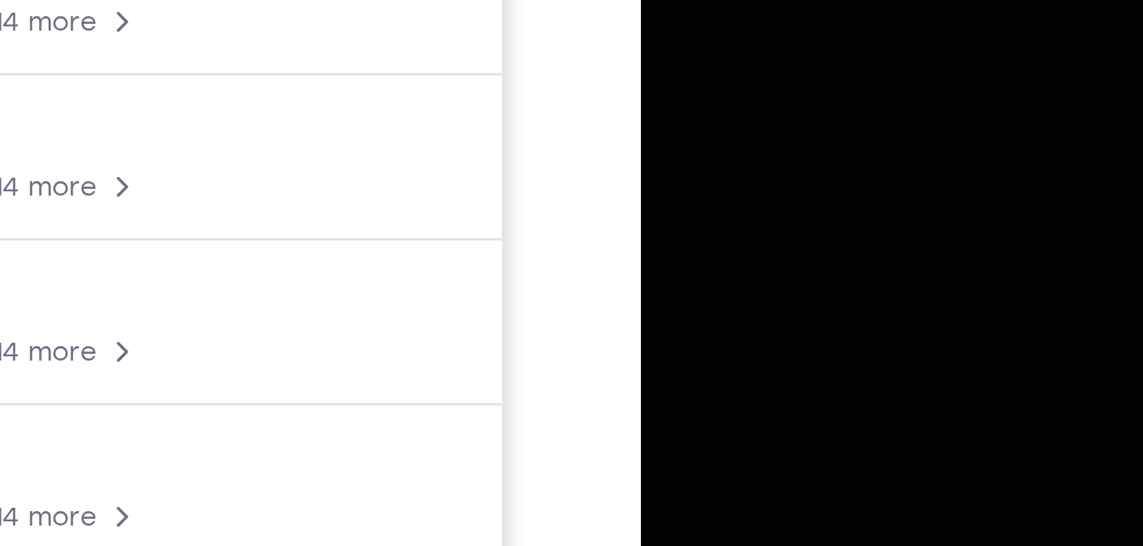
drag, startPoint x: 706, startPoint y: -23, endPoint x: 702, endPoint y: -129, distance: 106.5
drag, startPoint x: 702, startPoint y: -39, endPoint x: 700, endPoint y: -123, distance: 84.3
drag, startPoint x: 709, startPoint y: -34, endPoint x: 706, endPoint y: -138, distance: 103.9
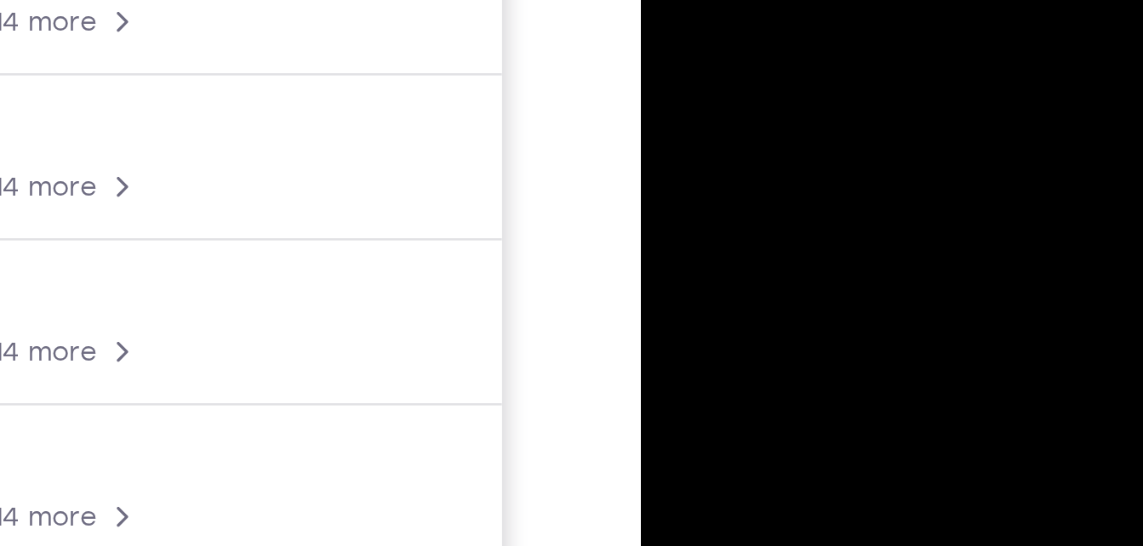
drag, startPoint x: 715, startPoint y: -41, endPoint x: 716, endPoint y: -163, distance: 121.7
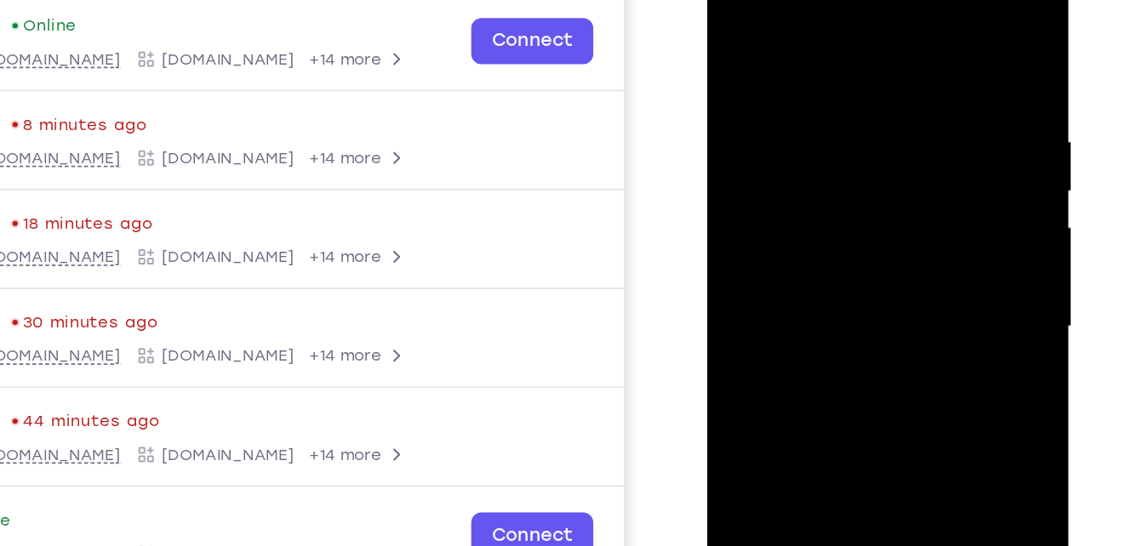
drag, startPoint x: 782, startPoint y: 298, endPoint x: 782, endPoint y: 125, distance: 172.8
click at [782, 125] on div at bounding box center [827, 200] width 214 height 477
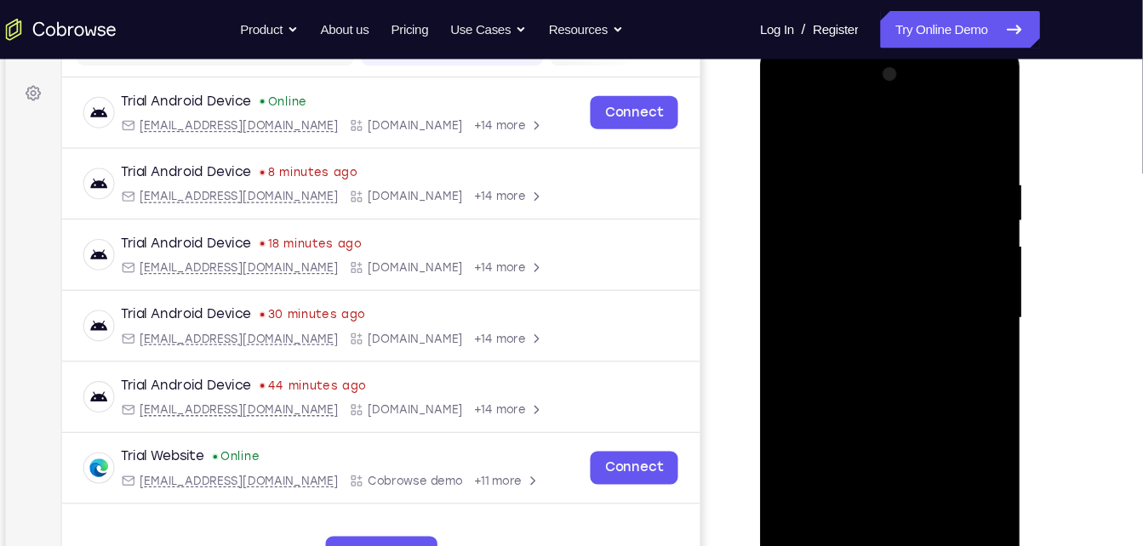
drag, startPoint x: 824, startPoint y: 396, endPoint x: 828, endPoint y: 182, distance: 213.6
click at [828, 182] on div at bounding box center [880, 297] width 214 height 477
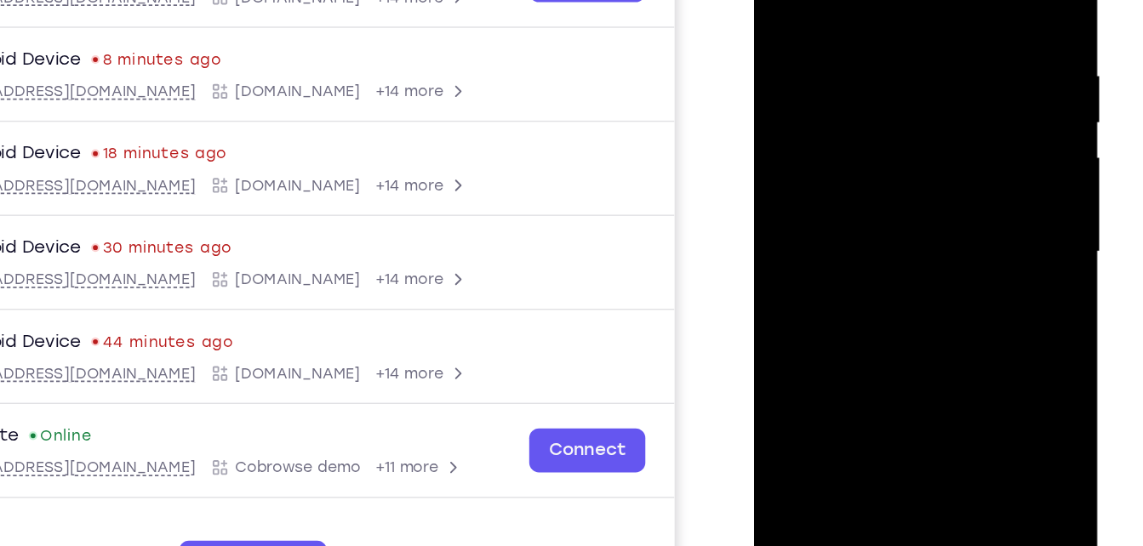
drag, startPoint x: 838, startPoint y: 238, endPoint x: 828, endPoint y: 30, distance: 208.8
click at [828, 30] on div at bounding box center [874, 144] width 214 height 477
drag, startPoint x: 805, startPoint y: 189, endPoint x: 803, endPoint y: 37, distance: 152.4
click at [803, 37] on div at bounding box center [874, 144] width 214 height 477
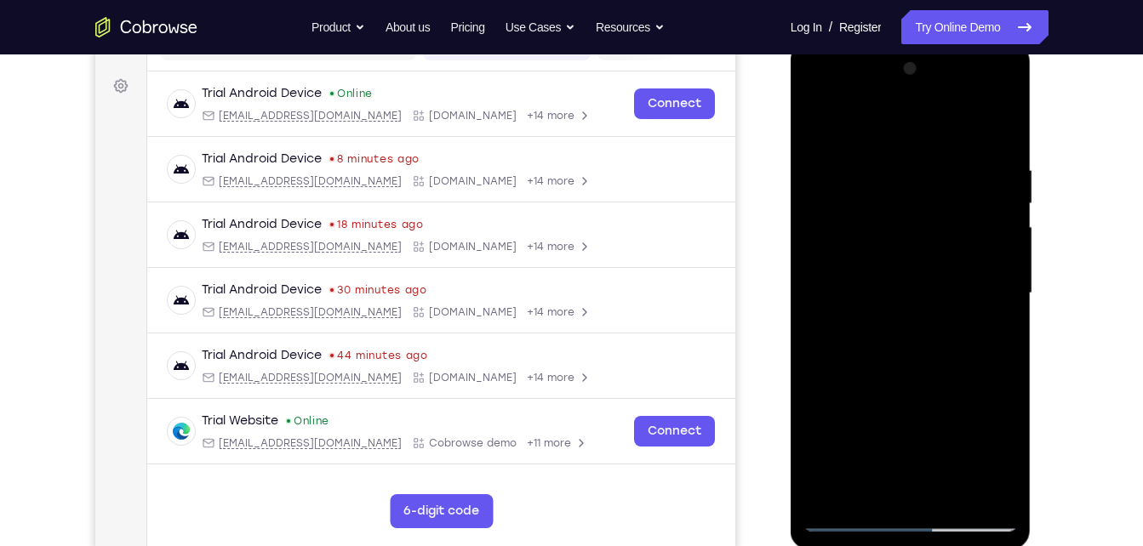
click at [837, 526] on div at bounding box center [910, 293] width 214 height 477
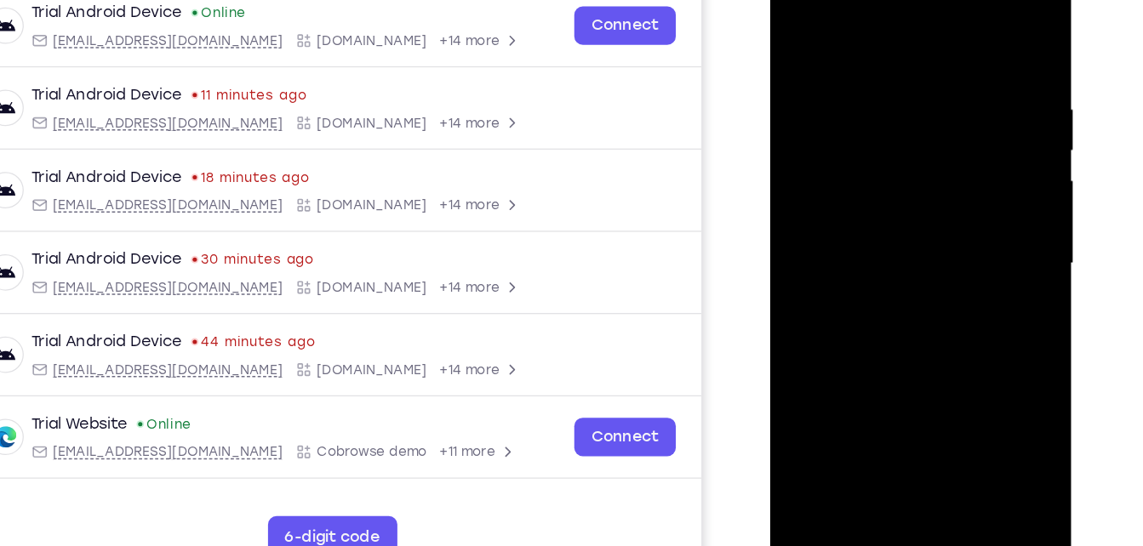
drag, startPoint x: 856, startPoint y: 326, endPoint x: 848, endPoint y: 161, distance: 165.3
click at [848, 161] on div at bounding box center [890, 200] width 214 height 477
drag, startPoint x: 842, startPoint y: 317, endPoint x: 842, endPoint y: 116, distance: 200.8
click at [842, 116] on div at bounding box center [890, 200] width 214 height 477
drag, startPoint x: 870, startPoint y: 293, endPoint x: 841, endPoint y: 123, distance: 172.6
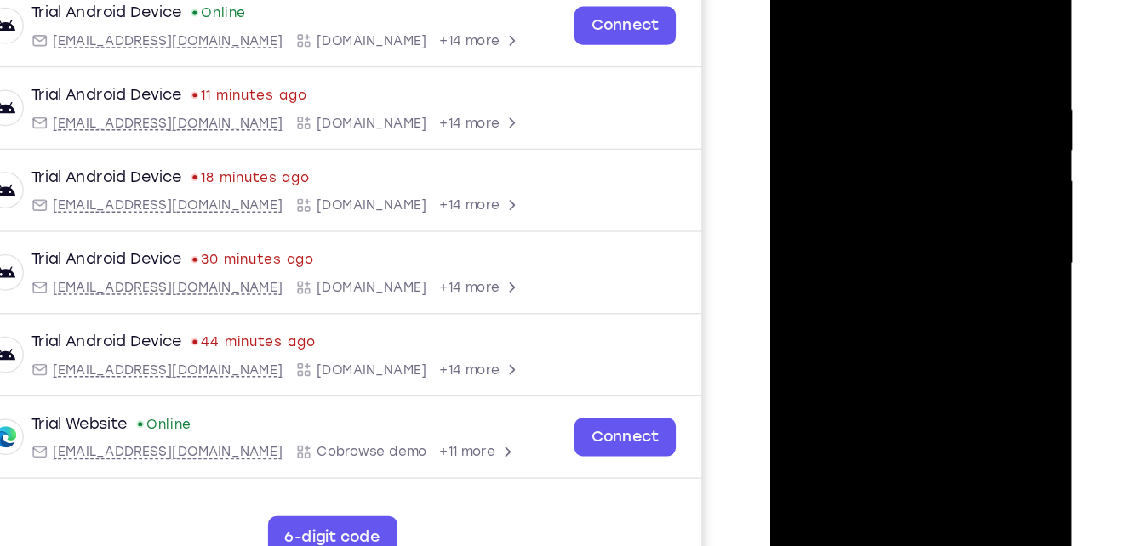
click at [841, 123] on div at bounding box center [890, 200] width 214 height 477
drag, startPoint x: 843, startPoint y: 303, endPoint x: 827, endPoint y: 95, distance: 208.3
click at [827, 95] on div at bounding box center [890, 200] width 214 height 477
drag, startPoint x: 864, startPoint y: 335, endPoint x: 860, endPoint y: 135, distance: 200.0
click at [860, 135] on div at bounding box center [890, 200] width 214 height 477
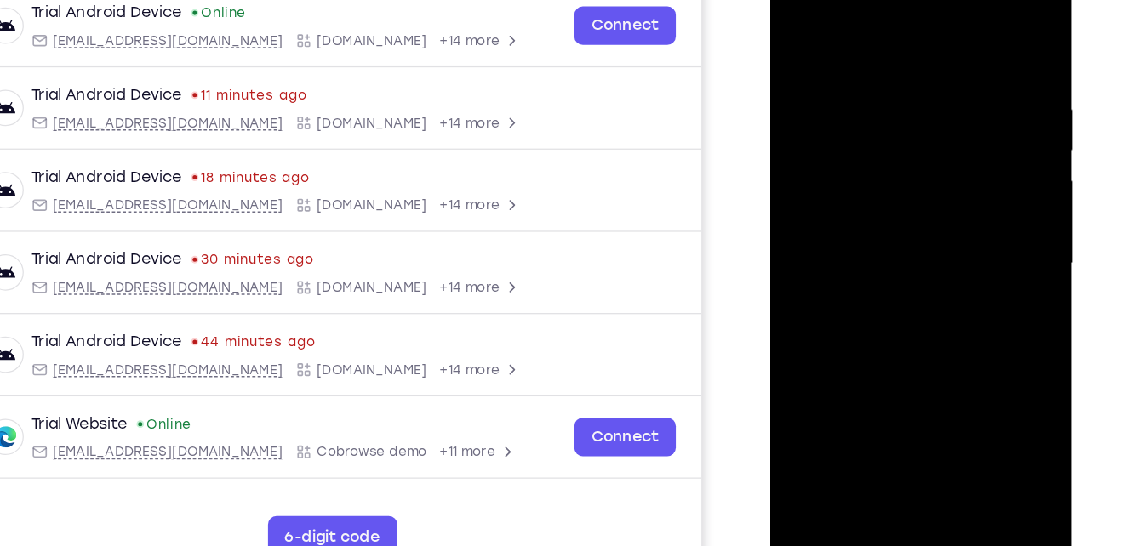
drag, startPoint x: 877, startPoint y: 326, endPoint x: 871, endPoint y: 143, distance: 183.0
click at [871, 143] on div at bounding box center [890, 200] width 214 height 477
drag, startPoint x: 890, startPoint y: 111, endPoint x: 896, endPoint y: 240, distance: 128.6
click at [896, 240] on div at bounding box center [890, 200] width 214 height 477
click at [893, 95] on div at bounding box center [890, 200] width 214 height 477
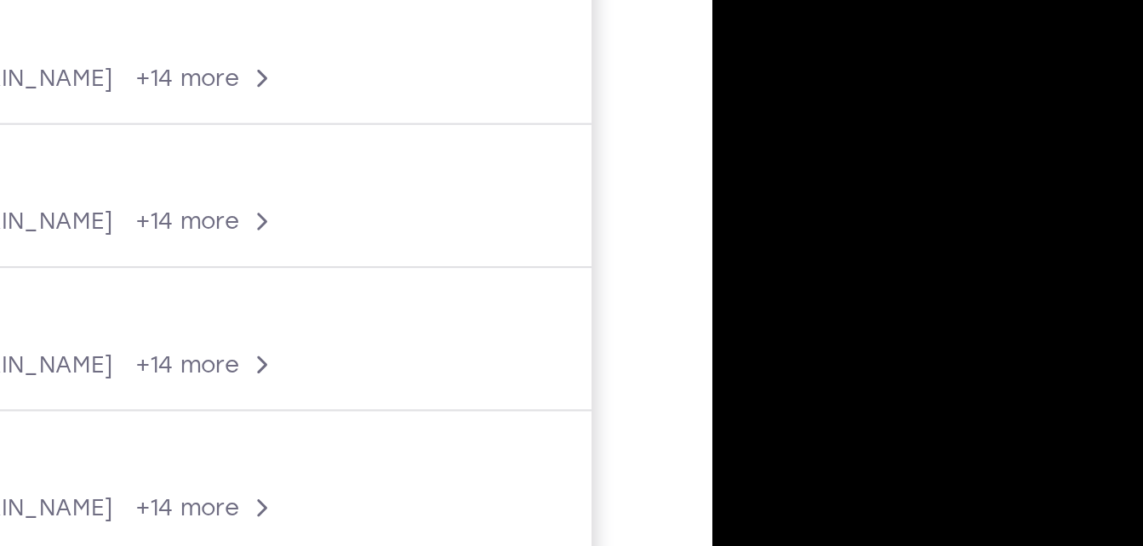
drag, startPoint x: 790, startPoint y: 4, endPoint x: 786, endPoint y: -95, distance: 99.6
click at [786, 0] on div at bounding box center [832, 26] width 214 height 477
click at [781, 14] on div at bounding box center [832, 26] width 214 height 477
click at [792, 0] on div at bounding box center [832, 26] width 214 height 477
drag, startPoint x: 793, startPoint y: 69, endPoint x: 791, endPoint y: -64, distance: 132.8
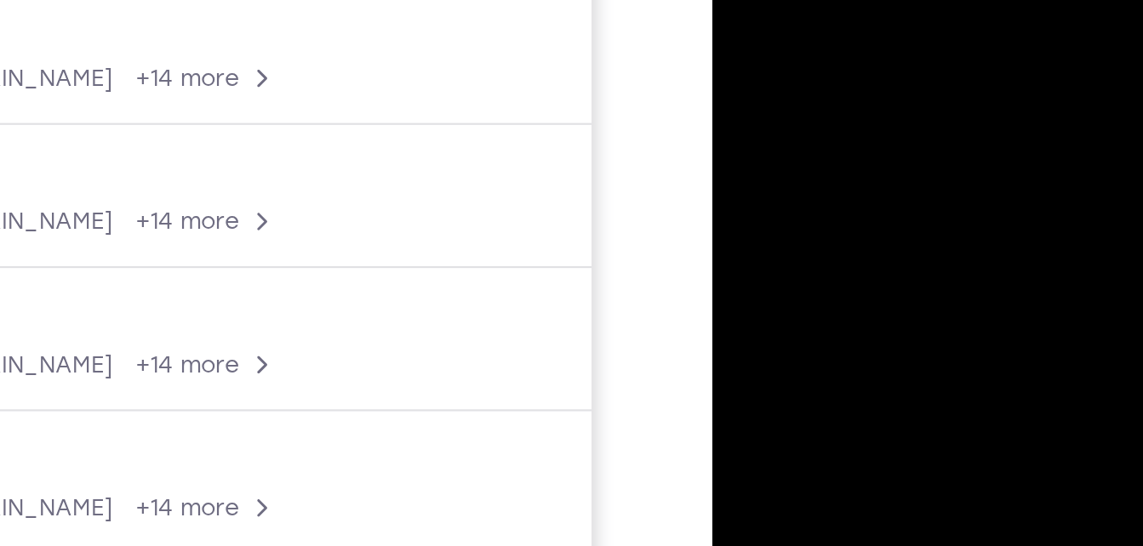
click at [791, 0] on div at bounding box center [832, 26] width 214 height 477
drag, startPoint x: 789, startPoint y: 57, endPoint x: 786, endPoint y: -55, distance: 112.4
click at [786, 0] on div at bounding box center [832, 26] width 214 height 477
drag, startPoint x: 782, startPoint y: 47, endPoint x: 782, endPoint y: 23, distance: 23.8
click at [782, 23] on div at bounding box center [832, 26] width 214 height 477
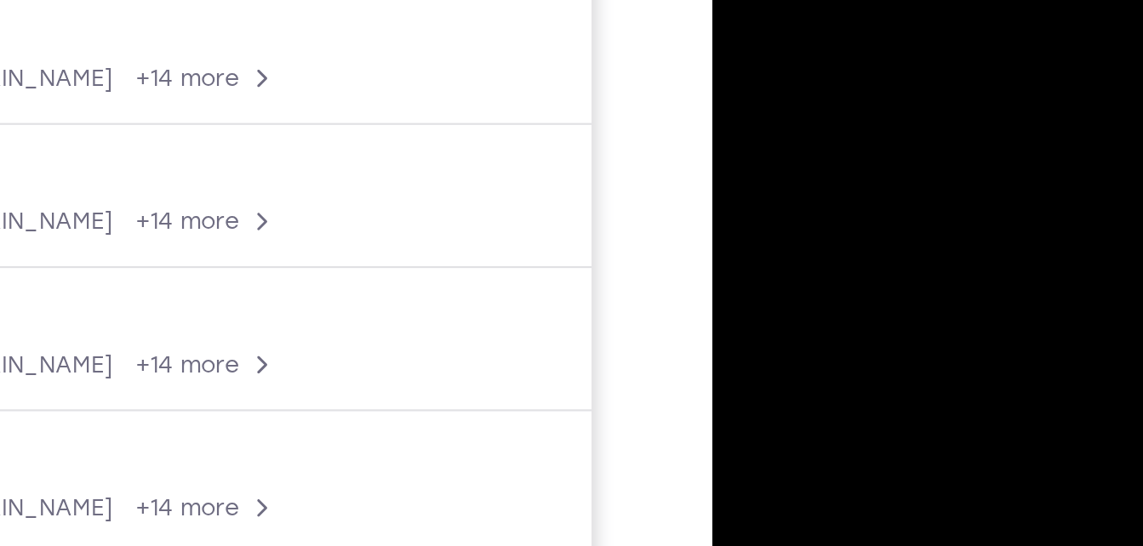
drag, startPoint x: 783, startPoint y: 90, endPoint x: 767, endPoint y: -48, distance: 138.8
click at [767, 0] on div at bounding box center [832, 26] width 214 height 477
drag, startPoint x: 778, startPoint y: 73, endPoint x: 775, endPoint y: -90, distance: 163.4
click at [775, 0] on div at bounding box center [832, 26] width 214 height 477
drag, startPoint x: 778, startPoint y: 82, endPoint x: 773, endPoint y: -100, distance: 182.2
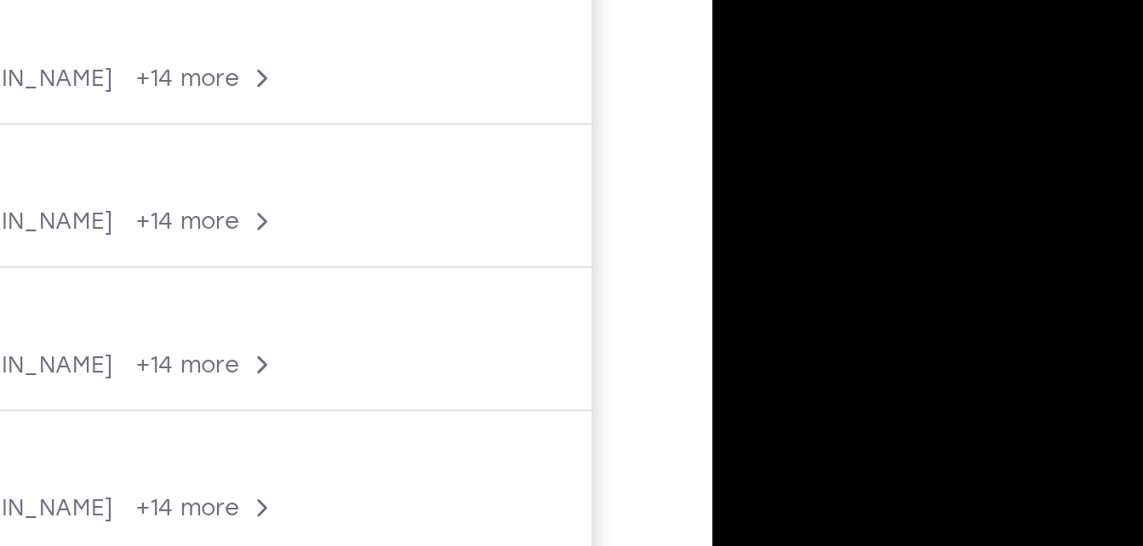
click at [773, 0] on div at bounding box center [832, 26] width 214 height 477
drag, startPoint x: 779, startPoint y: 70, endPoint x: 774, endPoint y: -114, distance: 183.9
click at [774, 0] on div at bounding box center [832, 26] width 214 height 477
drag, startPoint x: 765, startPoint y: 42, endPoint x: 772, endPoint y: -138, distance: 179.7
click at [772, 0] on div at bounding box center [832, 26] width 214 height 477
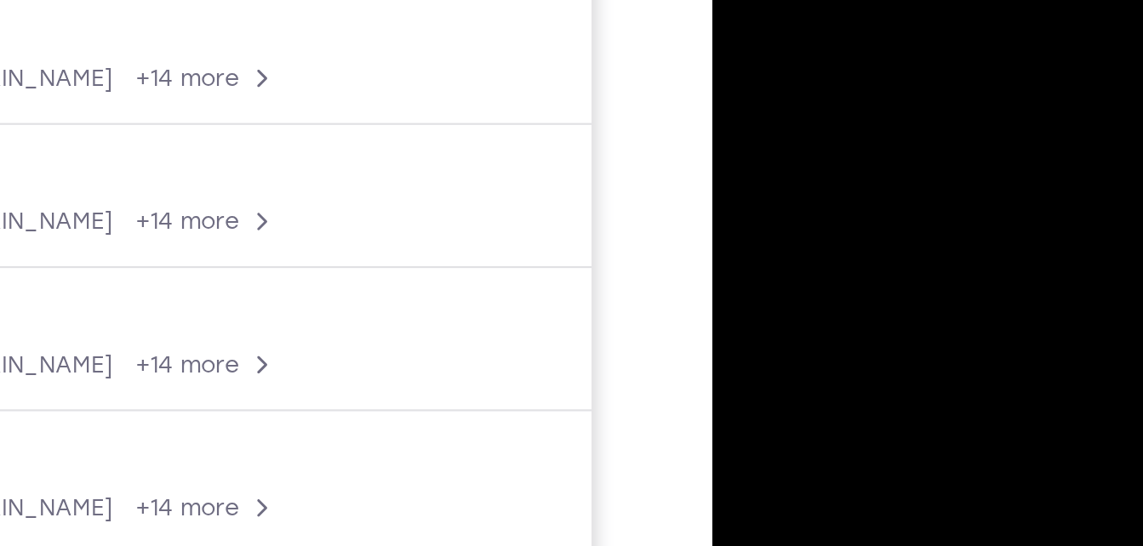
drag, startPoint x: 779, startPoint y: 47, endPoint x: 770, endPoint y: -90, distance: 137.3
click at [770, 0] on div at bounding box center [832, 26] width 214 height 477
drag, startPoint x: 765, startPoint y: 52, endPoint x: 776, endPoint y: -58, distance: 110.3
click at [776, 0] on div at bounding box center [832, 26] width 214 height 477
drag, startPoint x: 781, startPoint y: 83, endPoint x: 773, endPoint y: -79, distance: 162.8
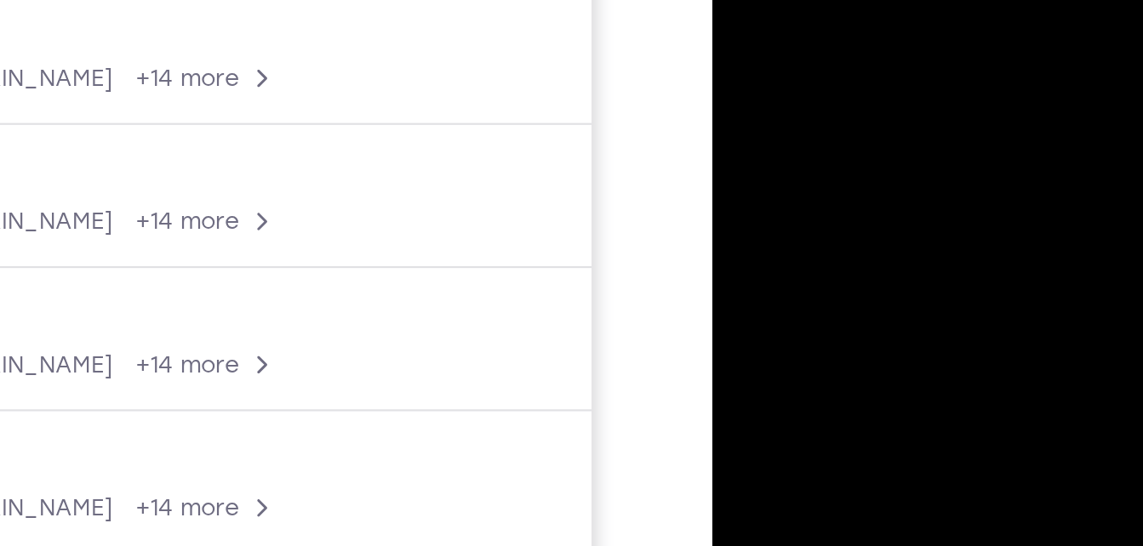
click at [773, 0] on div at bounding box center [832, 26] width 214 height 477
drag, startPoint x: 784, startPoint y: 89, endPoint x: 780, endPoint y: 9, distance: 80.1
click at [780, 9] on div at bounding box center [832, 26] width 214 height 477
click at [785, 0] on div at bounding box center [832, 26] width 214 height 477
click at [788, 0] on div at bounding box center [832, 26] width 214 height 477
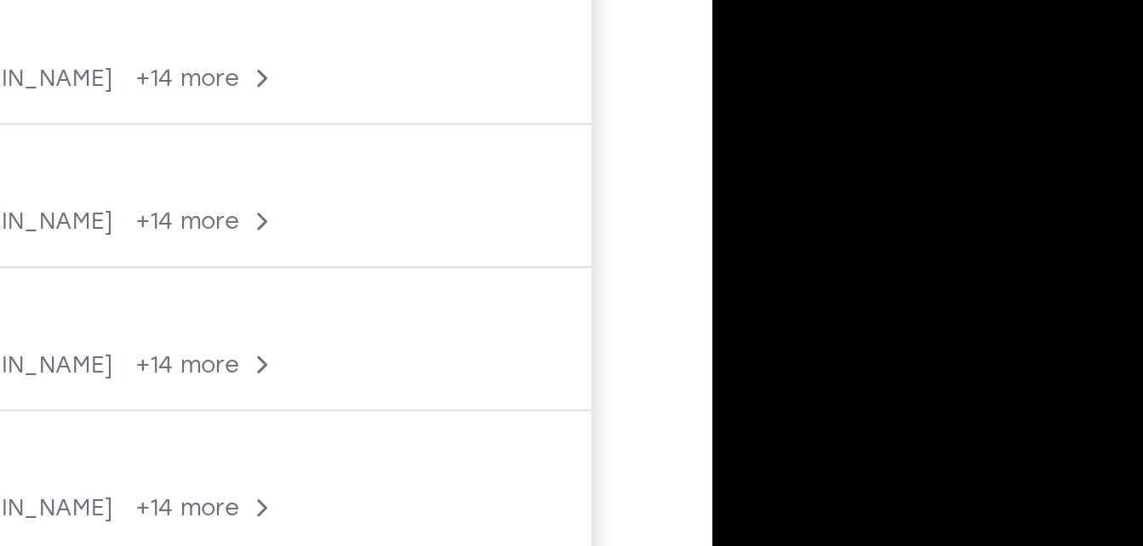
drag, startPoint x: 758, startPoint y: 79, endPoint x: 753, endPoint y: -47, distance: 126.1
click at [753, 0] on div at bounding box center [832, 26] width 214 height 477
drag, startPoint x: 771, startPoint y: 83, endPoint x: 770, endPoint y: -78, distance: 160.8
click at [770, 0] on div at bounding box center [832, 26] width 214 height 477
click at [768, 0] on div at bounding box center [832, 26] width 214 height 477
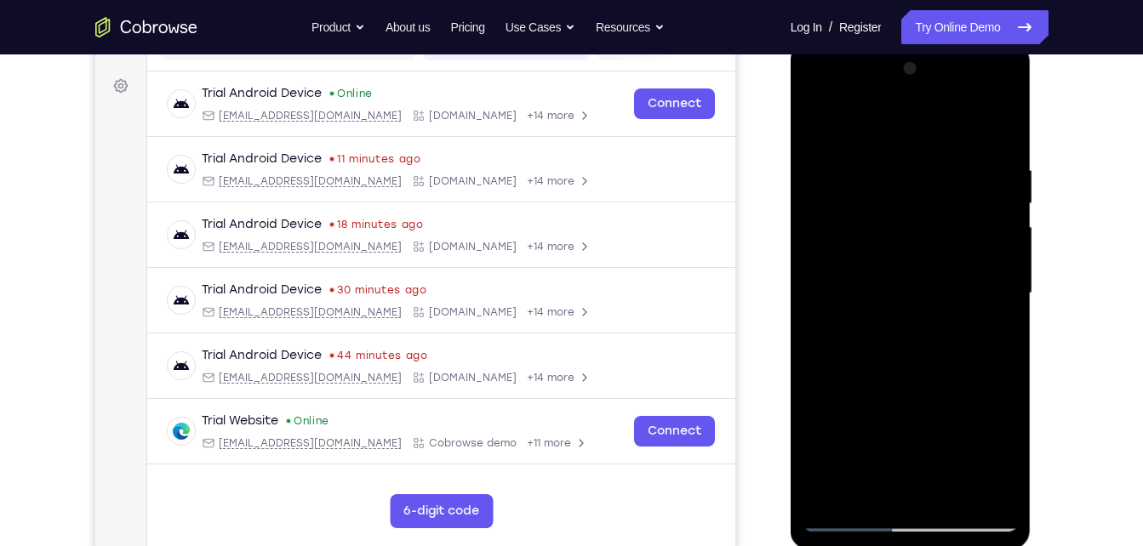
click at [985, 96] on div at bounding box center [910, 293] width 214 height 477
click at [938, 191] on div at bounding box center [910, 293] width 214 height 477
click at [973, 90] on div at bounding box center [910, 293] width 214 height 477
click at [871, 231] on div at bounding box center [910, 293] width 214 height 477
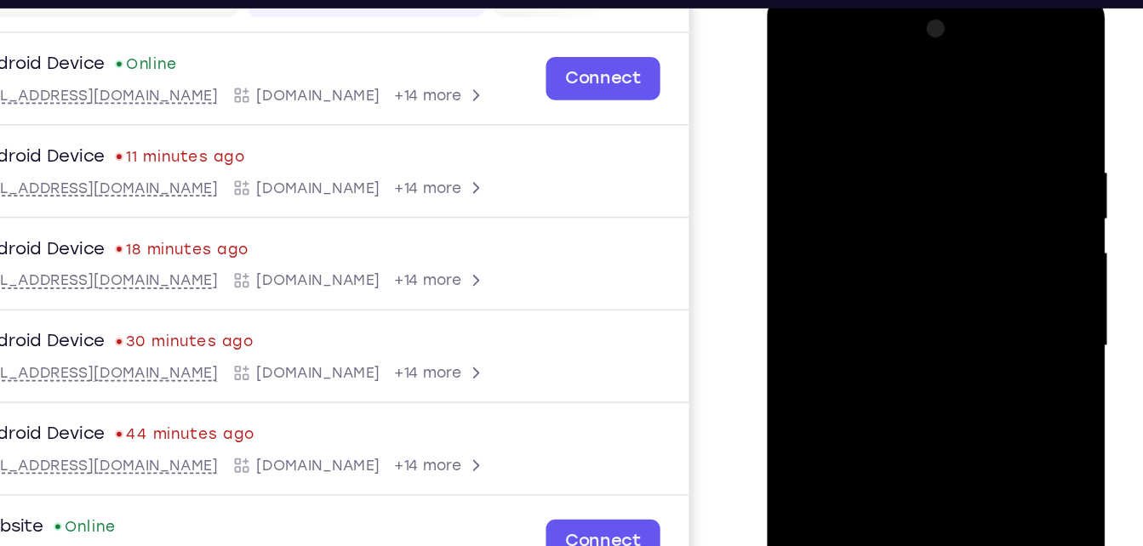
click at [883, 123] on div at bounding box center [887, 243] width 214 height 477
click at [881, 51] on div at bounding box center [887, 243] width 214 height 477
click at [960, 80] on div at bounding box center [887, 243] width 214 height 477
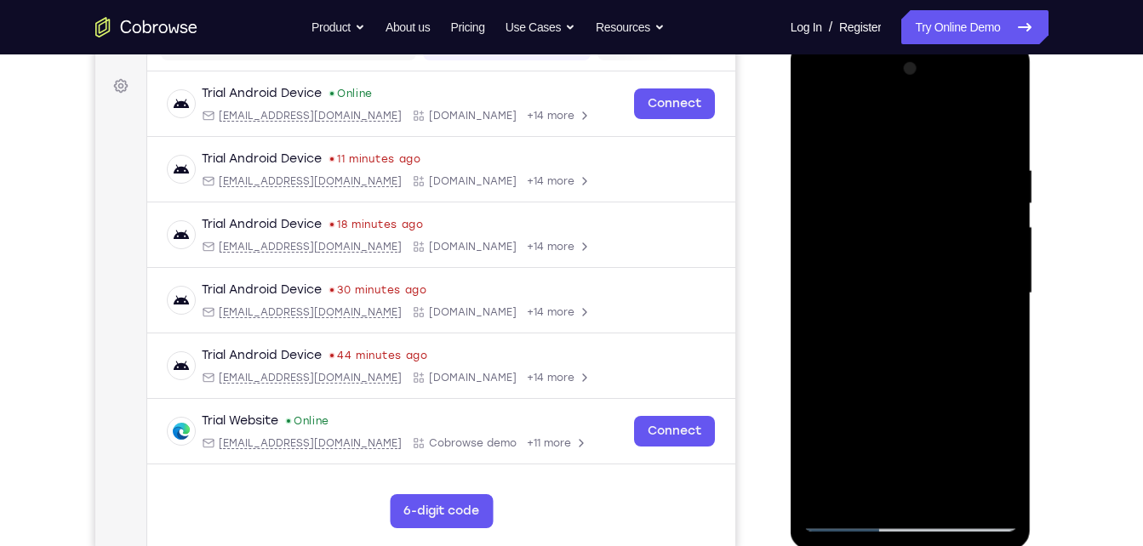
click at [848, 517] on div at bounding box center [910, 293] width 214 height 477
click at [941, 498] on div at bounding box center [910, 293] width 214 height 477
click at [904, 388] on div at bounding box center [910, 293] width 214 height 477
click at [881, 268] on div at bounding box center [910, 293] width 214 height 477
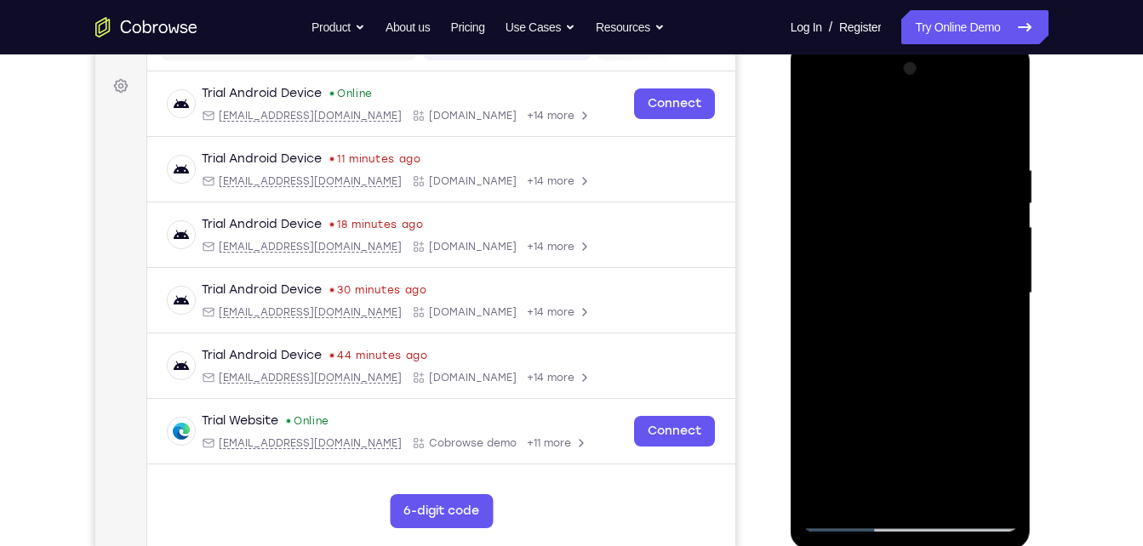
click at [857, 478] on div at bounding box center [910, 293] width 214 height 477
click at [894, 367] on div at bounding box center [910, 293] width 214 height 477
click at [821, 129] on div at bounding box center [910, 293] width 214 height 477
click at [868, 493] on div at bounding box center [910, 293] width 214 height 477
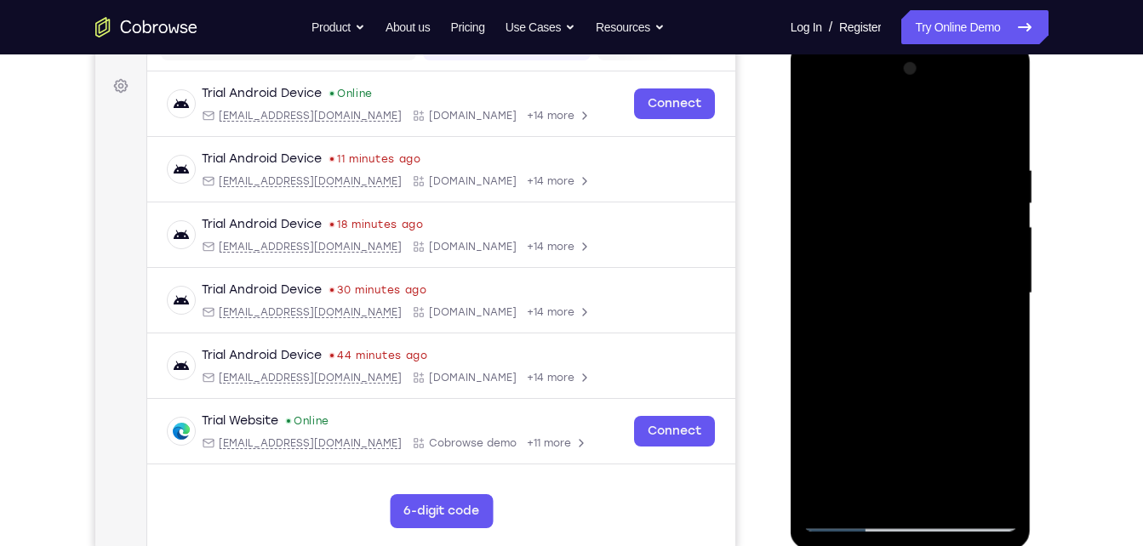
click at [858, 240] on div at bounding box center [910, 293] width 214 height 477
drag, startPoint x: 911, startPoint y: 397, endPoint x: 906, endPoint y: 273, distance: 123.5
click at [906, 273] on div at bounding box center [910, 293] width 214 height 477
click at [905, 341] on div at bounding box center [910, 293] width 214 height 477
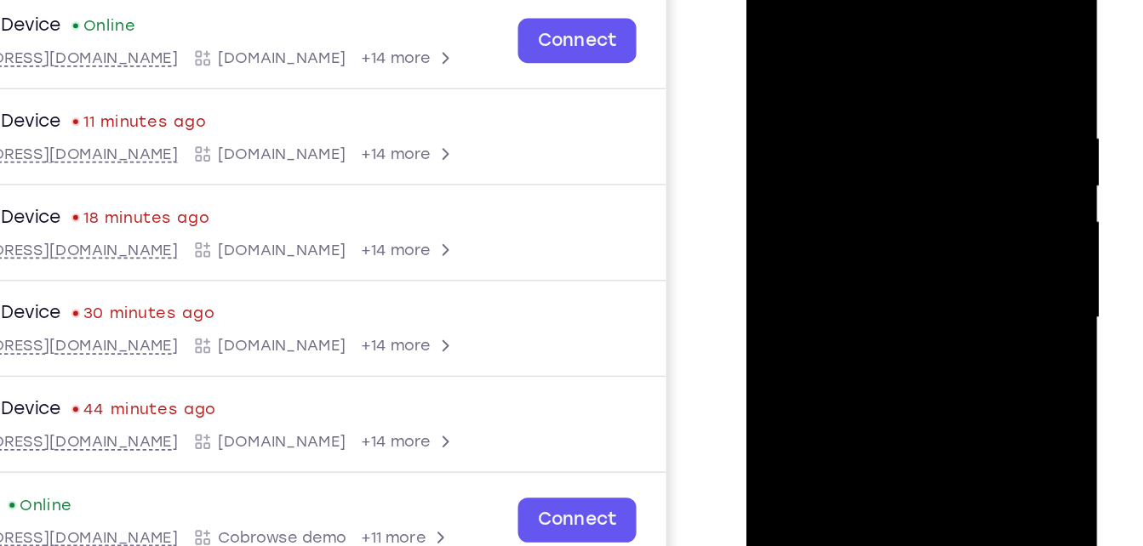
drag, startPoint x: 835, startPoint y: 157, endPoint x: 816, endPoint y: 34, distance: 124.0
click at [816, 34] on div at bounding box center [867, 202] width 214 height 477
drag, startPoint x: 823, startPoint y: 242, endPoint x: 818, endPoint y: 63, distance: 178.8
click at [818, 63] on div at bounding box center [867, 202] width 214 height 477
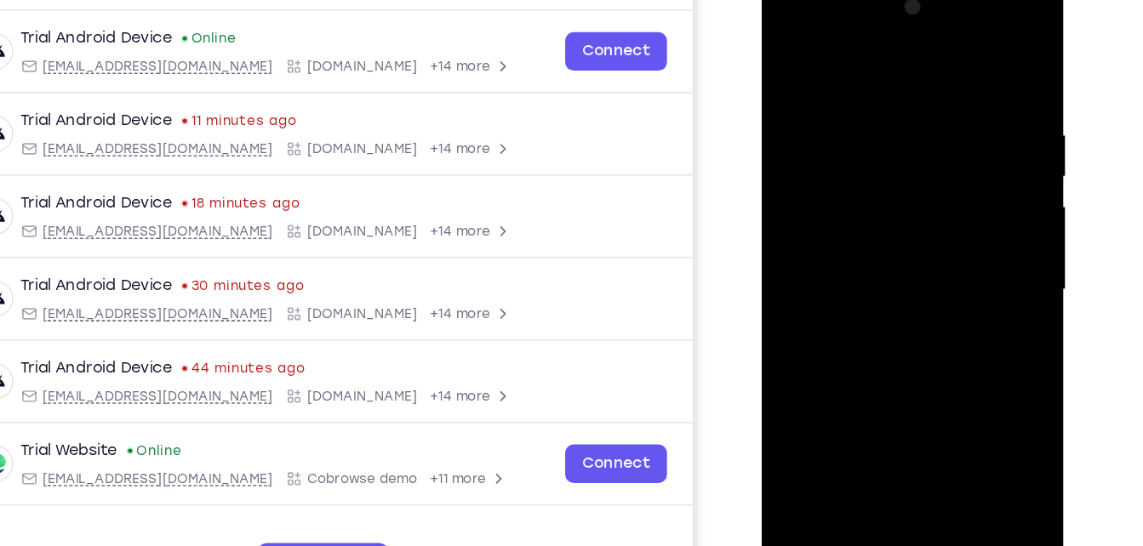
drag, startPoint x: 836, startPoint y: 292, endPoint x: 836, endPoint y: 171, distance: 120.8
click at [836, 171] on div at bounding box center [881, 225] width 214 height 477
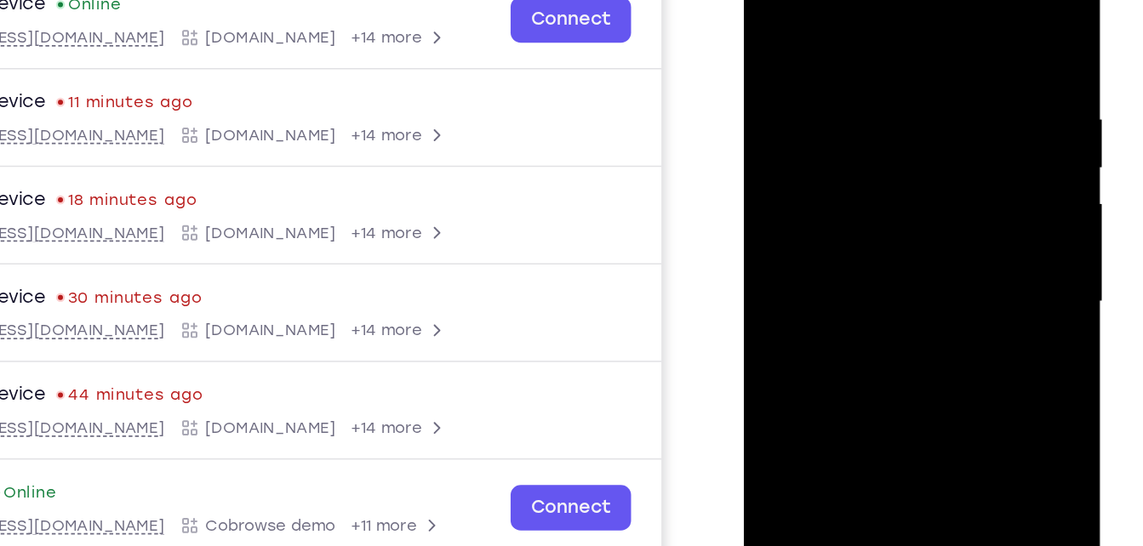
drag, startPoint x: 826, startPoint y: 243, endPoint x: 813, endPoint y: 58, distance: 186.0
click at [813, 58] on div at bounding box center [864, 180] width 214 height 477
drag, startPoint x: 805, startPoint y: 278, endPoint x: 795, endPoint y: 80, distance: 198.6
click at [795, 80] on div at bounding box center [864, 180] width 214 height 477
drag, startPoint x: 814, startPoint y: 279, endPoint x: 806, endPoint y: 87, distance: 192.5
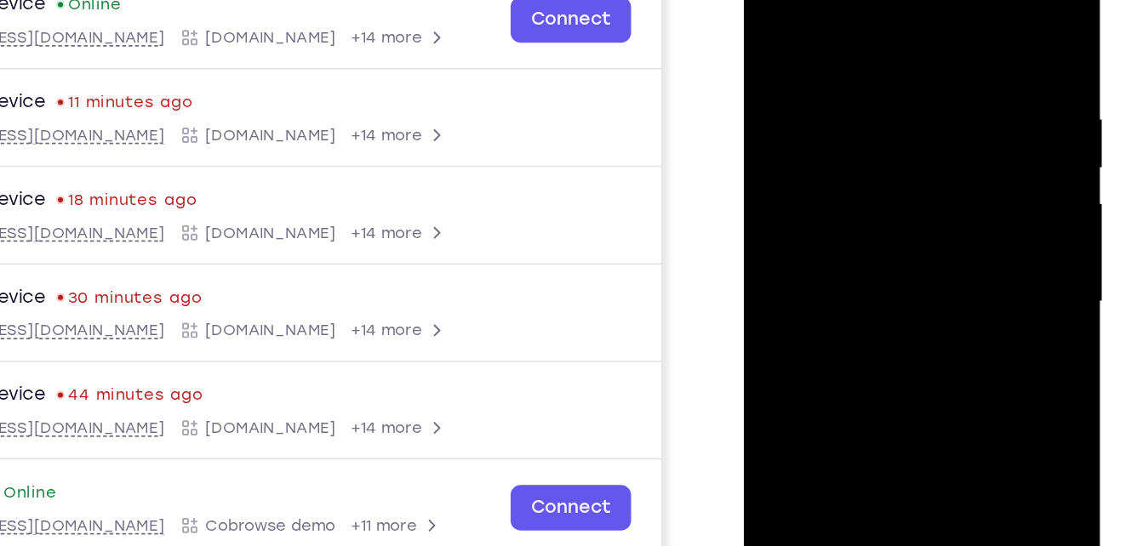
click at [806, 87] on div at bounding box center [864, 180] width 214 height 477
drag, startPoint x: 814, startPoint y: 245, endPoint x: 794, endPoint y: 36, distance: 210.3
click at [794, 36] on div at bounding box center [864, 180] width 214 height 477
drag, startPoint x: 793, startPoint y: 269, endPoint x: 785, endPoint y: 71, distance: 198.5
click at [785, 71] on div at bounding box center [864, 180] width 214 height 477
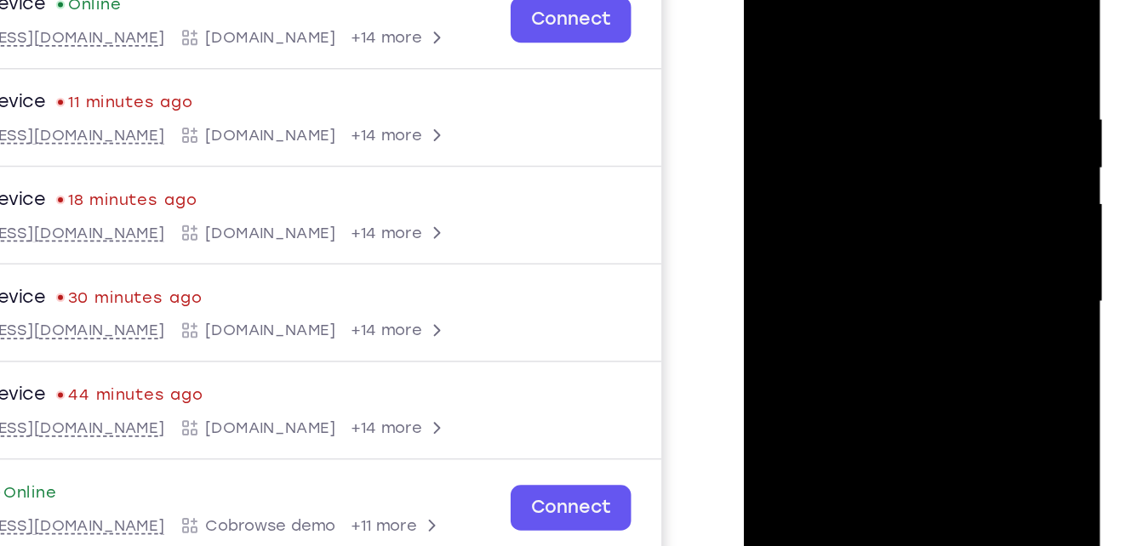
drag, startPoint x: 816, startPoint y: 295, endPoint x: 819, endPoint y: 133, distance: 162.6
click at [819, 133] on div at bounding box center [864, 180] width 214 height 477
drag, startPoint x: 816, startPoint y: 285, endPoint x: 810, endPoint y: 137, distance: 148.2
click at [810, 137] on div at bounding box center [864, 180] width 214 height 477
drag, startPoint x: 812, startPoint y: 223, endPoint x: 808, endPoint y: 40, distance: 183.0
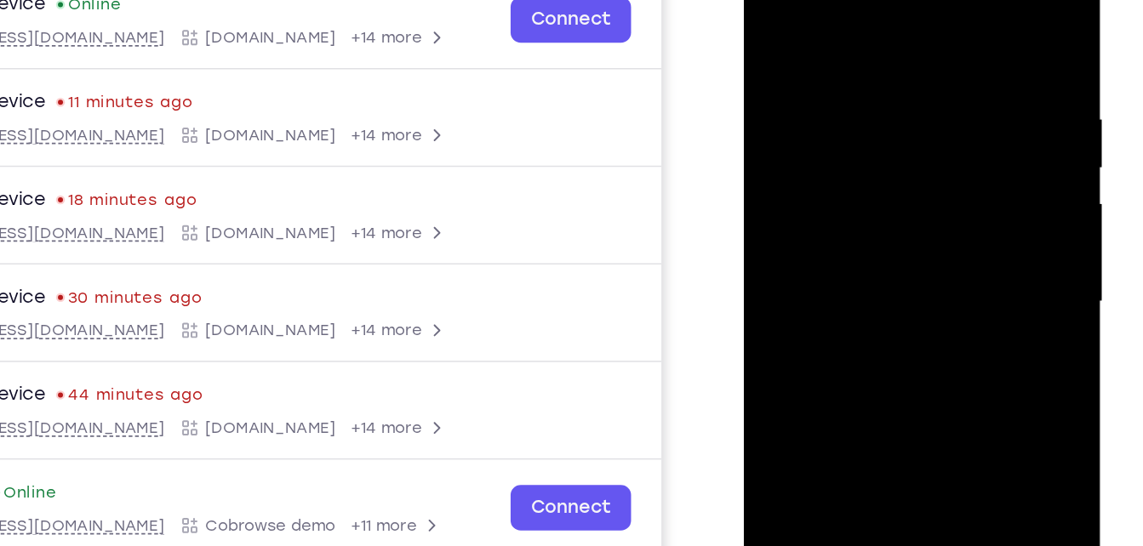
click at [808, 40] on div at bounding box center [864, 180] width 214 height 477
drag, startPoint x: 795, startPoint y: 220, endPoint x: 802, endPoint y: 39, distance: 180.5
click at [802, 39] on div at bounding box center [864, 180] width 214 height 477
drag, startPoint x: 780, startPoint y: 268, endPoint x: 785, endPoint y: 105, distance: 163.5
click at [785, 105] on div at bounding box center [864, 180] width 214 height 477
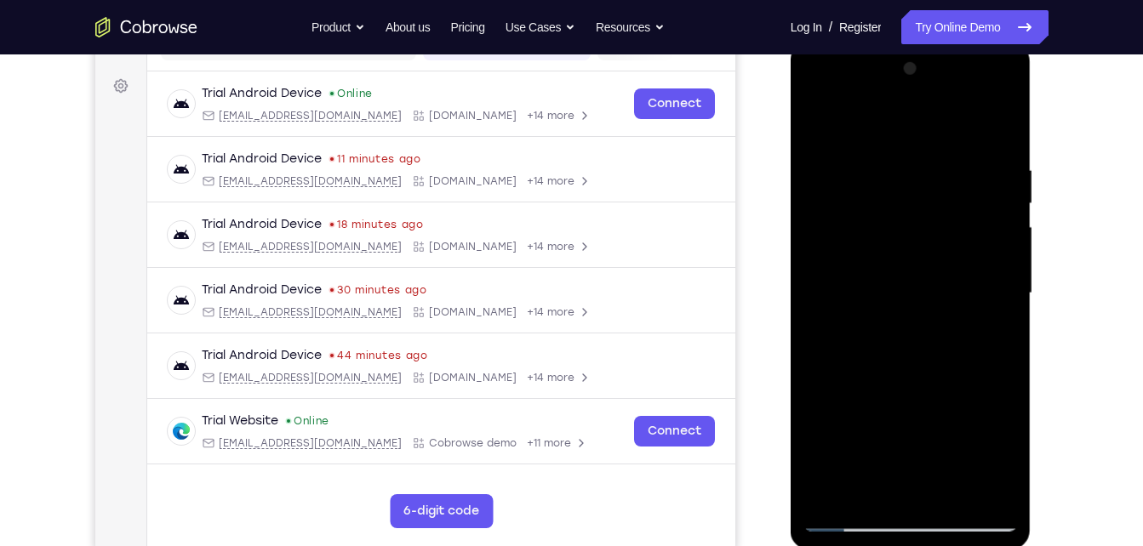
click at [862, 417] on div at bounding box center [910, 293] width 214 height 477
drag, startPoint x: 864, startPoint y: 191, endPoint x: 894, endPoint y: 343, distance: 154.5
click at [894, 343] on div at bounding box center [910, 293] width 214 height 477
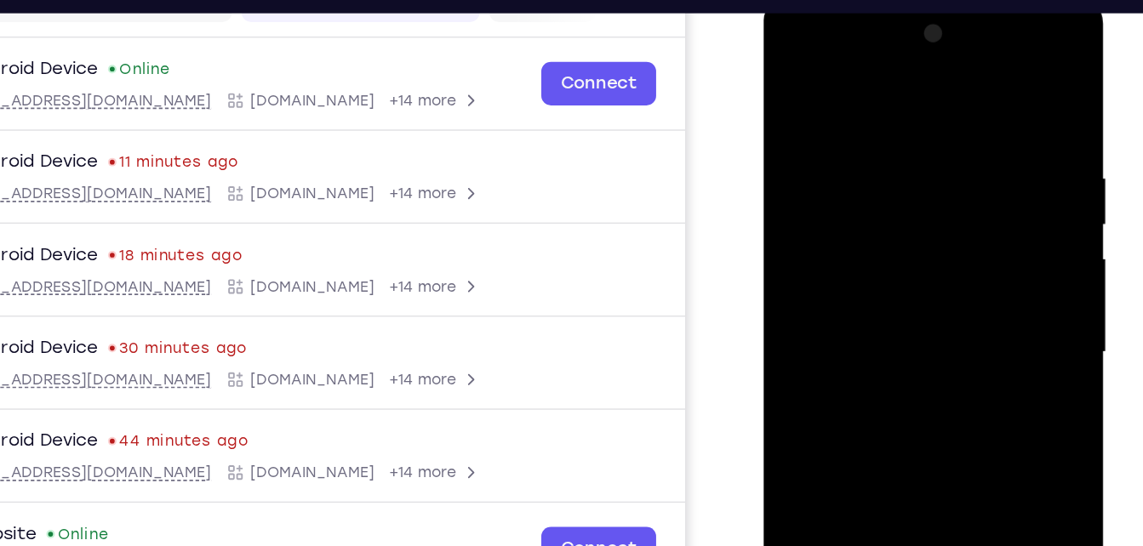
click at [942, 209] on div at bounding box center [883, 247] width 214 height 477
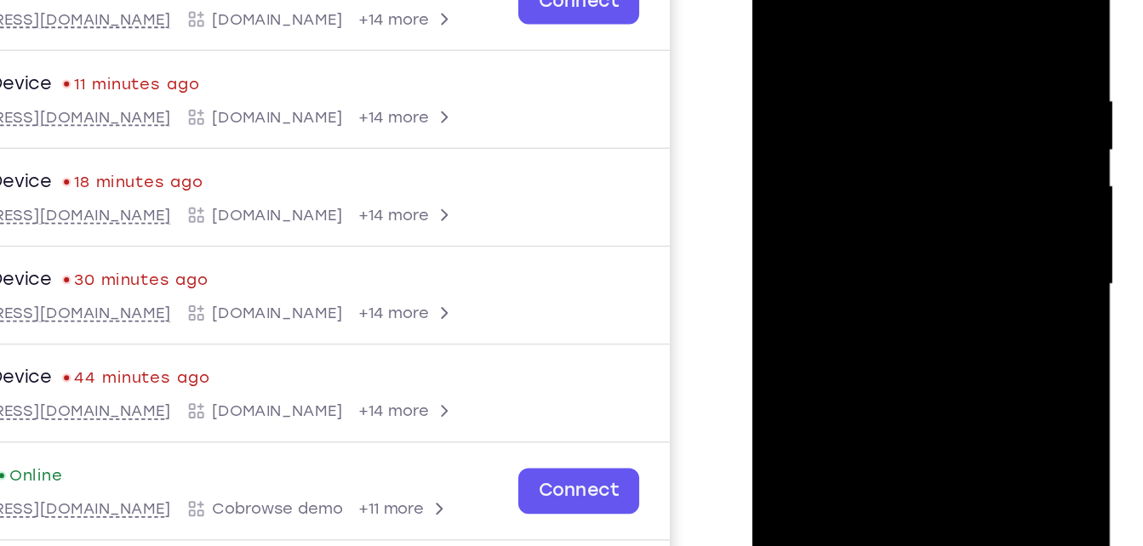
drag, startPoint x: 825, startPoint y: 210, endPoint x: 820, endPoint y: 83, distance: 126.9
click at [820, 83] on div at bounding box center [871, 161] width 214 height 477
drag, startPoint x: 843, startPoint y: 269, endPoint x: 838, endPoint y: 63, distance: 206.0
click at [838, 63] on div at bounding box center [871, 161] width 214 height 477
drag, startPoint x: 827, startPoint y: 284, endPoint x: 811, endPoint y: 61, distance: 223.6
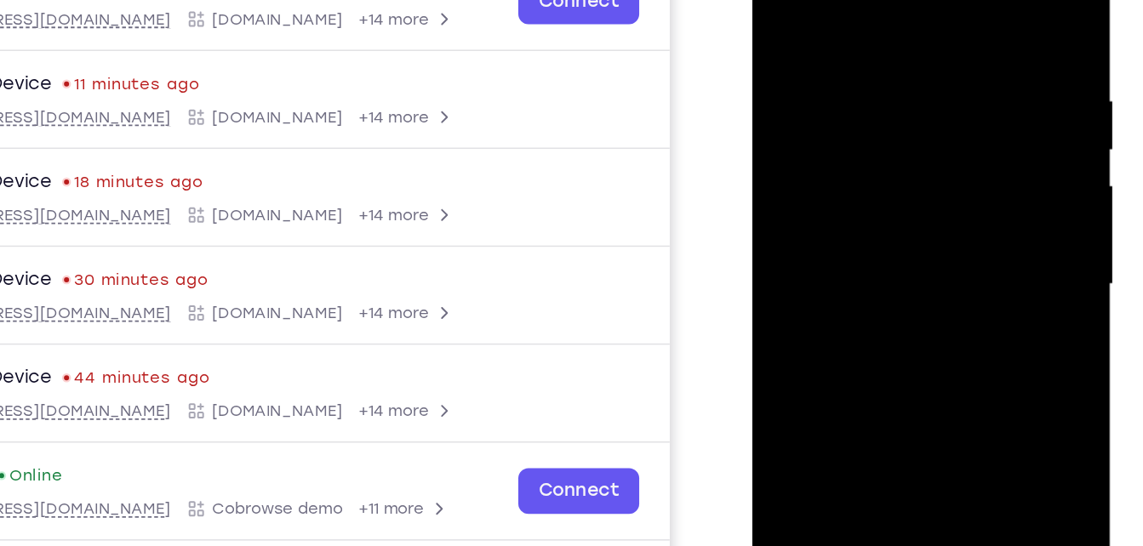
click at [811, 61] on div at bounding box center [871, 161] width 214 height 477
drag, startPoint x: 846, startPoint y: 295, endPoint x: 815, endPoint y: 37, distance: 260.5
click at [815, 37] on div at bounding box center [871, 161] width 214 height 477
drag, startPoint x: 830, startPoint y: 271, endPoint x: 819, endPoint y: 74, distance: 196.9
click at [819, 74] on div at bounding box center [871, 161] width 214 height 477
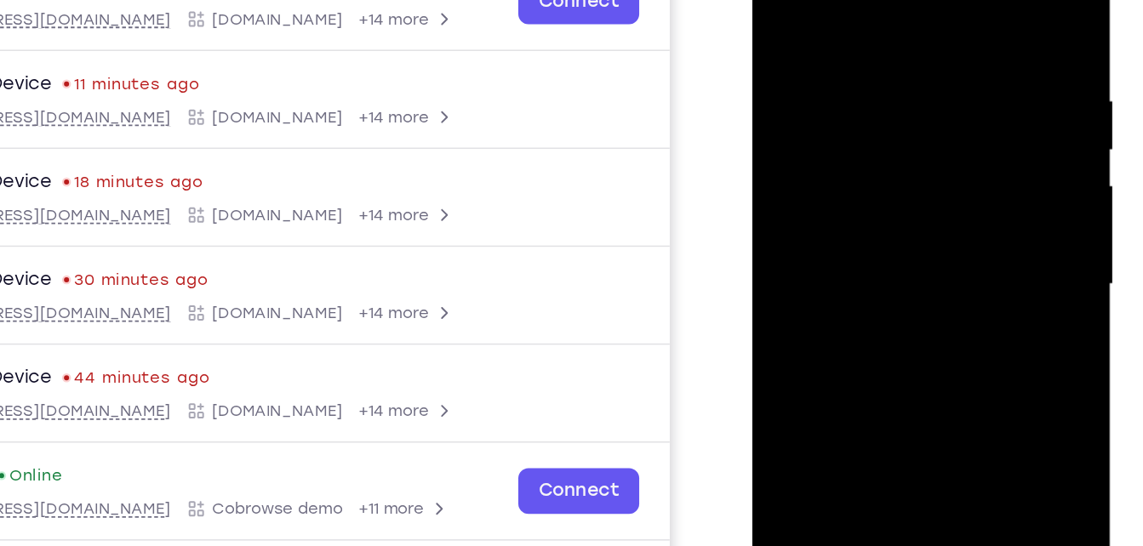
drag, startPoint x: 845, startPoint y: 300, endPoint x: 832, endPoint y: 236, distance: 65.1
click at [832, 236] on div at bounding box center [871, 161] width 214 height 477
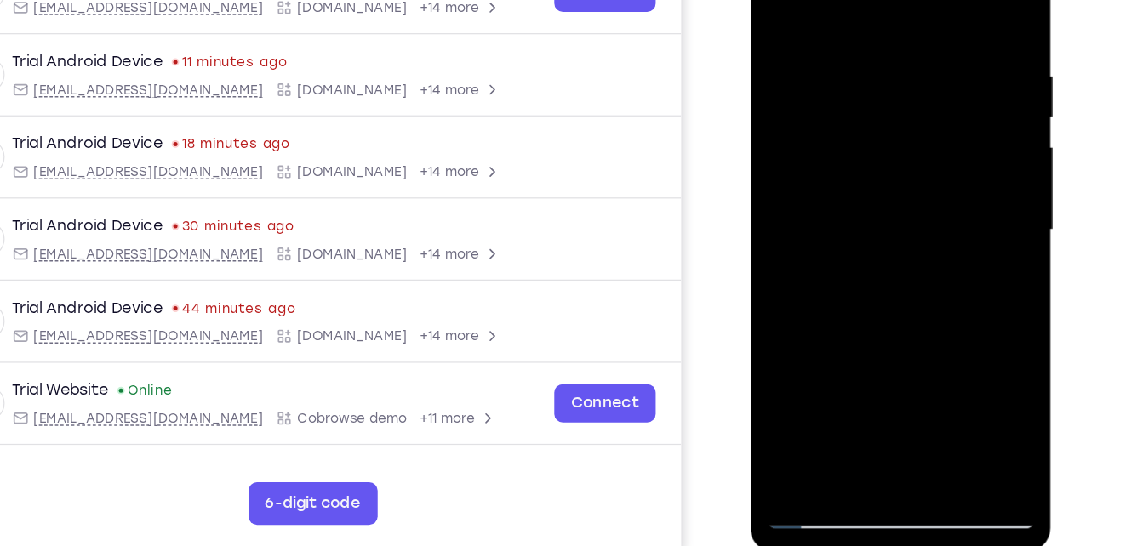
scroll to position [238, 0]
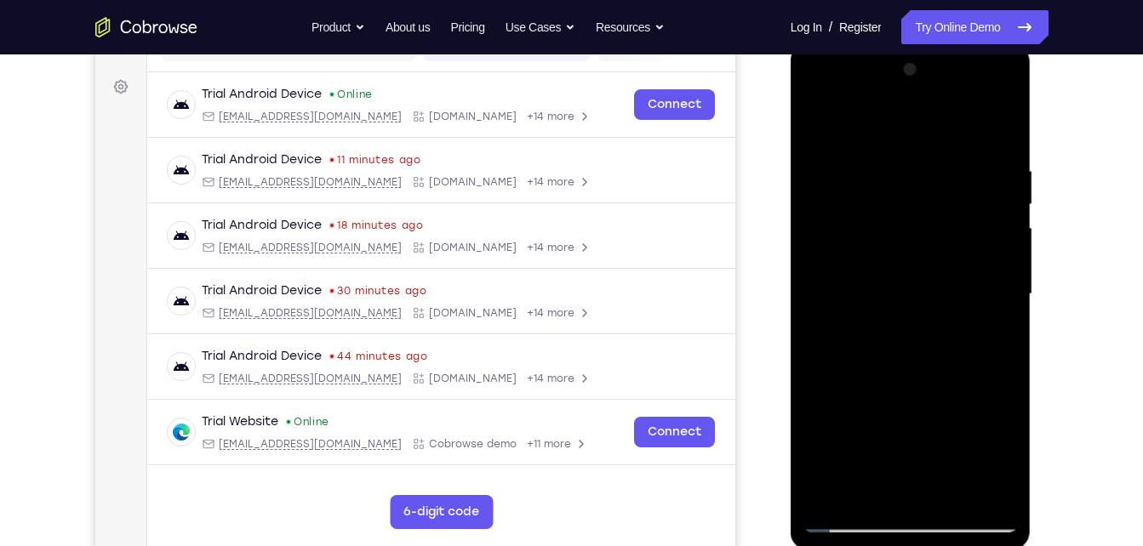
drag, startPoint x: 852, startPoint y: 143, endPoint x: 868, endPoint y: 271, distance: 128.7
click at [868, 271] on div at bounding box center [910, 294] width 214 height 477
click at [846, 527] on div at bounding box center [910, 294] width 214 height 477
drag, startPoint x: 860, startPoint y: 449, endPoint x: 851, endPoint y: 46, distance: 403.5
click at [851, 46] on div at bounding box center [911, 296] width 241 height 507
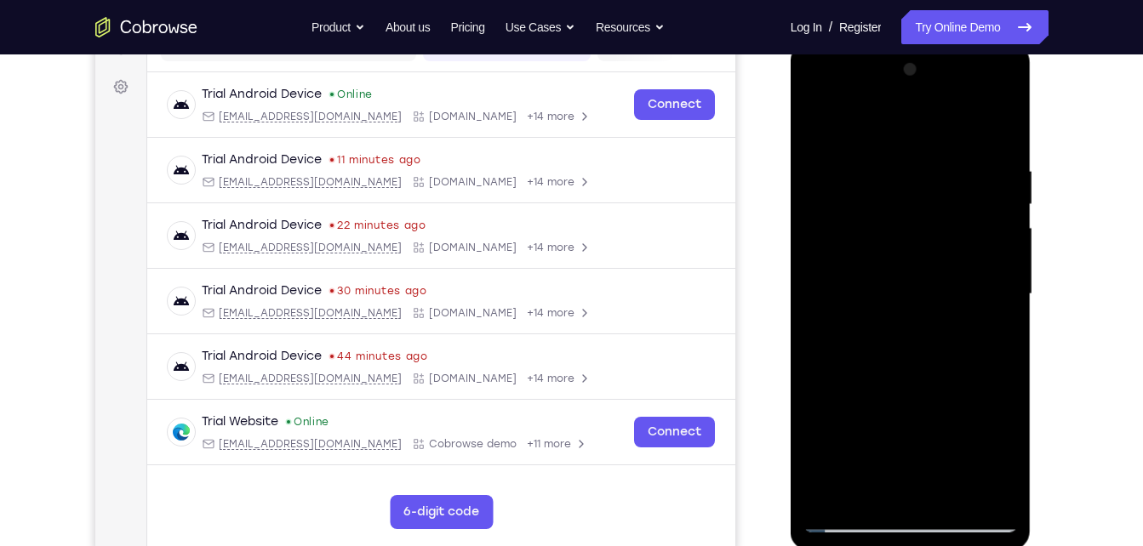
drag, startPoint x: 868, startPoint y: 426, endPoint x: 823, endPoint y: 129, distance: 301.3
click at [823, 129] on div at bounding box center [910, 294] width 214 height 477
drag, startPoint x: 872, startPoint y: 431, endPoint x: 867, endPoint y: 117, distance: 314.1
click at [867, 117] on div at bounding box center [910, 294] width 214 height 477
drag, startPoint x: 863, startPoint y: 420, endPoint x: 843, endPoint y: 150, distance: 271.4
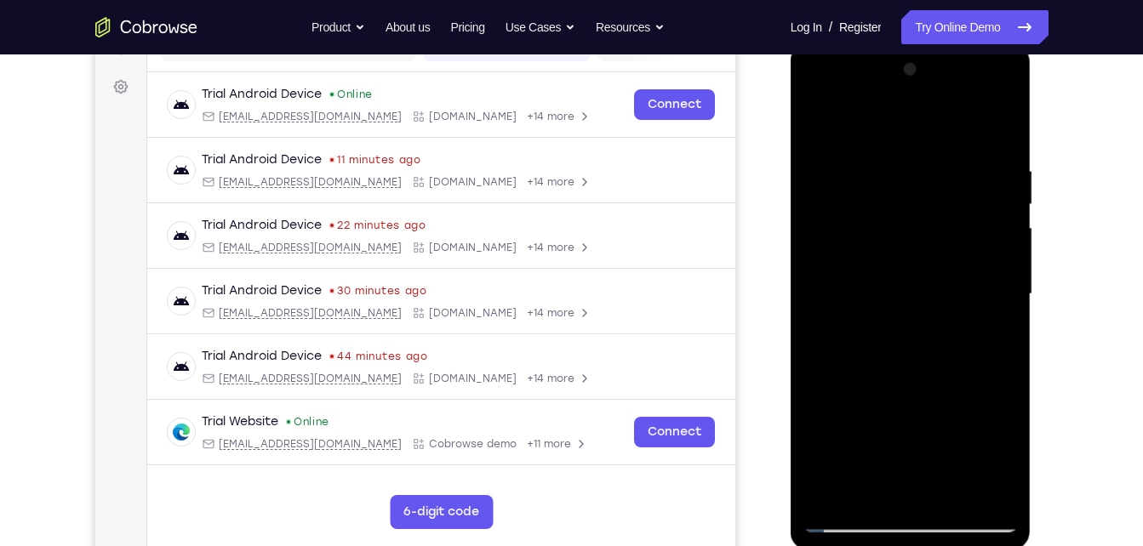
click at [843, 150] on div at bounding box center [910, 294] width 214 height 477
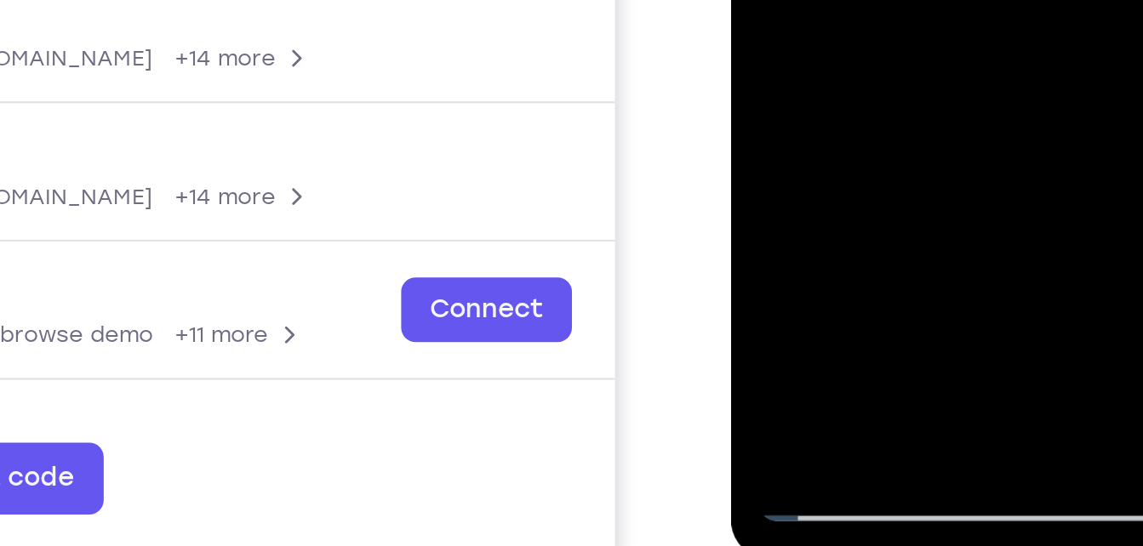
scroll to position [236, 0]
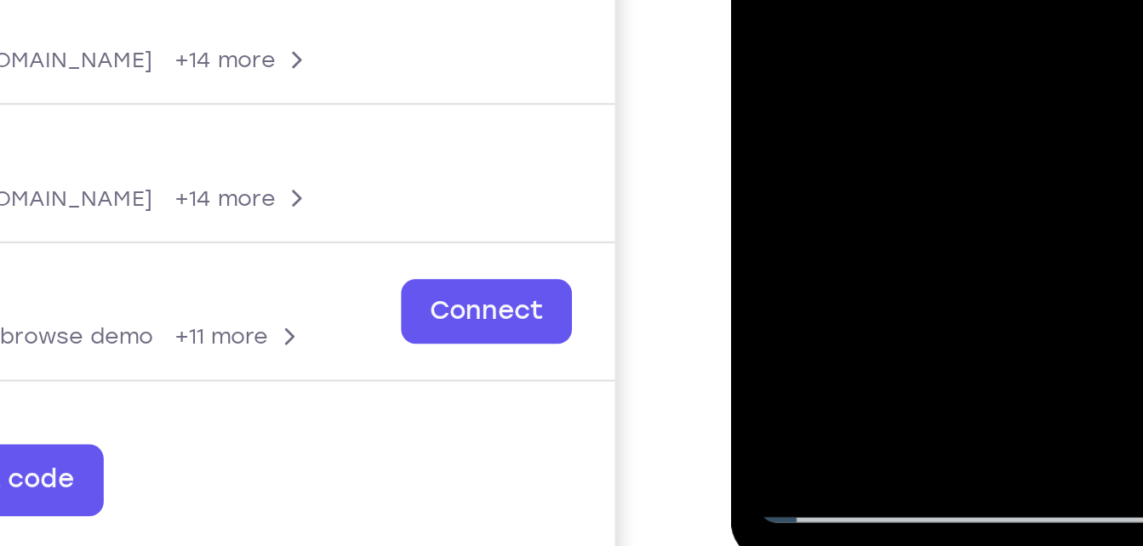
drag, startPoint x: 784, startPoint y: -114, endPoint x: 782, endPoint y: -220, distance: 106.4
drag, startPoint x: 802, startPoint y: -106, endPoint x: 797, endPoint y: -191, distance: 86.1
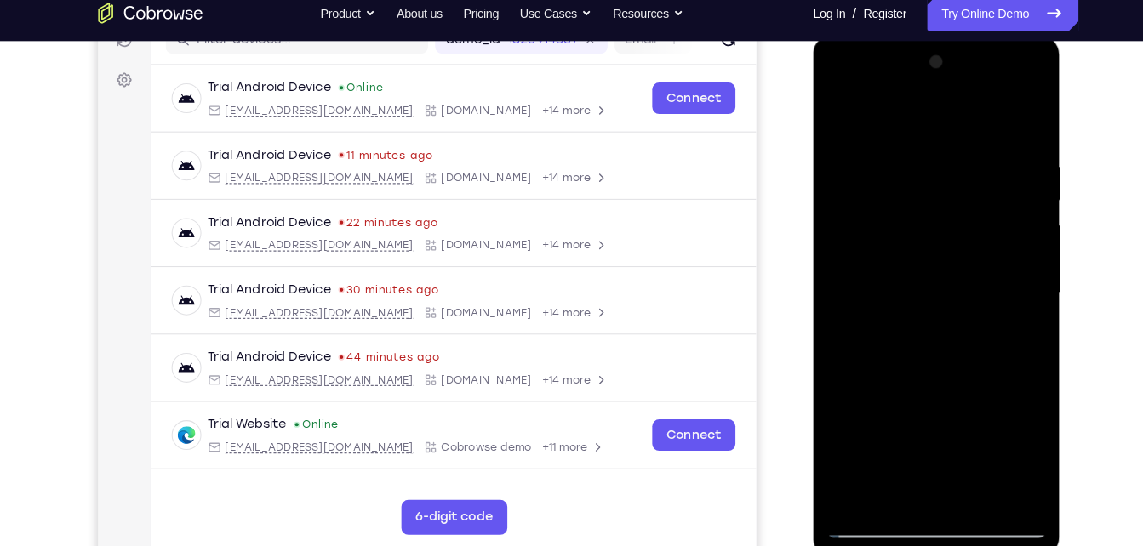
scroll to position [241, 0]
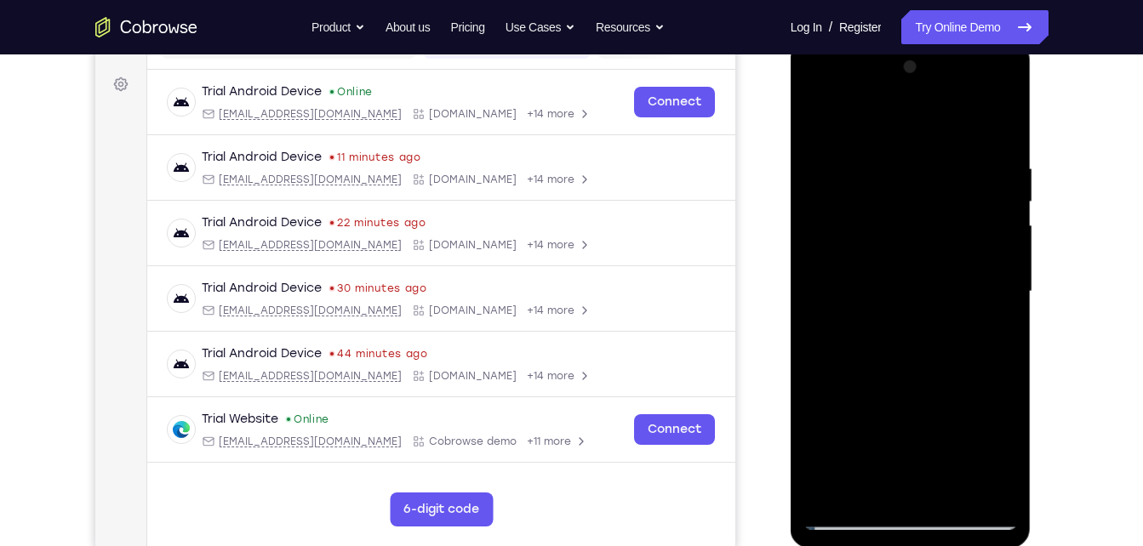
click at [979, 197] on div at bounding box center [910, 292] width 214 height 477
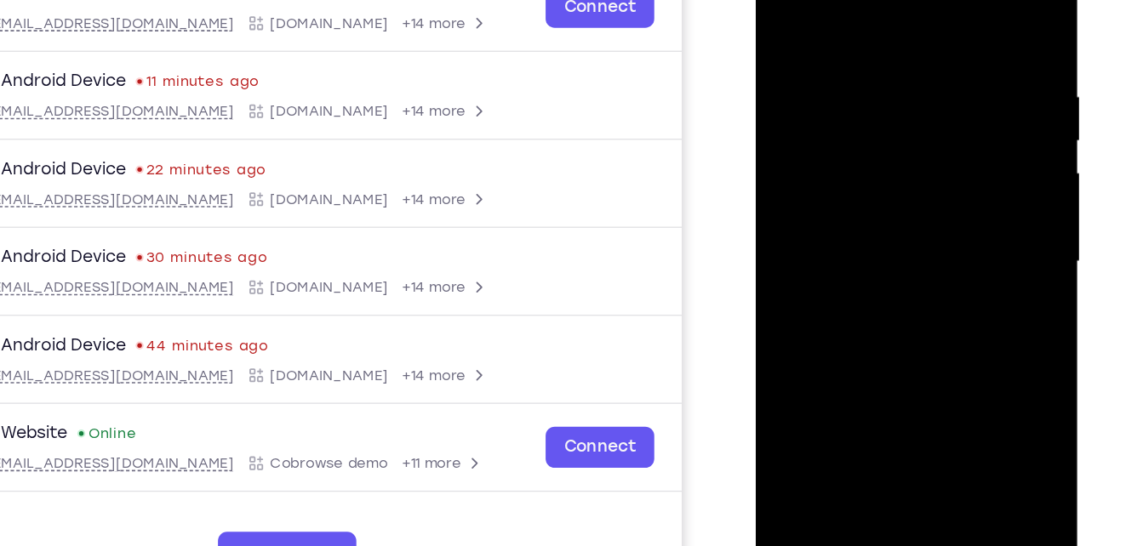
drag, startPoint x: 847, startPoint y: 297, endPoint x: 812, endPoint y: 68, distance: 231.6
click at [812, 68] on div at bounding box center [875, 176] width 214 height 477
drag, startPoint x: 796, startPoint y: 257, endPoint x: 777, endPoint y: 72, distance: 185.6
click at [777, 72] on div at bounding box center [875, 176] width 214 height 477
drag, startPoint x: 842, startPoint y: 318, endPoint x: 847, endPoint y: 79, distance: 239.2
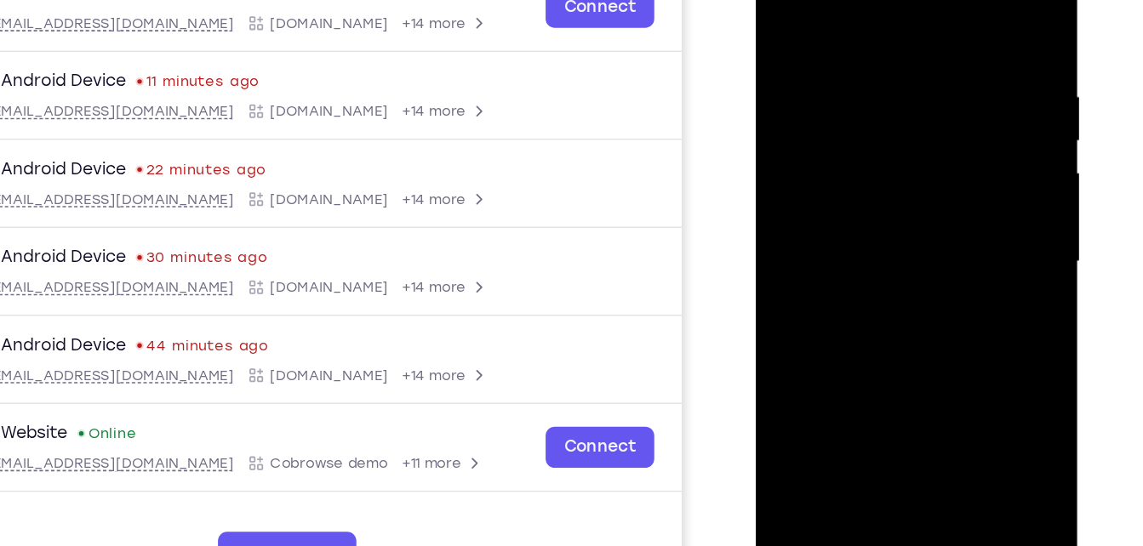
click at [847, 79] on div at bounding box center [875, 176] width 214 height 477
drag, startPoint x: 833, startPoint y: 280, endPoint x: 832, endPoint y: 49, distance: 231.5
click at [832, 49] on div at bounding box center [875, 176] width 214 height 477
drag, startPoint x: 806, startPoint y: 268, endPoint x: 817, endPoint y: 32, distance: 236.0
click at [817, 32] on div at bounding box center [875, 176] width 214 height 477
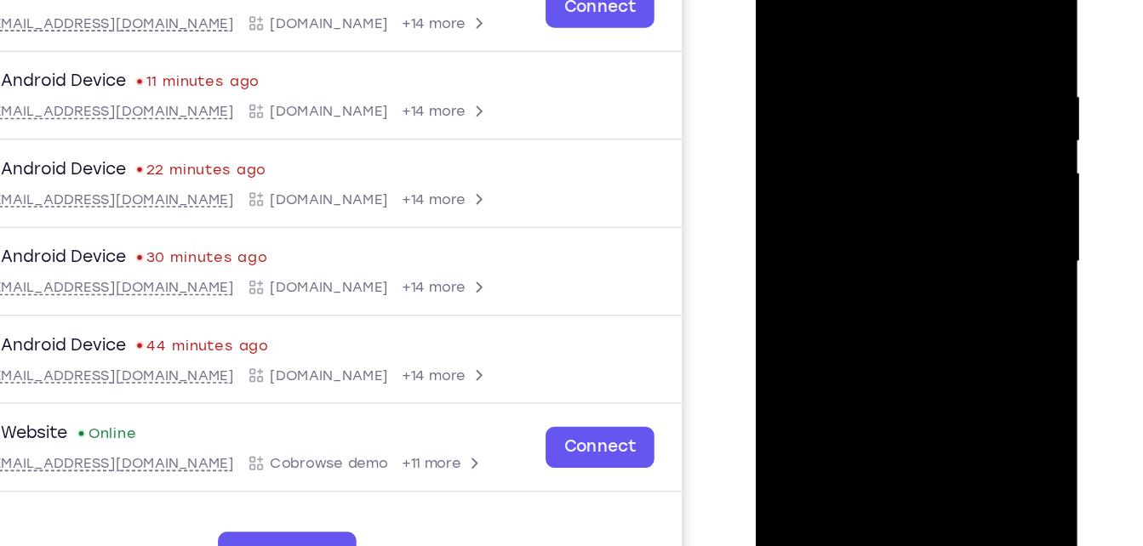
drag, startPoint x: 826, startPoint y: 266, endPoint x: 826, endPoint y: 54, distance: 212.8
click at [826, 54] on div at bounding box center [875, 176] width 214 height 477
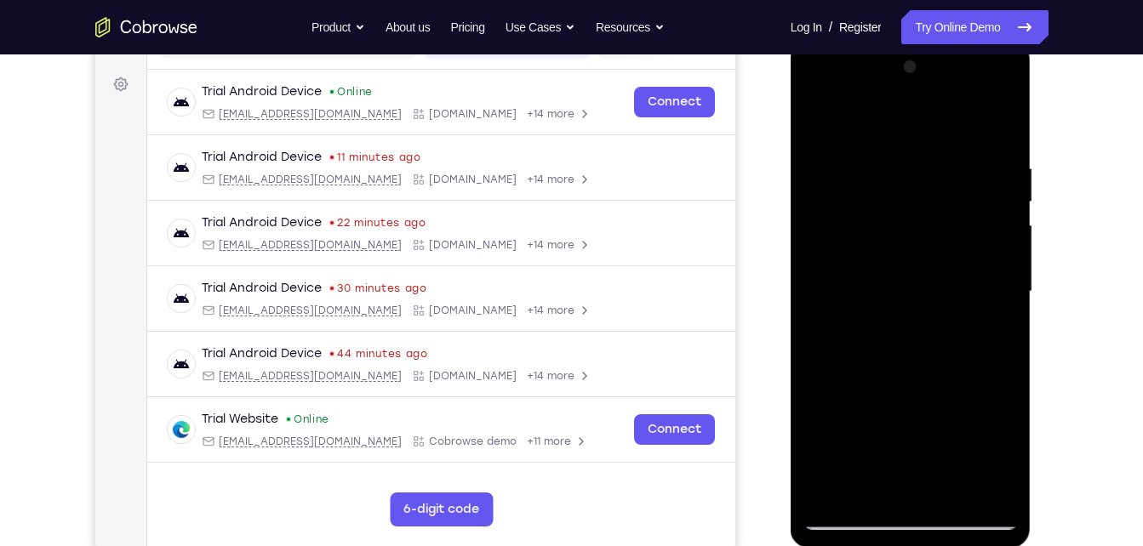
click at [833, 494] on div at bounding box center [910, 292] width 214 height 477
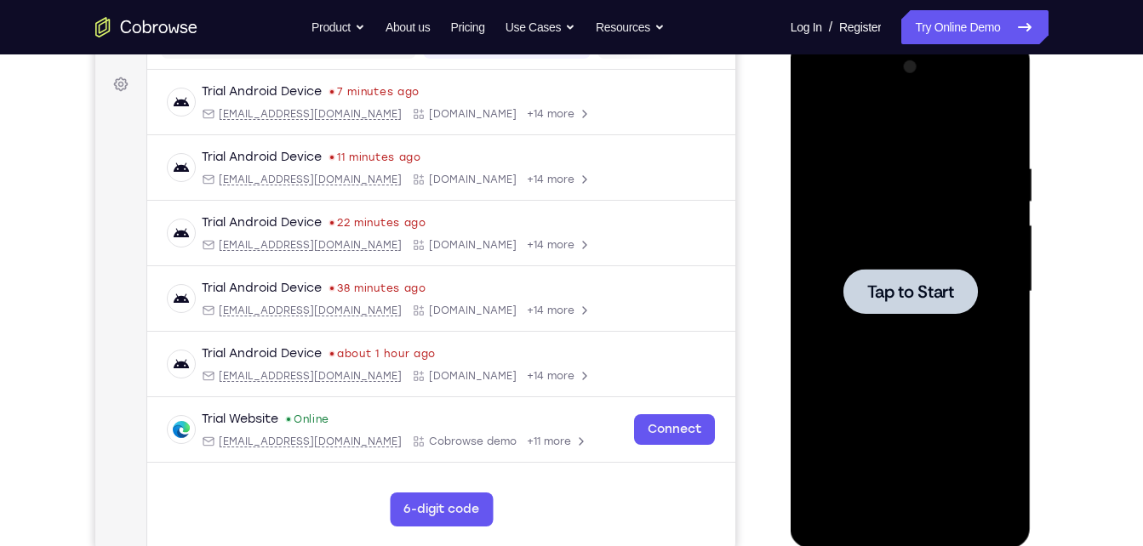
click at [933, 295] on span "Tap to Start" at bounding box center [910, 291] width 87 height 17
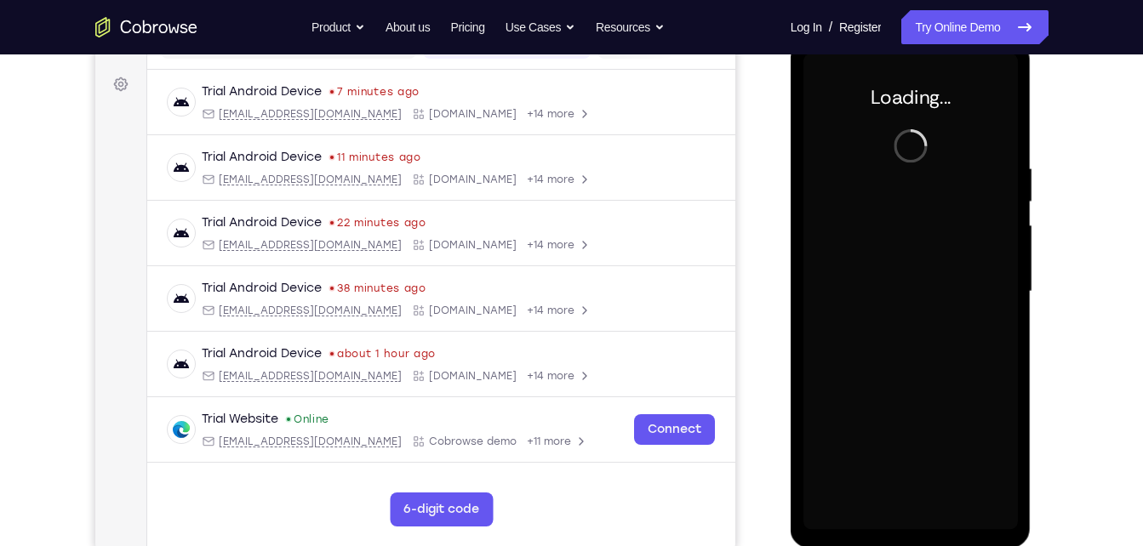
drag, startPoint x: 1135, startPoint y: 138, endPoint x: 1155, endPoint y: 142, distance: 20.0
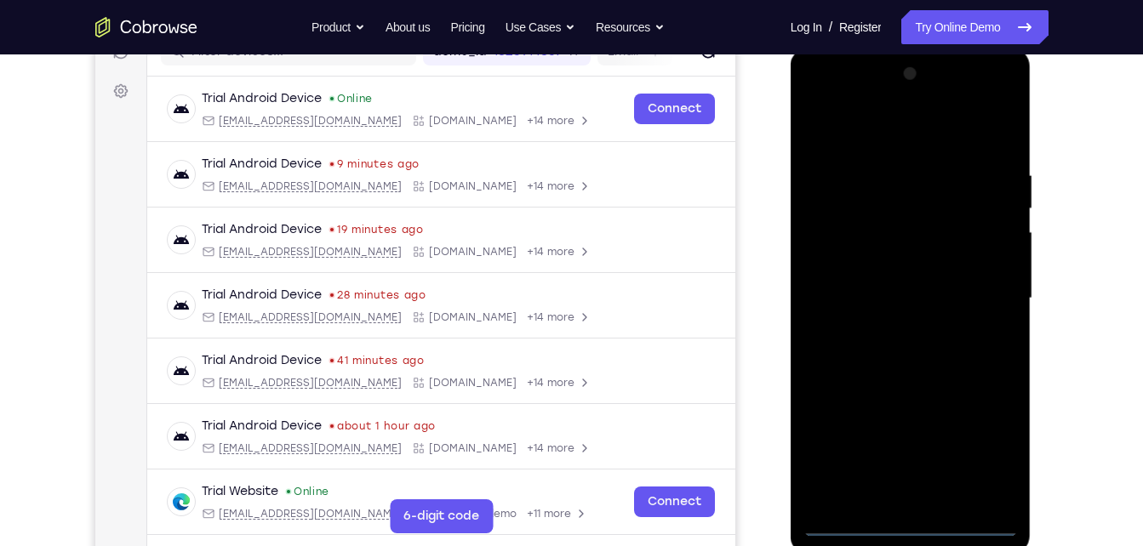
click at [917, 530] on div at bounding box center [910, 298] width 214 height 477
click at [984, 448] on div at bounding box center [910, 298] width 214 height 477
click at [852, 142] on div at bounding box center [910, 298] width 214 height 477
click at [987, 306] on div at bounding box center [910, 298] width 214 height 477
click at [890, 325] on div at bounding box center [910, 298] width 214 height 477
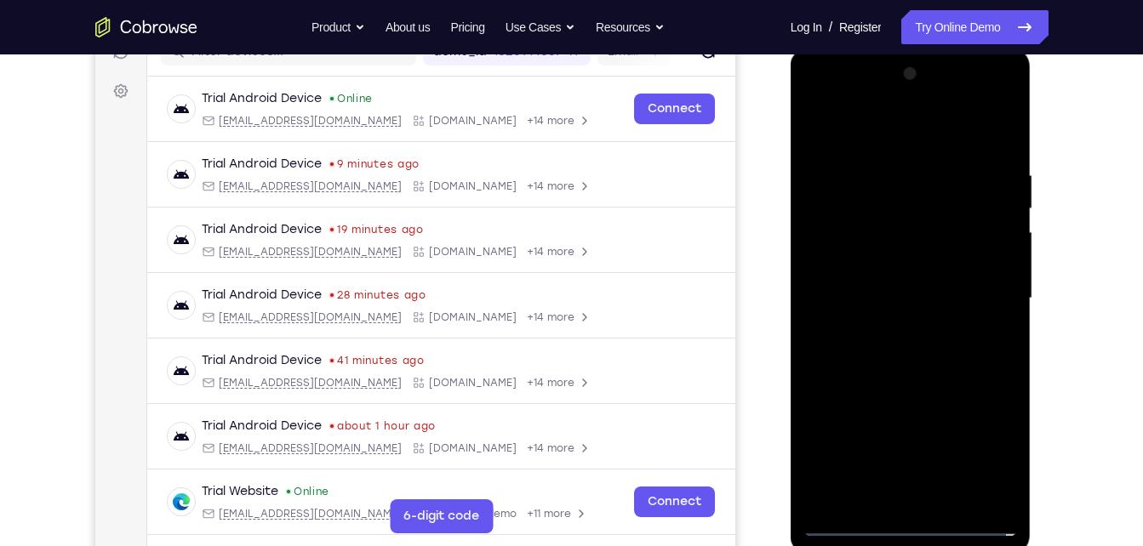
click at [902, 290] on div at bounding box center [910, 298] width 214 height 477
click at [883, 291] on div at bounding box center [910, 298] width 214 height 477
click at [898, 345] on div at bounding box center [910, 298] width 214 height 477
click at [894, 357] on div at bounding box center [910, 298] width 214 height 477
click at [890, 367] on div at bounding box center [910, 298] width 214 height 477
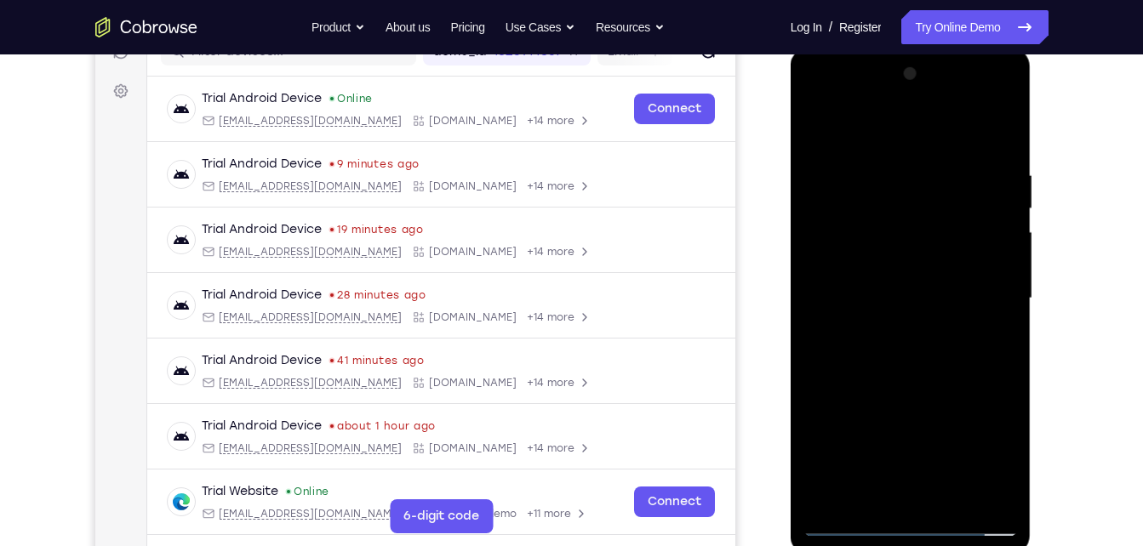
click at [1004, 499] on div at bounding box center [910, 298] width 214 height 477
click at [877, 505] on div at bounding box center [910, 298] width 214 height 477
click at [894, 125] on div at bounding box center [910, 298] width 214 height 477
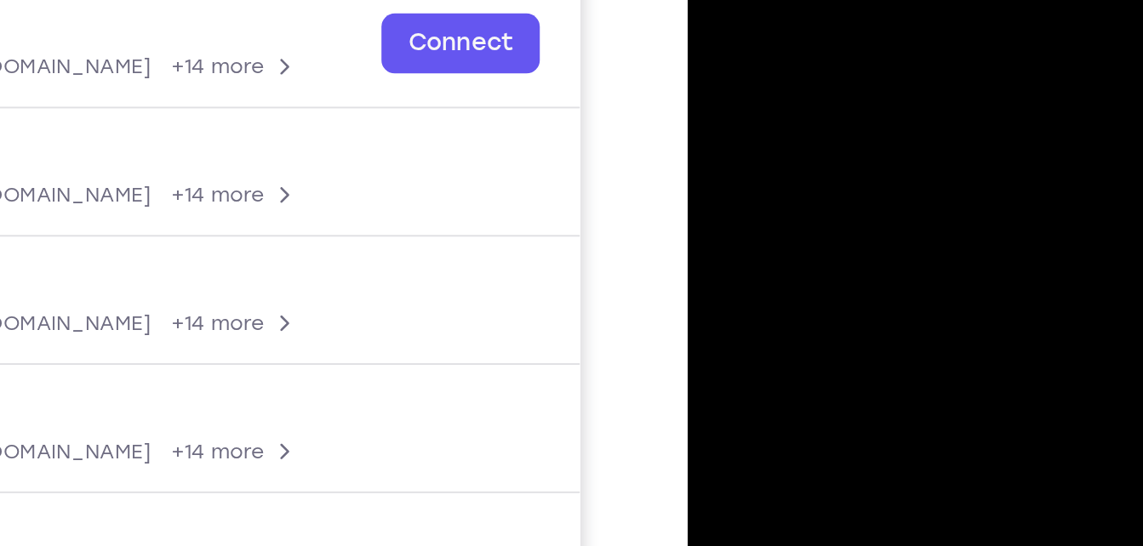
click at [774, 37] on div at bounding box center [807, 174] width 214 height 477
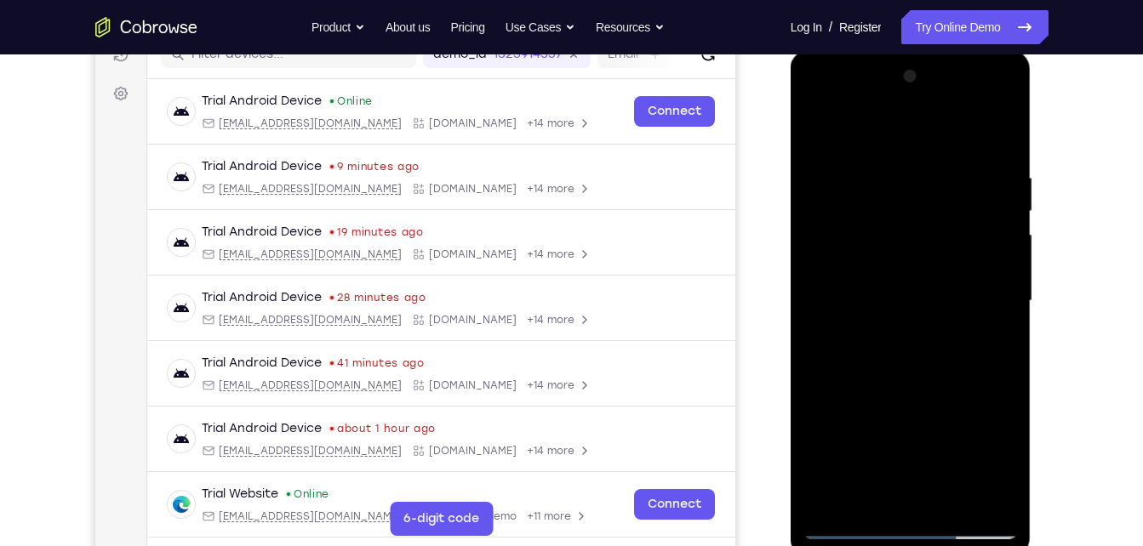
click at [903, 200] on div at bounding box center [910, 301] width 214 height 477
click at [900, 98] on div at bounding box center [910, 301] width 214 height 477
click at [985, 139] on div at bounding box center [910, 301] width 214 height 477
click at [862, 533] on div at bounding box center [910, 301] width 214 height 477
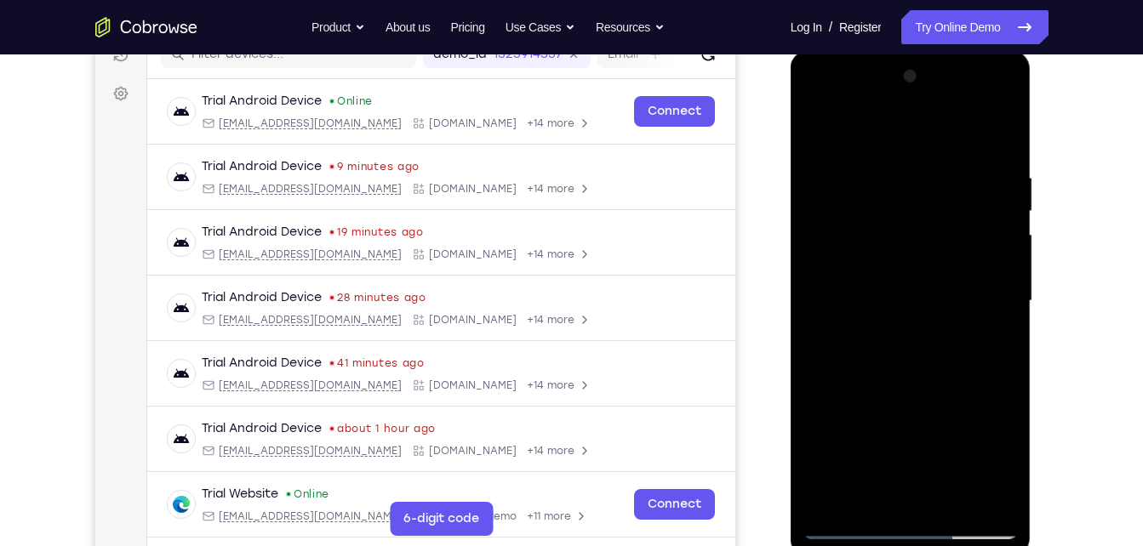
click at [948, 497] on div at bounding box center [910, 301] width 214 height 477
click at [888, 293] on div at bounding box center [910, 301] width 214 height 477
click at [886, 392] on div at bounding box center [910, 301] width 214 height 477
click at [873, 281] on div at bounding box center [910, 301] width 214 height 477
click at [872, 494] on div at bounding box center [910, 301] width 214 height 477
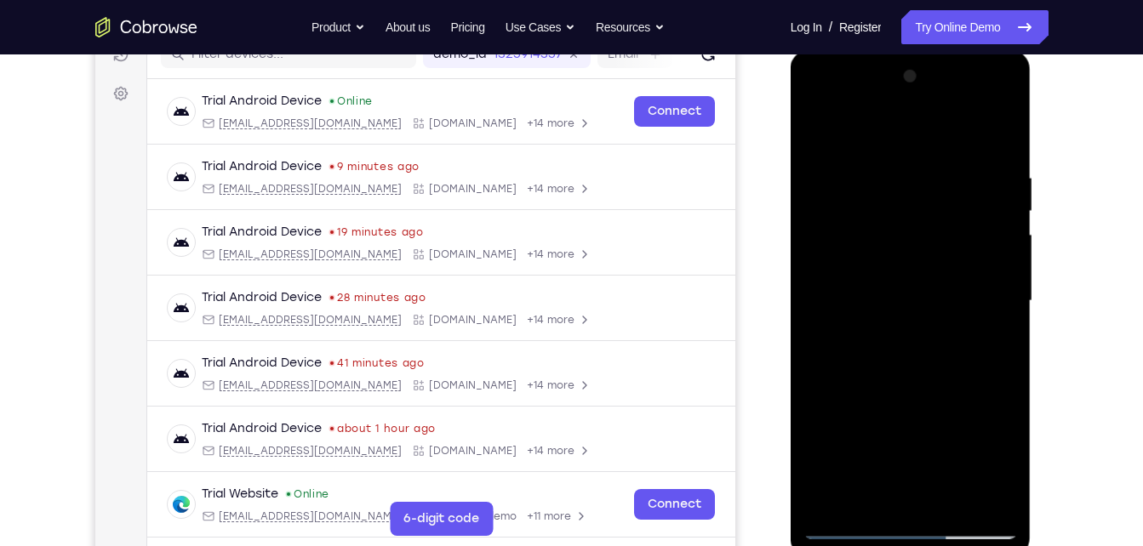
click at [928, 382] on div at bounding box center [910, 301] width 214 height 477
click at [818, 134] on div at bounding box center [910, 301] width 214 height 477
drag, startPoint x: 849, startPoint y: 195, endPoint x: 894, endPoint y: 419, distance: 228.2
click at [894, 419] on div at bounding box center [910, 301] width 214 height 477
click at [827, 128] on div at bounding box center [910, 301] width 214 height 477
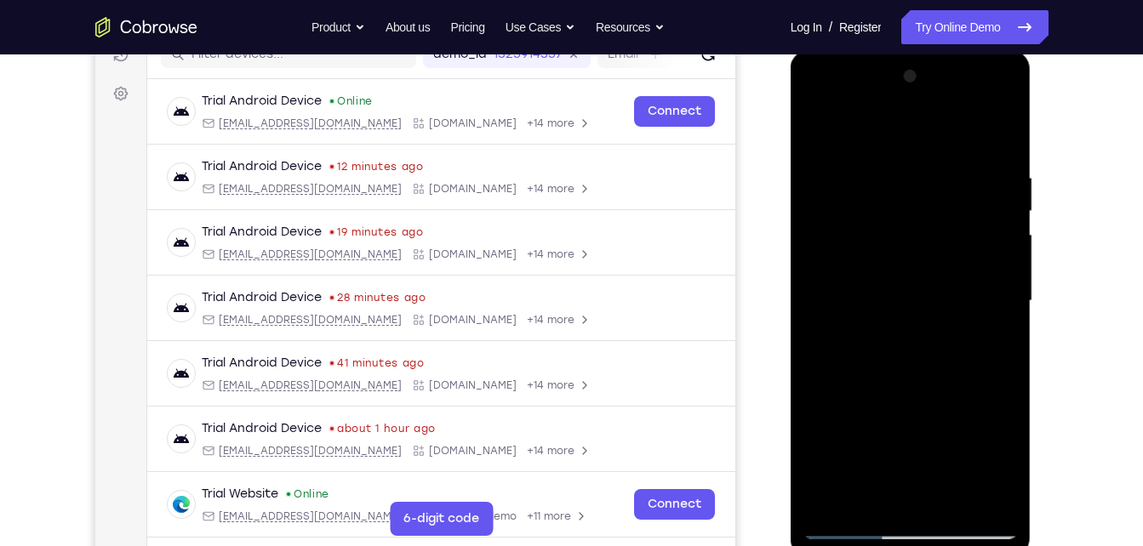
click at [827, 128] on div at bounding box center [910, 301] width 214 height 477
click at [926, 133] on div at bounding box center [910, 301] width 214 height 477
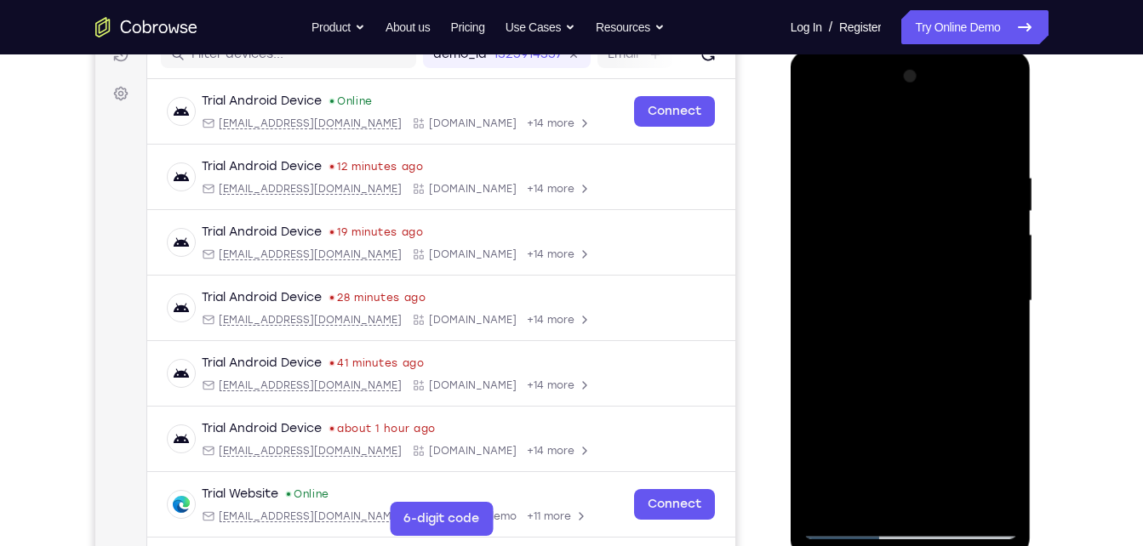
drag, startPoint x: 935, startPoint y: 327, endPoint x: 953, endPoint y: 498, distance: 172.0
click at [953, 498] on div at bounding box center [910, 301] width 214 height 477
click at [1008, 502] on div at bounding box center [910, 301] width 214 height 477
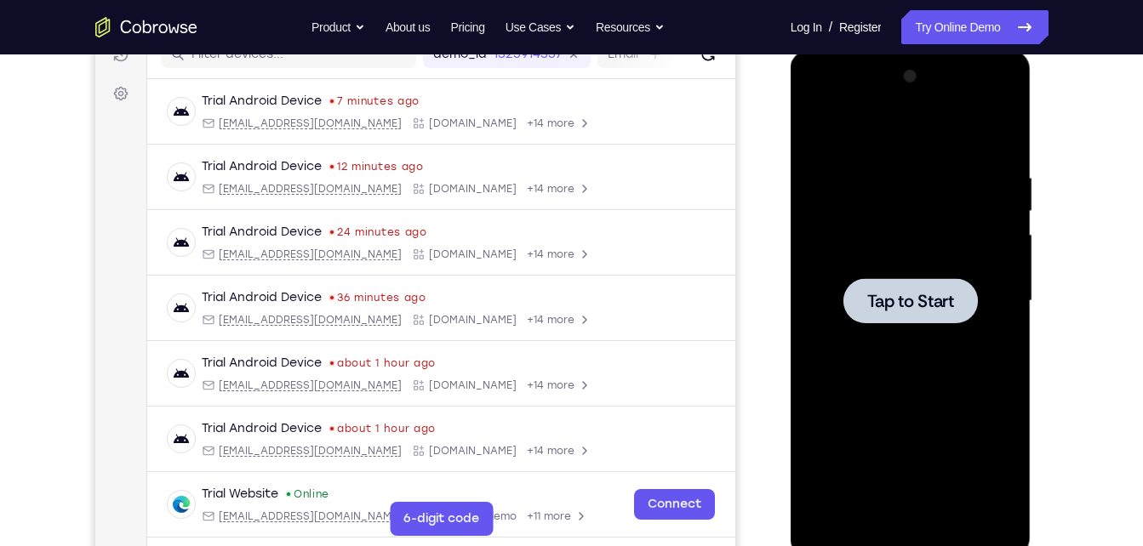
click at [886, 225] on div at bounding box center [910, 301] width 214 height 477
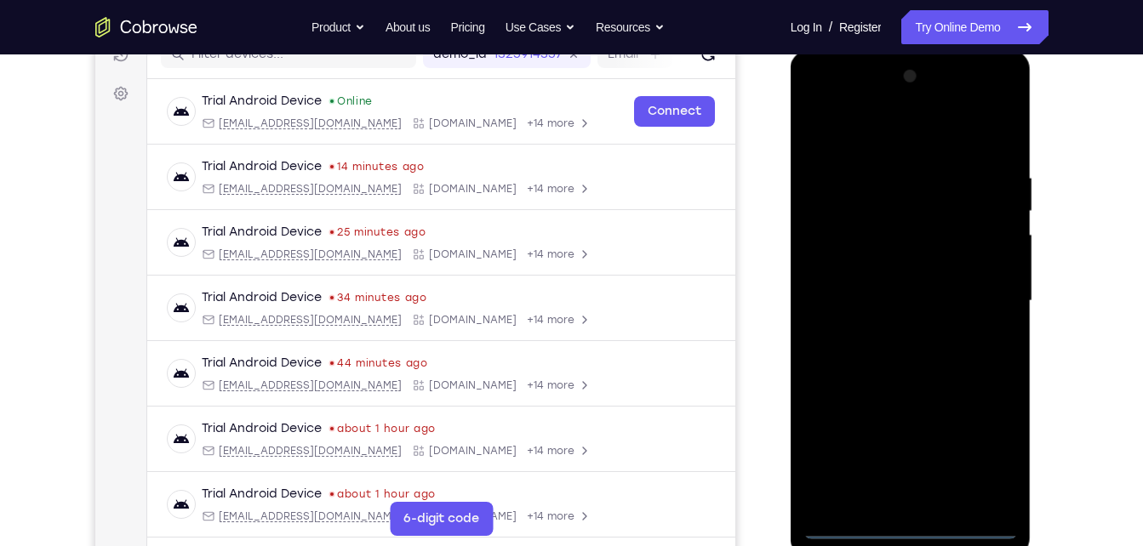
click at [905, 530] on div at bounding box center [910, 301] width 214 height 477
click at [973, 460] on div at bounding box center [910, 301] width 214 height 477
click at [887, 146] on div at bounding box center [910, 301] width 214 height 477
click at [966, 297] on div at bounding box center [910, 301] width 214 height 477
click at [880, 334] on div at bounding box center [910, 301] width 214 height 477
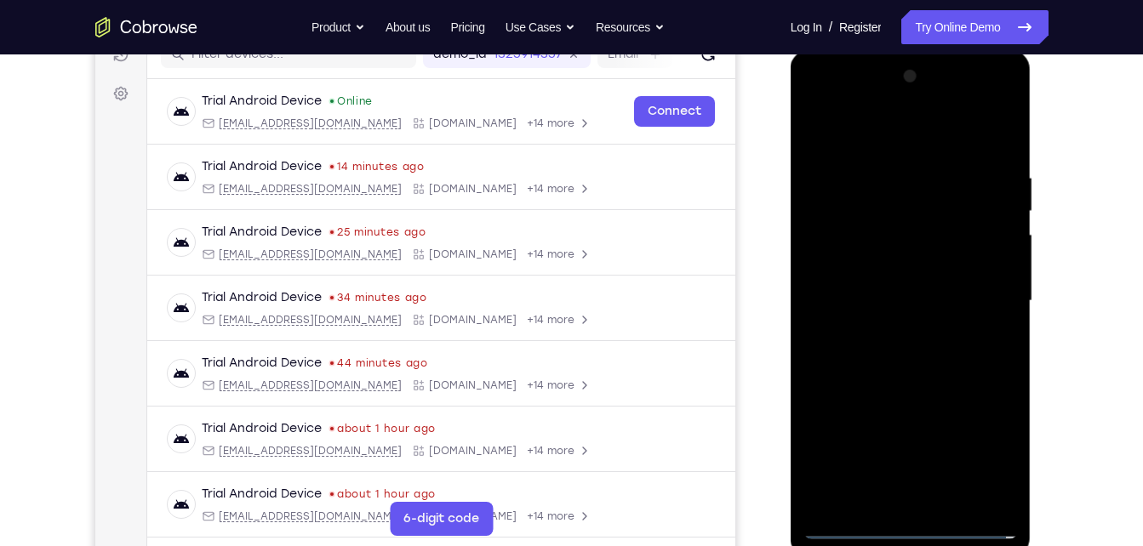
click at [882, 289] on div at bounding box center [910, 301] width 214 height 477
click at [874, 297] on div at bounding box center [910, 301] width 214 height 477
click at [908, 371] on div at bounding box center [910, 301] width 214 height 477
click at [1008, 498] on div at bounding box center [910, 301] width 214 height 477
drag, startPoint x: 904, startPoint y: 121, endPoint x: 896, endPoint y: 46, distance: 75.3
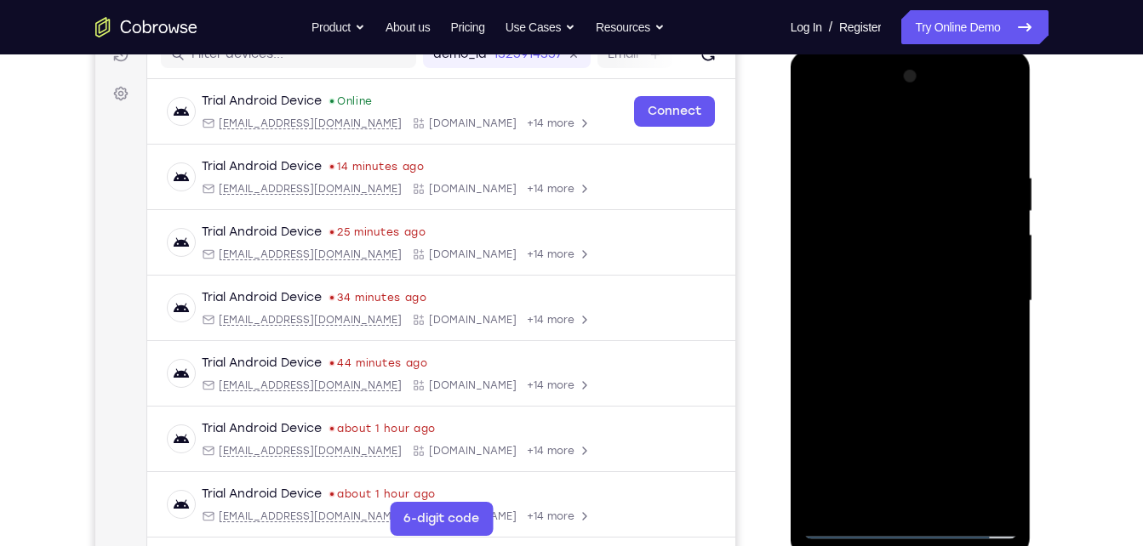
click at [896, 50] on html "Online web based iOS Simulators and Android Emulators. Run iPhone, iPad, Mobile…" at bounding box center [912, 305] width 243 height 511
click at [945, 495] on div at bounding box center [910, 301] width 214 height 477
click at [911, 395] on div at bounding box center [910, 301] width 214 height 477
click at [896, 283] on div at bounding box center [910, 301] width 214 height 477
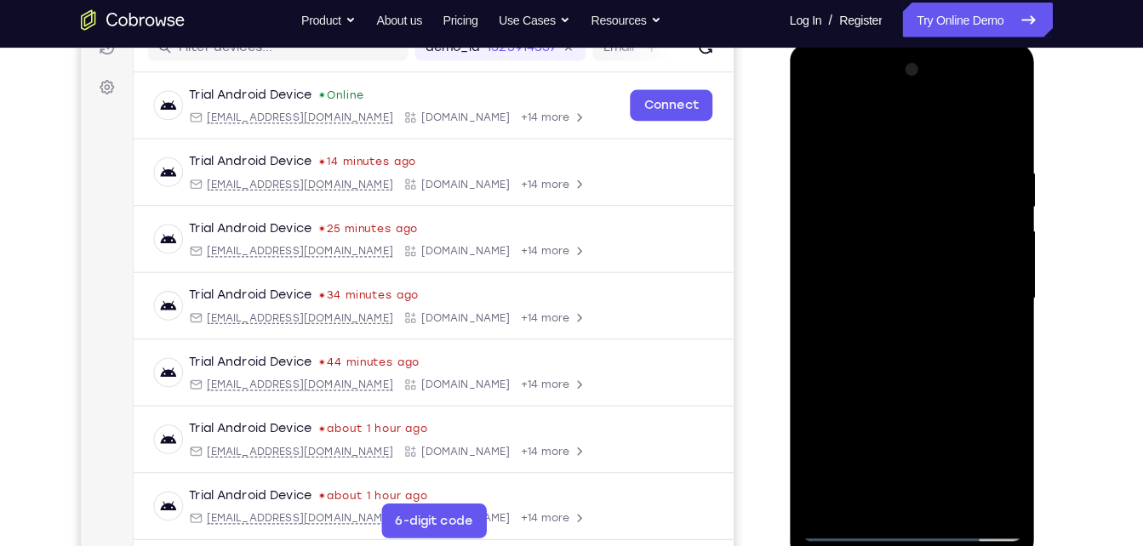
scroll to position [231, 0]
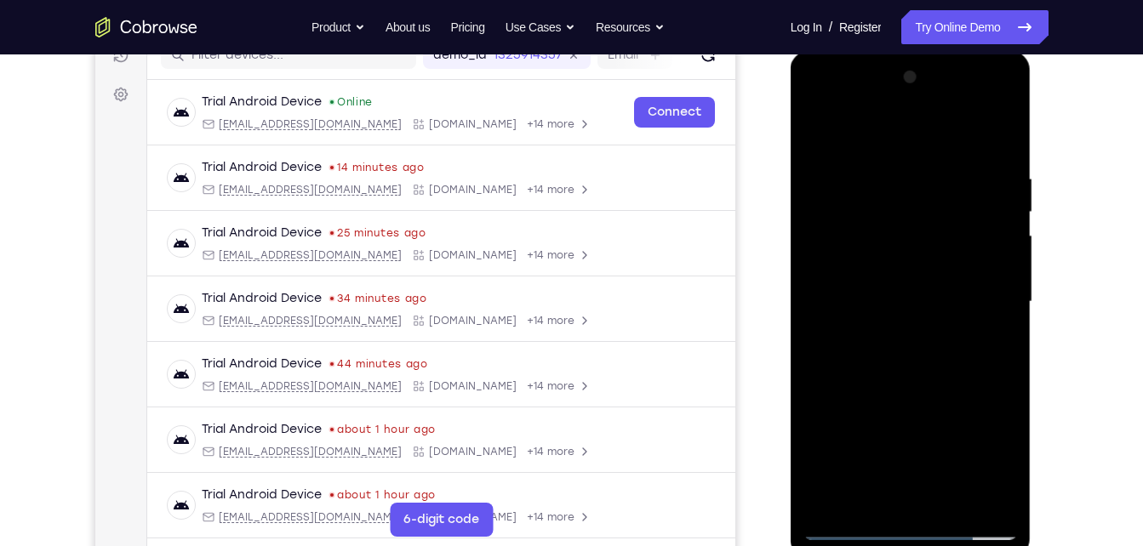
click at [1002, 466] on div at bounding box center [910, 302] width 214 height 477
click at [815, 134] on div at bounding box center [910, 302] width 214 height 477
drag, startPoint x: 918, startPoint y: 185, endPoint x: 930, endPoint y: 368, distance: 183.4
click at [930, 368] on div at bounding box center [910, 302] width 214 height 477
drag, startPoint x: 979, startPoint y: 230, endPoint x: 970, endPoint y: 477, distance: 246.9
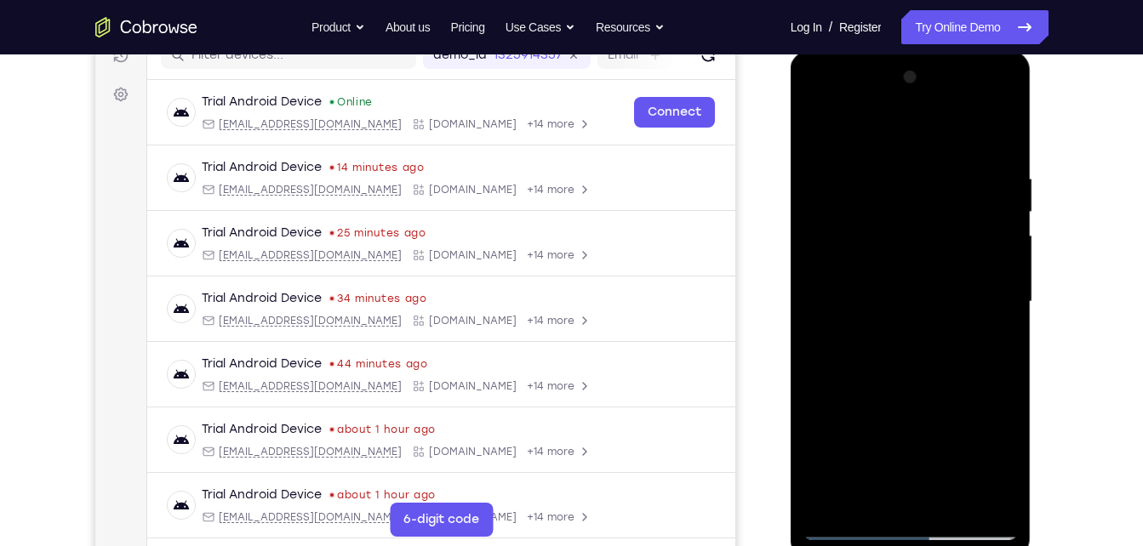
click at [970, 477] on div at bounding box center [910, 302] width 214 height 477
drag, startPoint x: 907, startPoint y: 123, endPoint x: 897, endPoint y: 381, distance: 258.1
click at [897, 381] on div at bounding box center [910, 302] width 214 height 477
drag, startPoint x: 867, startPoint y: 200, endPoint x: 875, endPoint y: 387, distance: 187.4
click at [875, 387] on div at bounding box center [910, 302] width 214 height 477
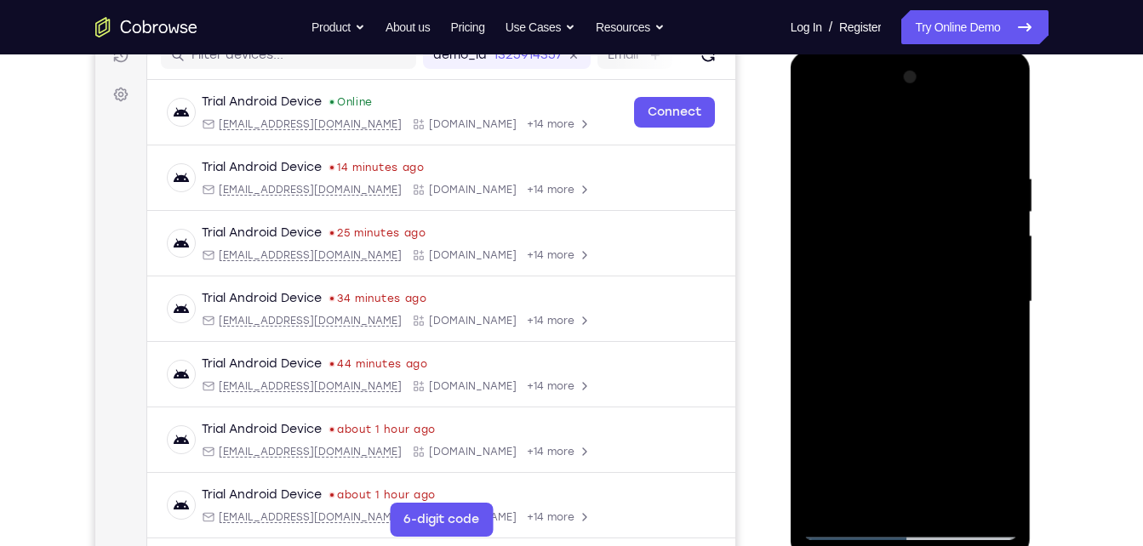
drag, startPoint x: 873, startPoint y: 178, endPoint x: 863, endPoint y: 414, distance: 236.0
click at [863, 414] on div at bounding box center [910, 302] width 214 height 477
click at [869, 292] on div at bounding box center [910, 302] width 214 height 477
click at [995, 503] on div at bounding box center [910, 302] width 214 height 477
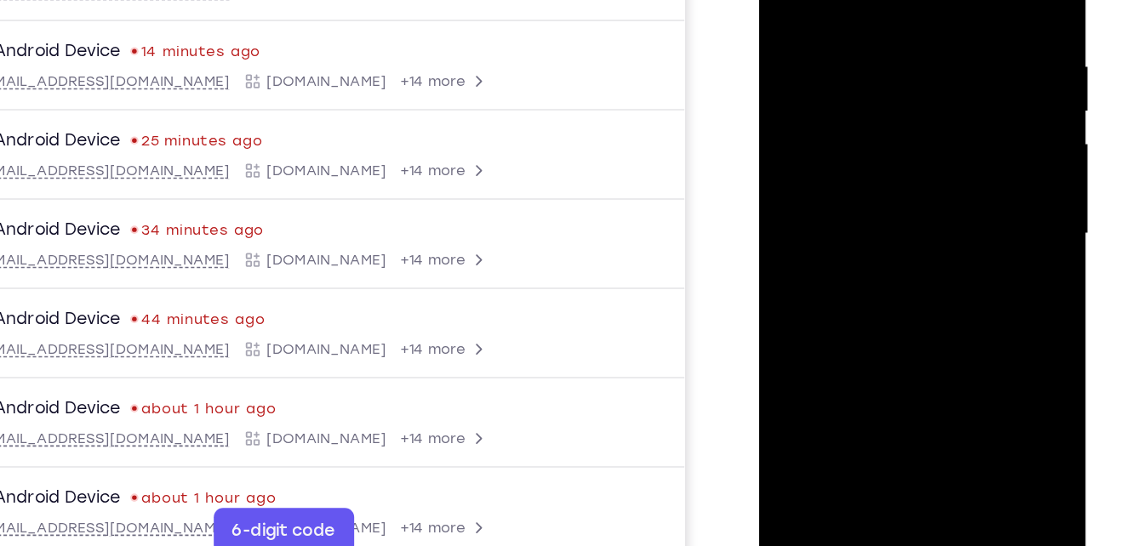
scroll to position [214, 0]
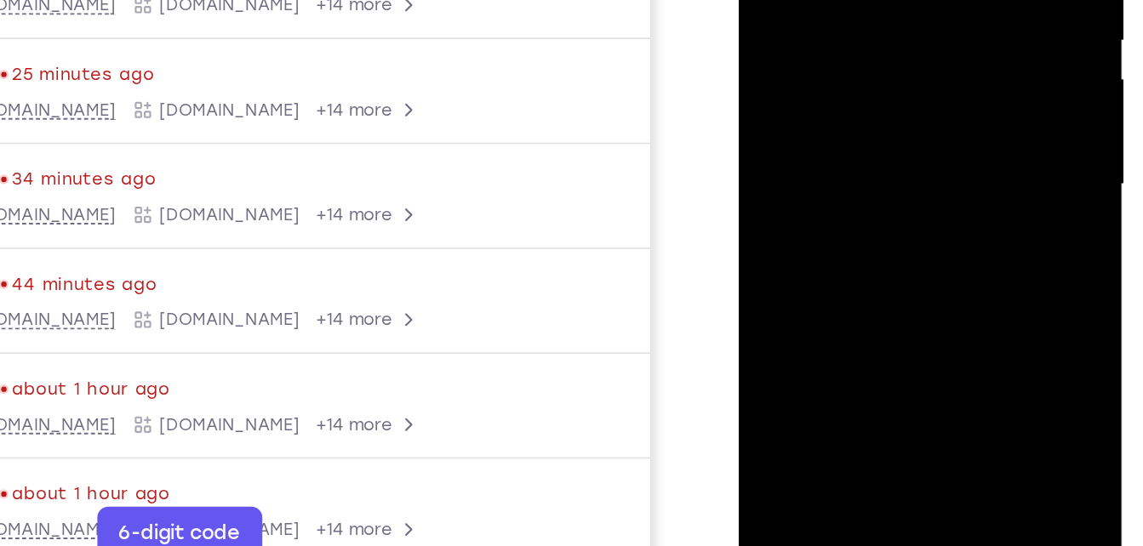
click at [851, 174] on div at bounding box center [858, 35] width 214 height 477
click at [847, 174] on div at bounding box center [858, 35] width 214 height 477
click at [837, 153] on div at bounding box center [858, 35] width 214 height 477
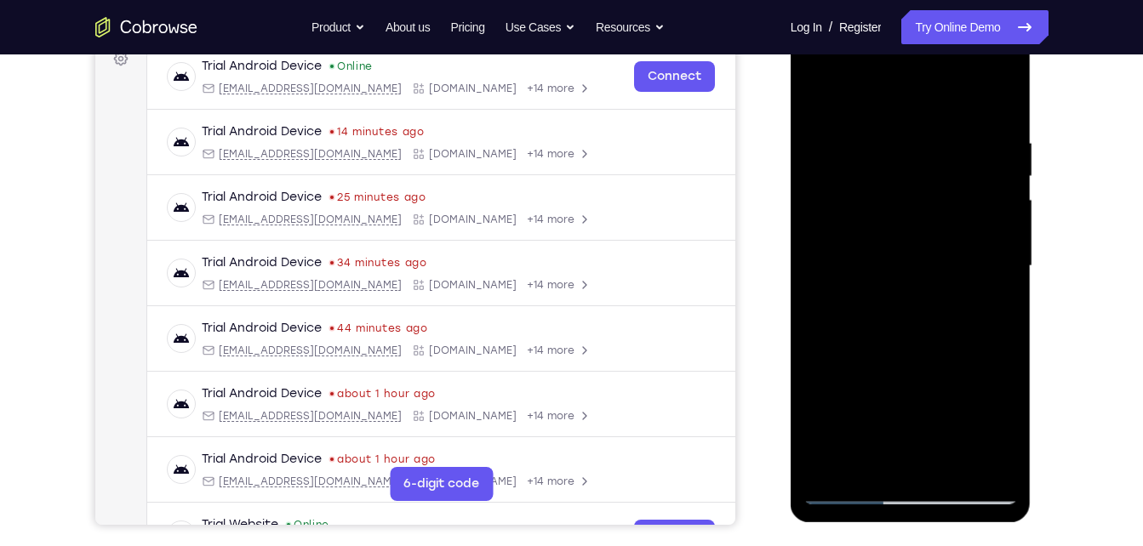
scroll to position [270, 0]
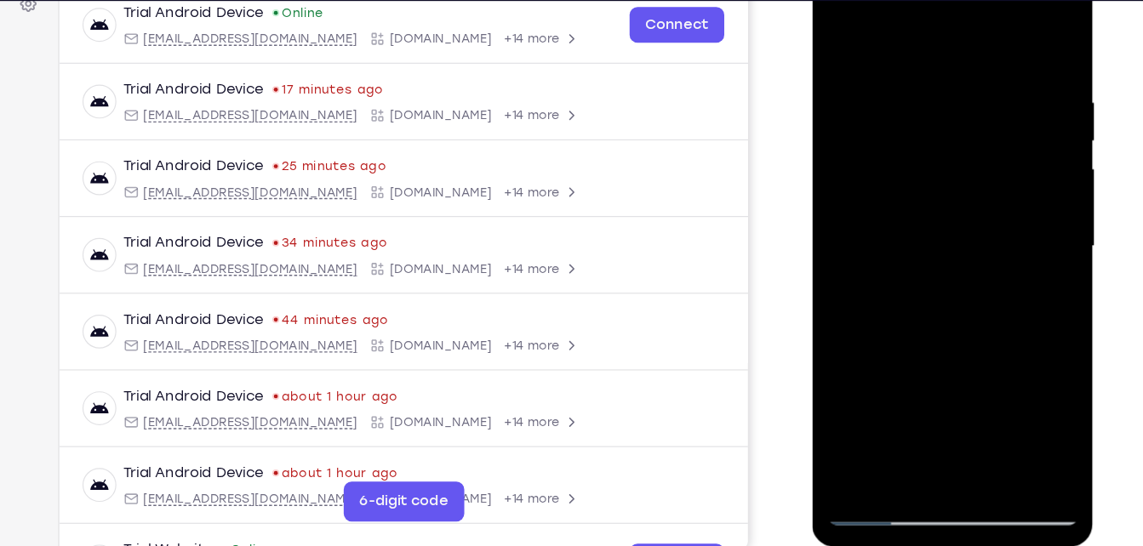
drag, startPoint x: 940, startPoint y: 131, endPoint x: 945, endPoint y: 83, distance: 47.9
click at [945, 83] on div at bounding box center [932, 204] width 214 height 477
click at [1007, 1] on div at bounding box center [932, 204] width 214 height 477
click at [843, 7] on div at bounding box center [932, 204] width 214 height 477
click at [875, 159] on div at bounding box center [932, 204] width 214 height 477
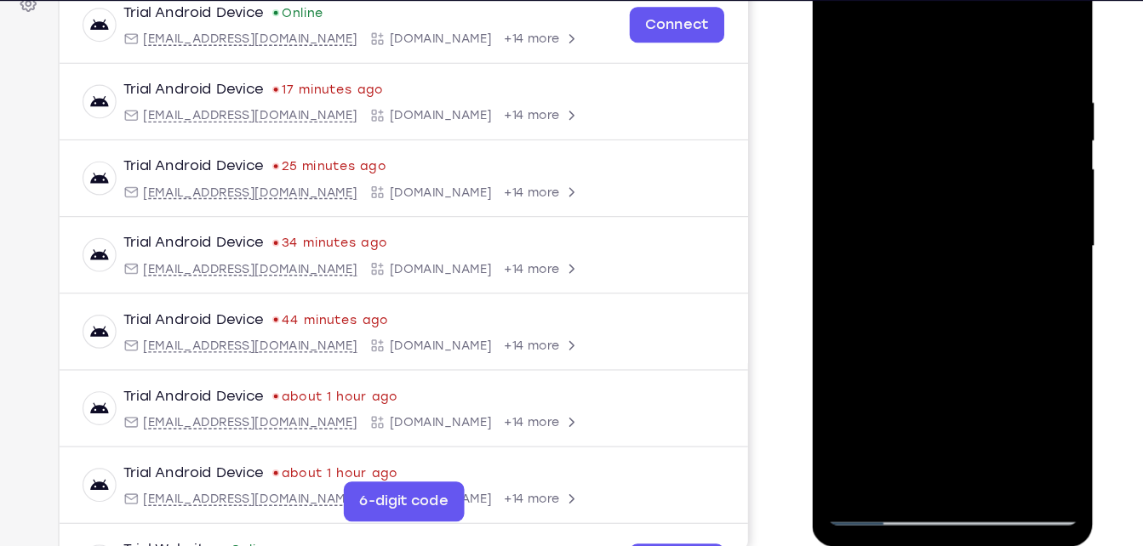
click at [1025, 401] on div at bounding box center [932, 204] width 214 height 477
click at [972, 404] on div at bounding box center [932, 204] width 214 height 477
click at [862, 172] on div at bounding box center [932, 204] width 214 height 477
click at [838, 30] on div at bounding box center [932, 204] width 214 height 477
drag, startPoint x: 920, startPoint y: 123, endPoint x: 932, endPoint y: 288, distance: 165.5
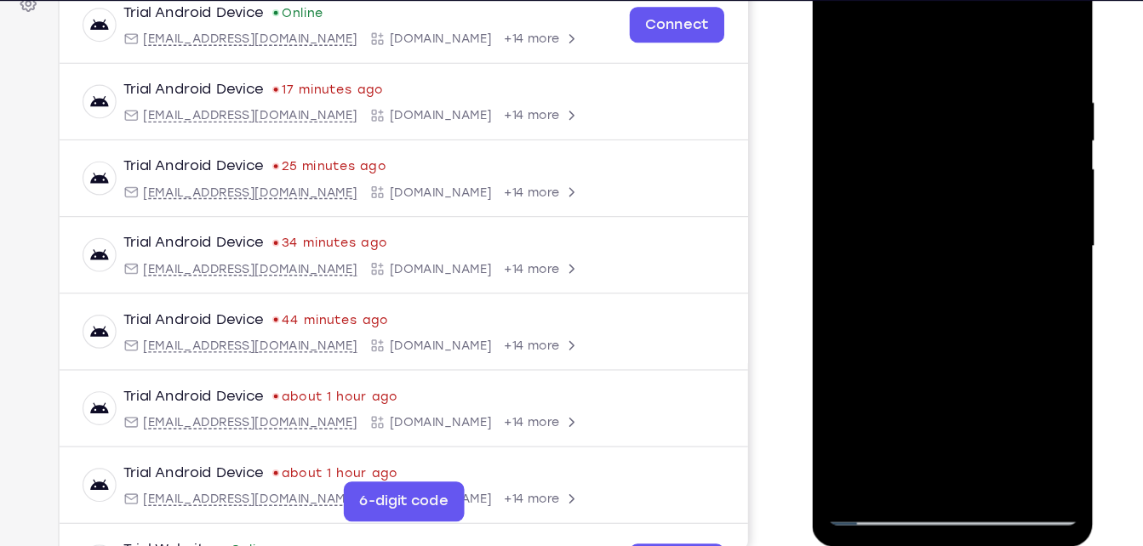
click at [932, 288] on div at bounding box center [932, 204] width 214 height 477
click at [888, 170] on div at bounding box center [932, 204] width 214 height 477
click at [1020, 400] on div at bounding box center [932, 204] width 214 height 477
click at [831, 32] on div at bounding box center [932, 204] width 214 height 477
click at [836, 32] on div at bounding box center [932, 204] width 214 height 477
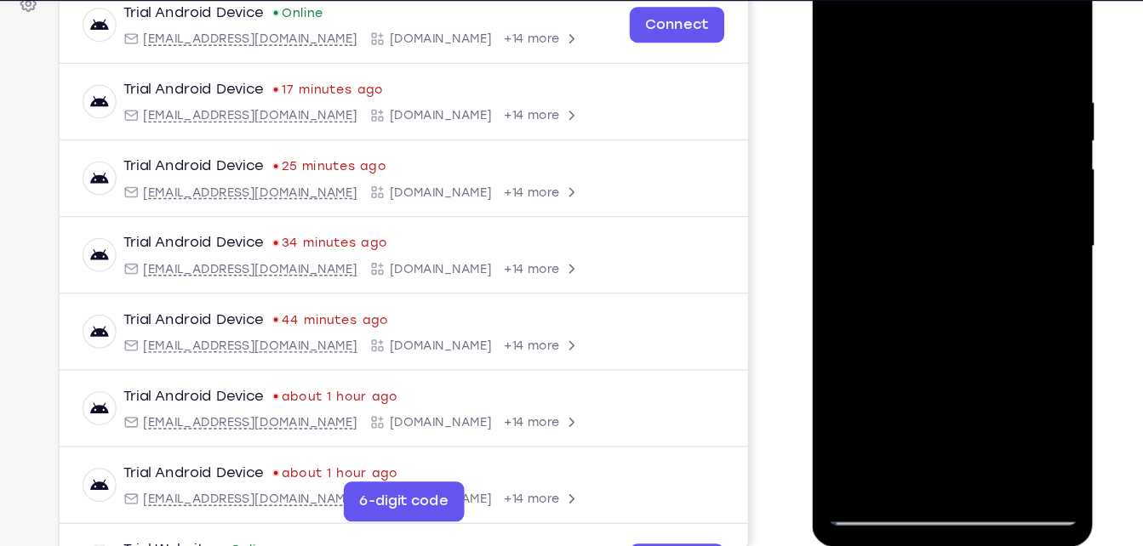
drag, startPoint x: 900, startPoint y: 124, endPoint x: 918, endPoint y: 306, distance: 183.0
click at [918, 306] on div at bounding box center [932, 204] width 214 height 477
